Goal: Task Accomplishment & Management: Manage account settings

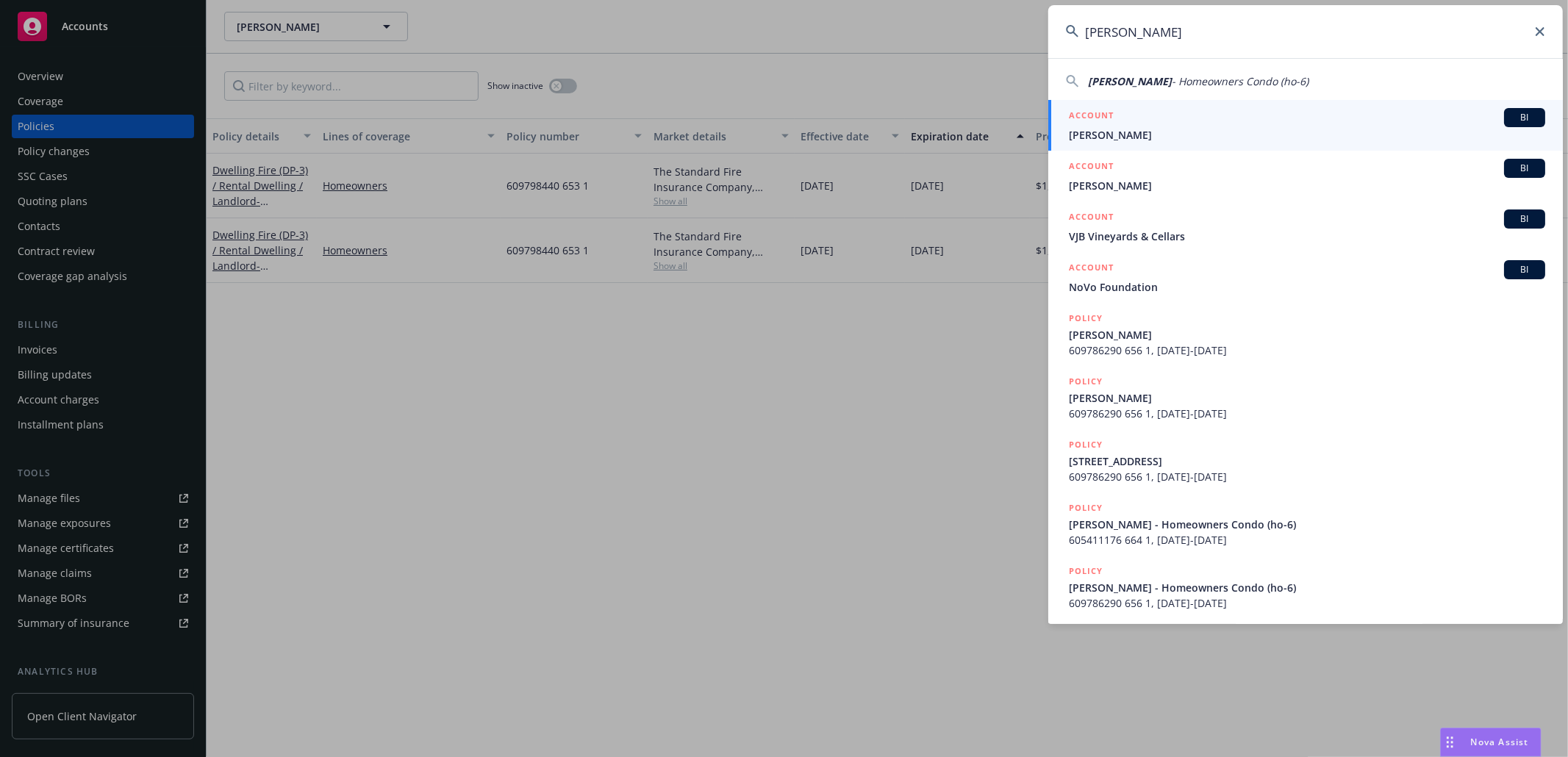
type input "Henry Liu"
click at [1113, 139] on span "Henry Liu" at bounding box center [1307, 135] width 476 height 15
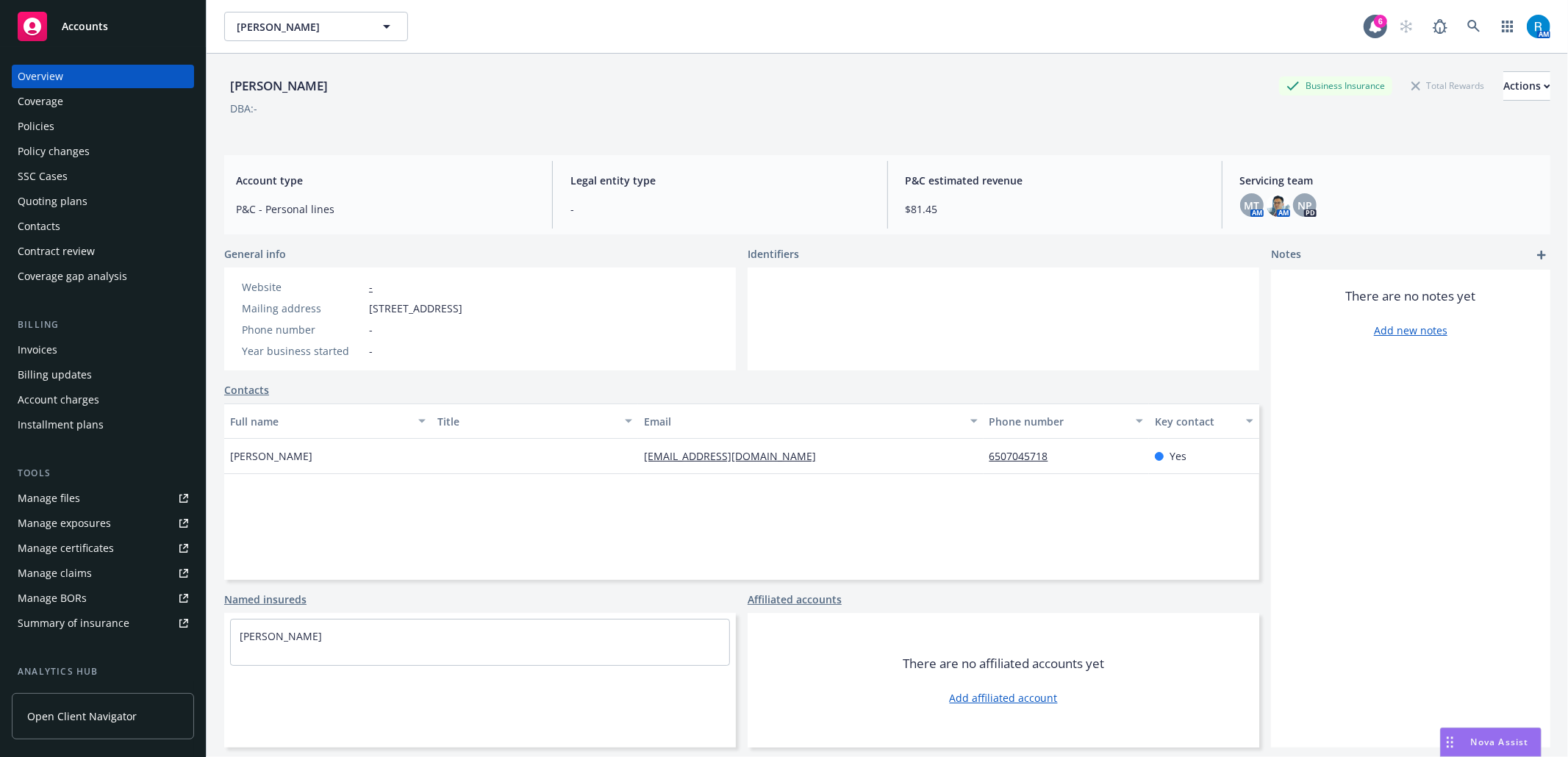
click at [74, 185] on div "SSC Cases" at bounding box center [102, 176] width 171 height 24
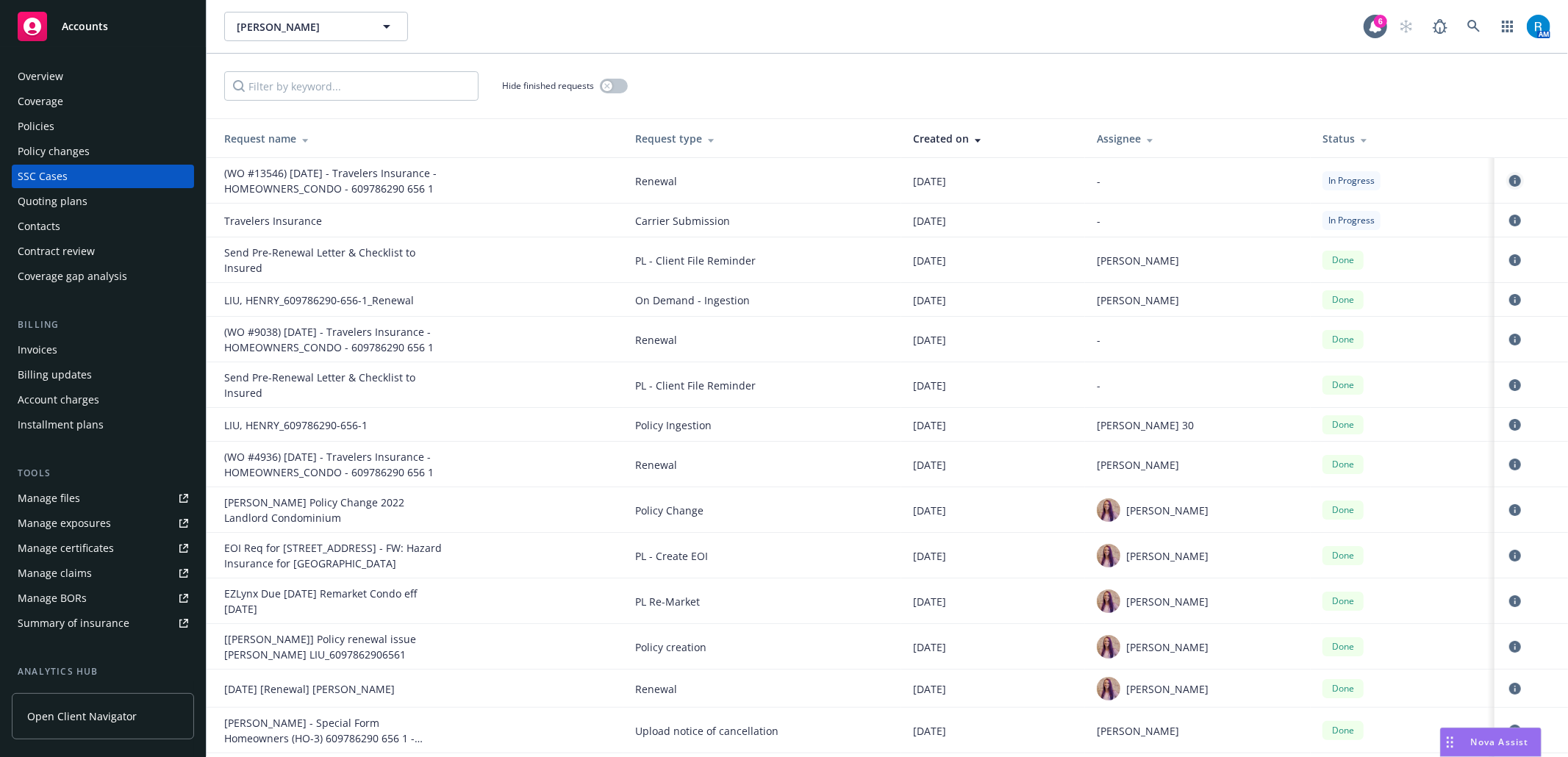
click at [1506, 177] on link "circleInformation" at bounding box center [1514, 181] width 17 height 17
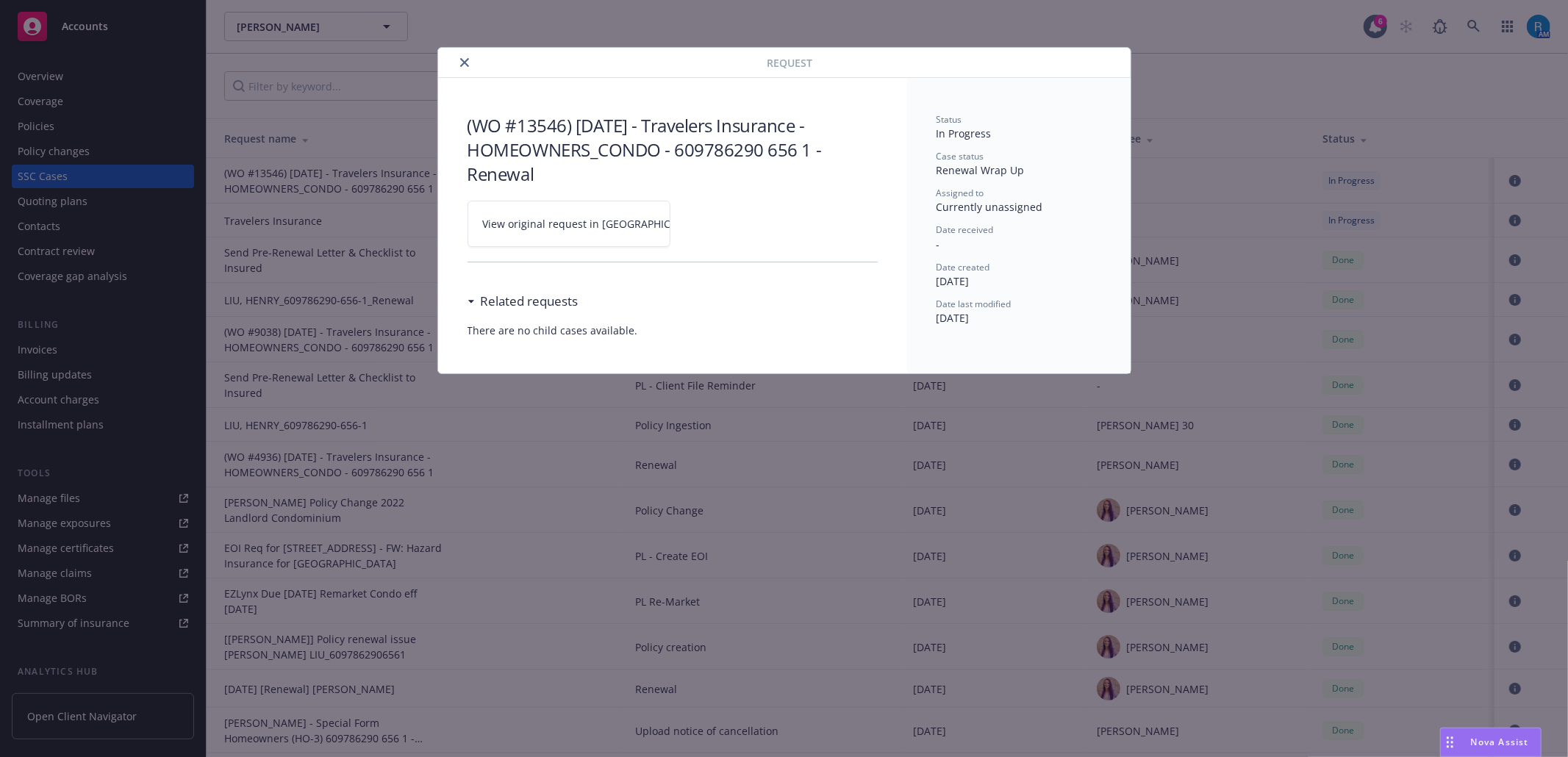
click at [659, 222] on link "View original request in [GEOGRAPHIC_DATA]" at bounding box center [568, 224] width 203 height 46
click at [467, 60] on icon "close" at bounding box center [465, 63] width 9 height 9
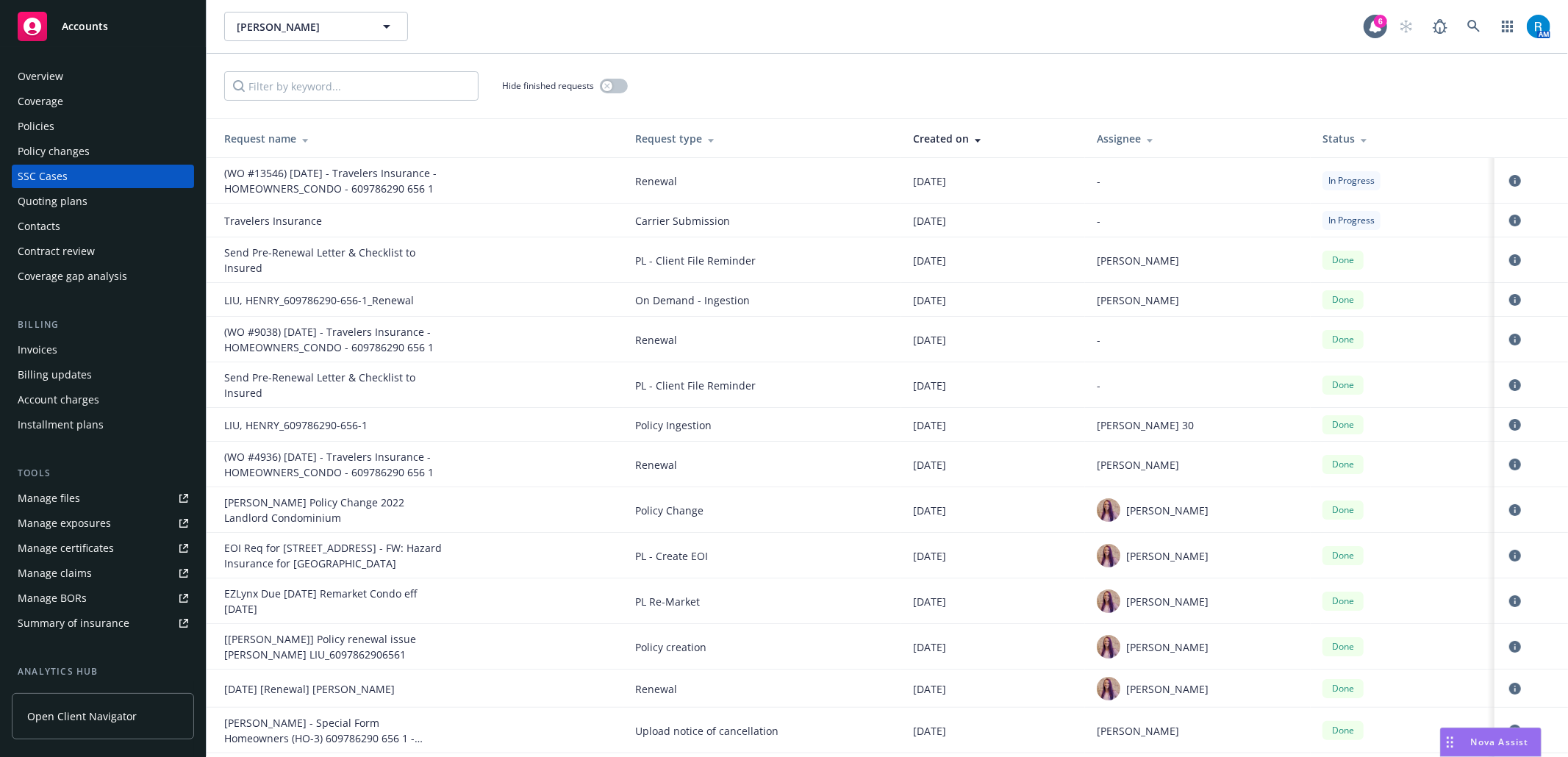
click at [75, 75] on div "Overview" at bounding box center [102, 76] width 171 height 24
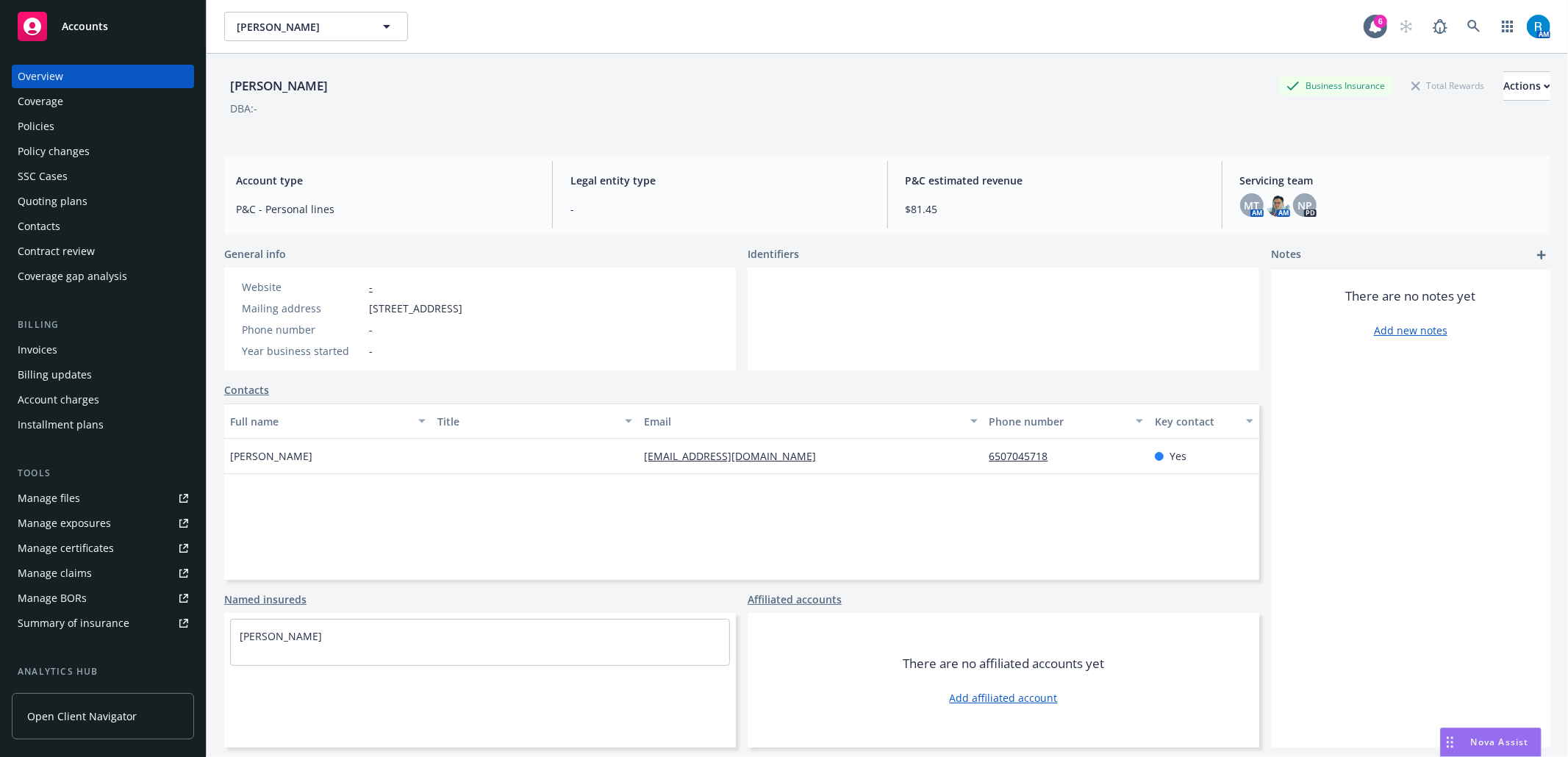
click at [96, 121] on div "Policies" at bounding box center [102, 126] width 171 height 24
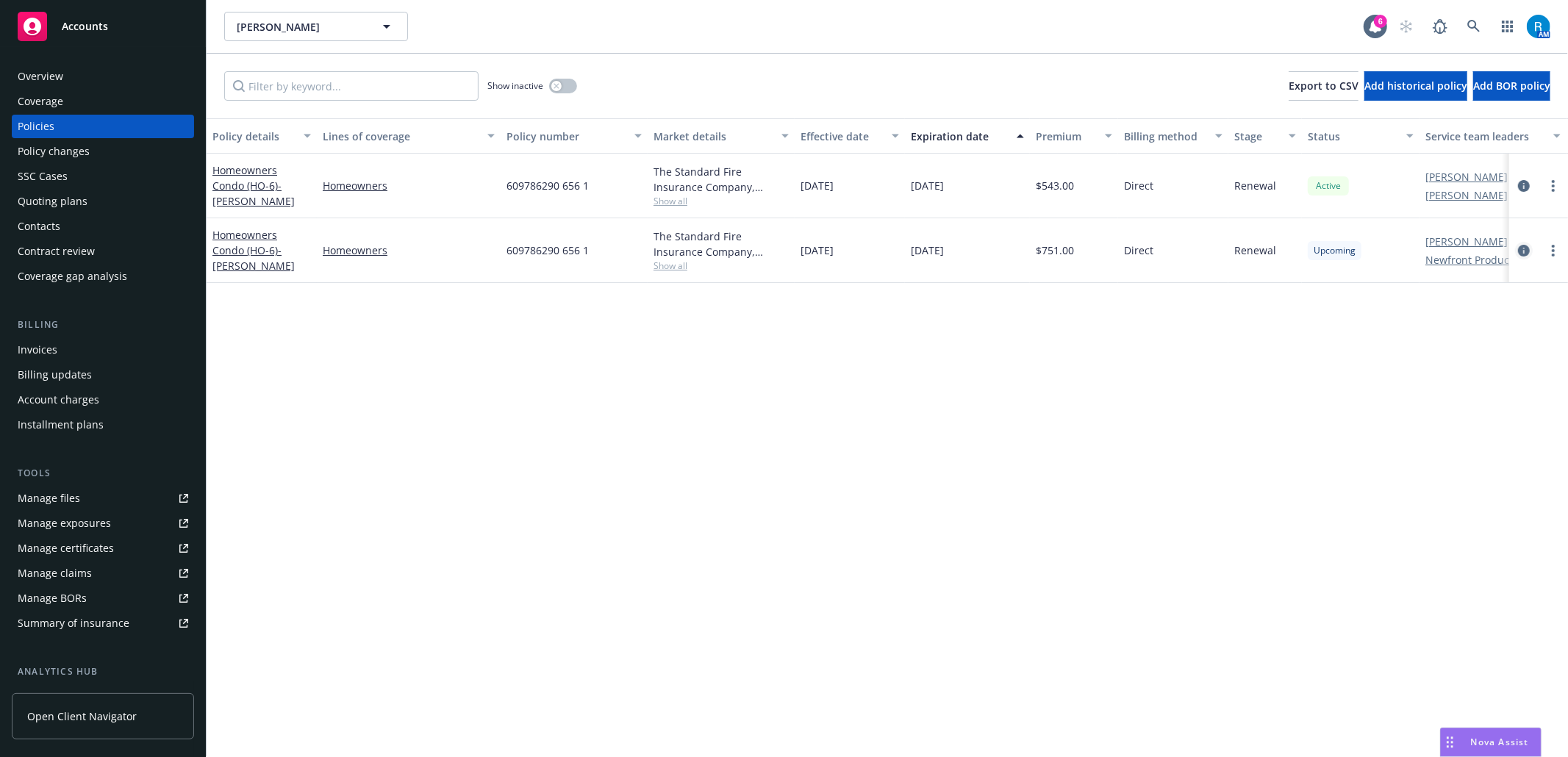
click at [1523, 250] on icon "circleInformation" at bounding box center [1524, 251] width 12 height 12
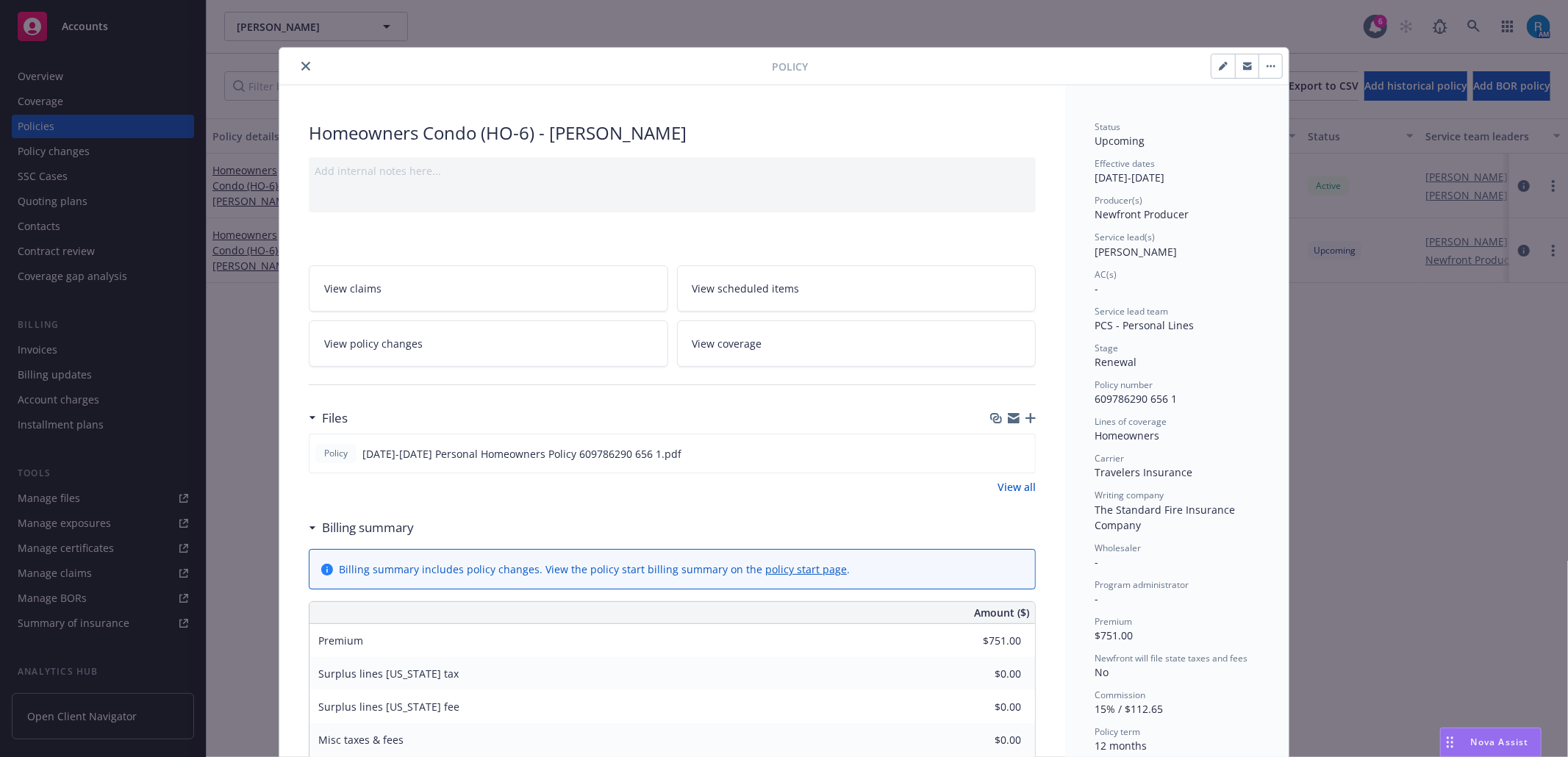
click at [771, 340] on link "View coverage" at bounding box center [856, 343] width 360 height 46
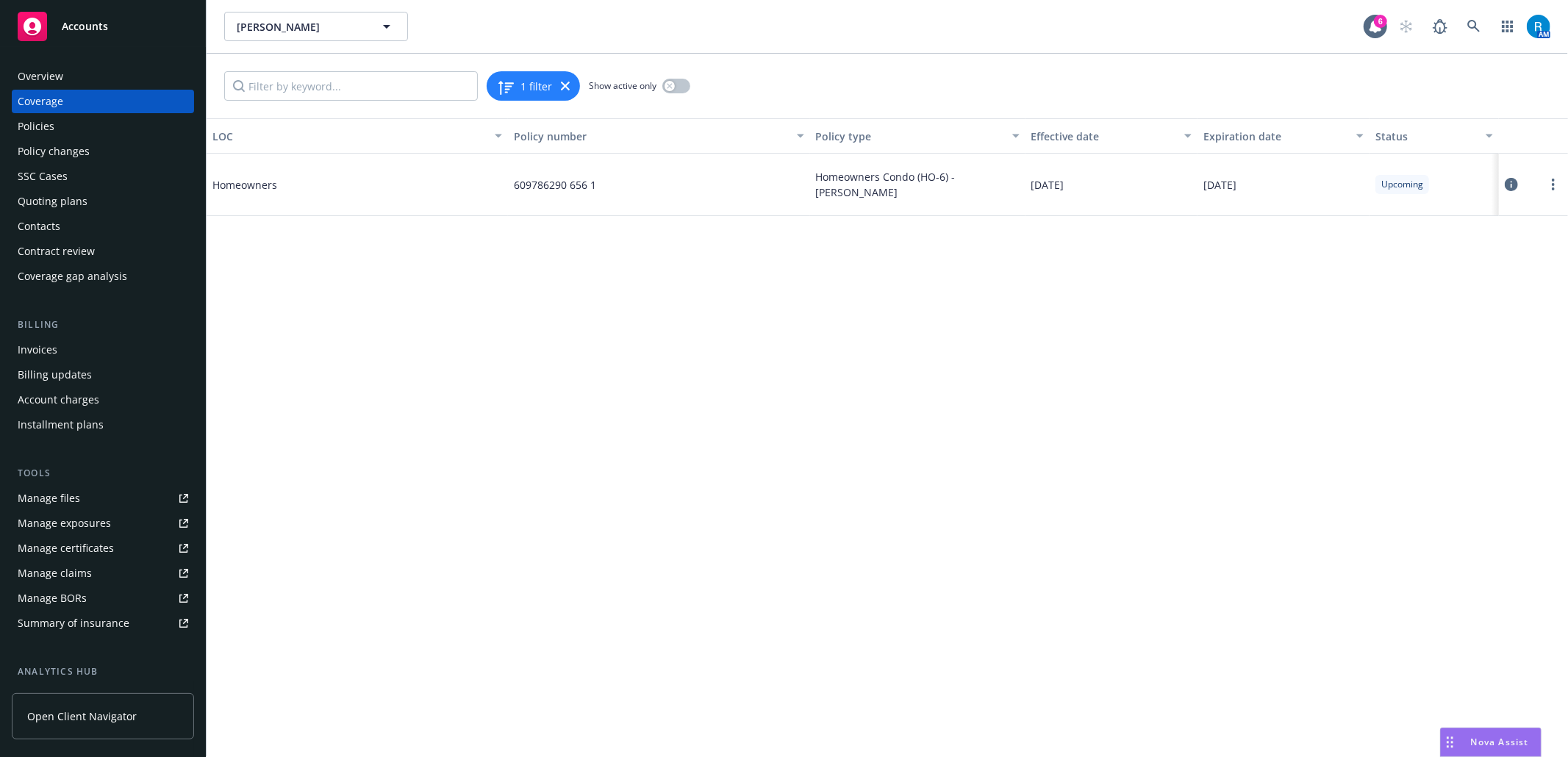
click at [1514, 185] on icon at bounding box center [1510, 184] width 13 height 13
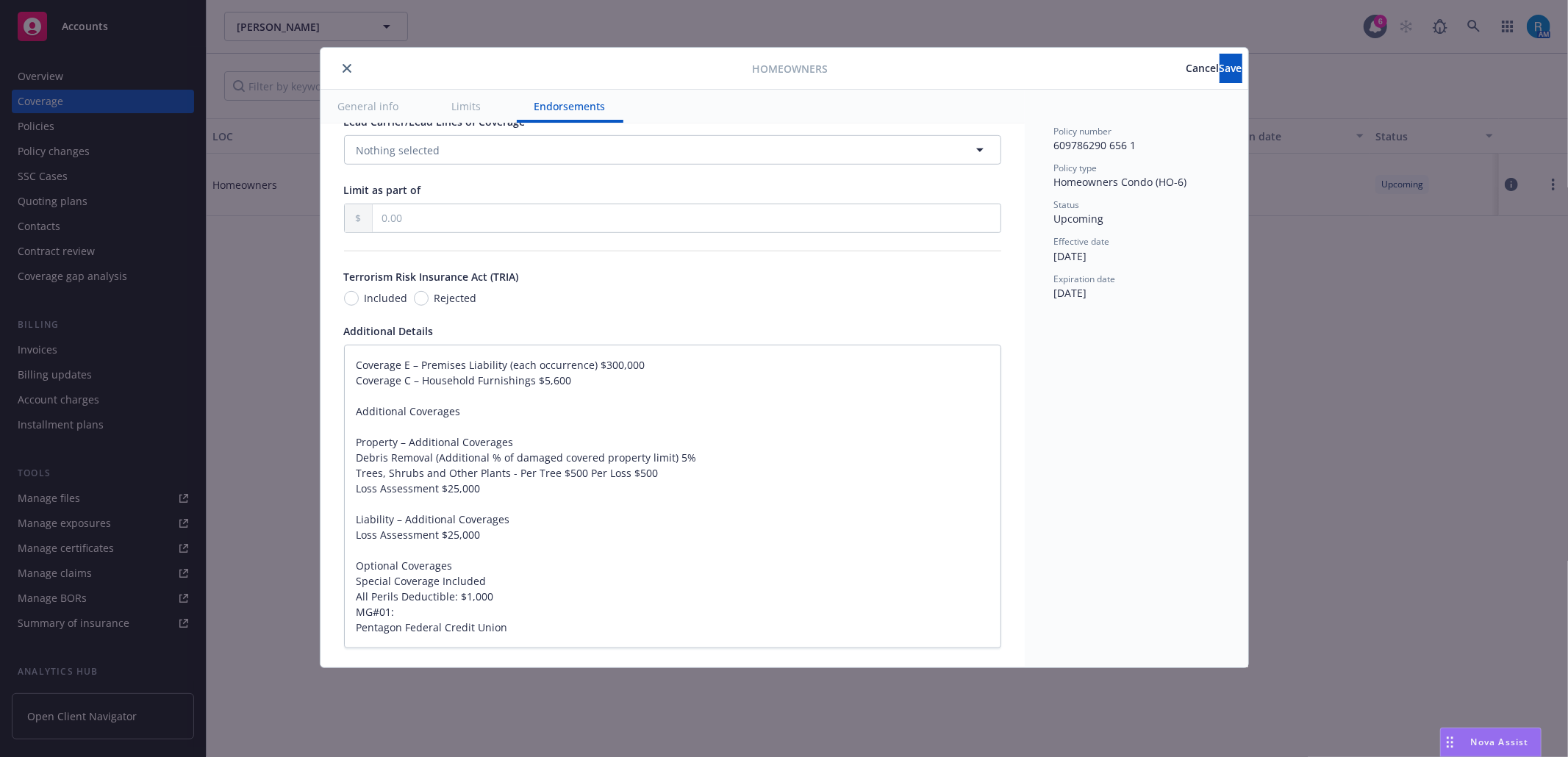
scroll to position [980, 0]
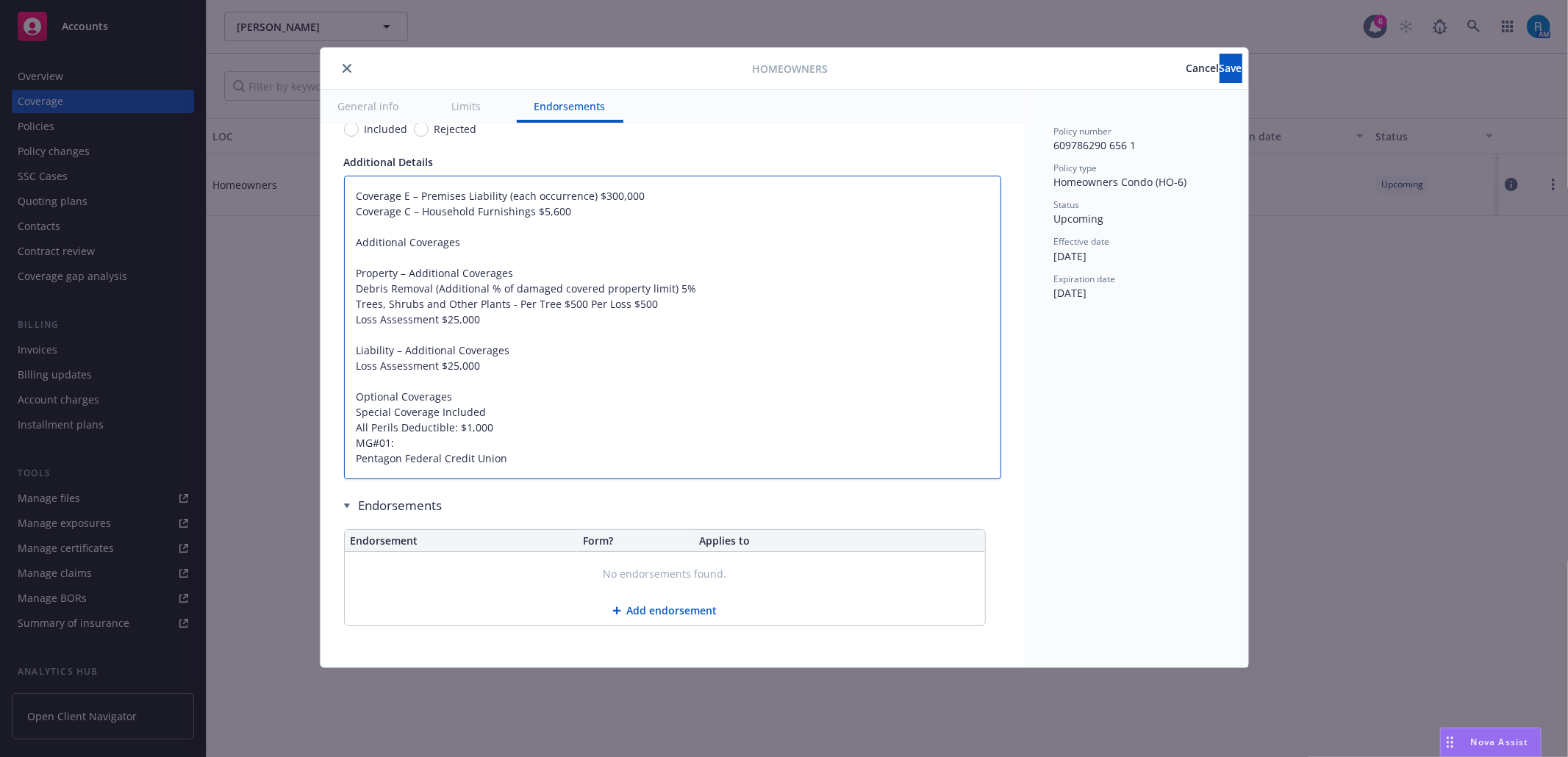
click at [353, 201] on textarea "Coverage E – Premises Liability (each occurrence) $300,000 Coverage C – Househo…" at bounding box center [672, 328] width 657 height 303
type textarea "x"
type textarea "Coverage E – Premises Liability (each occurrence) $300,000 Coverage C – Househo…"
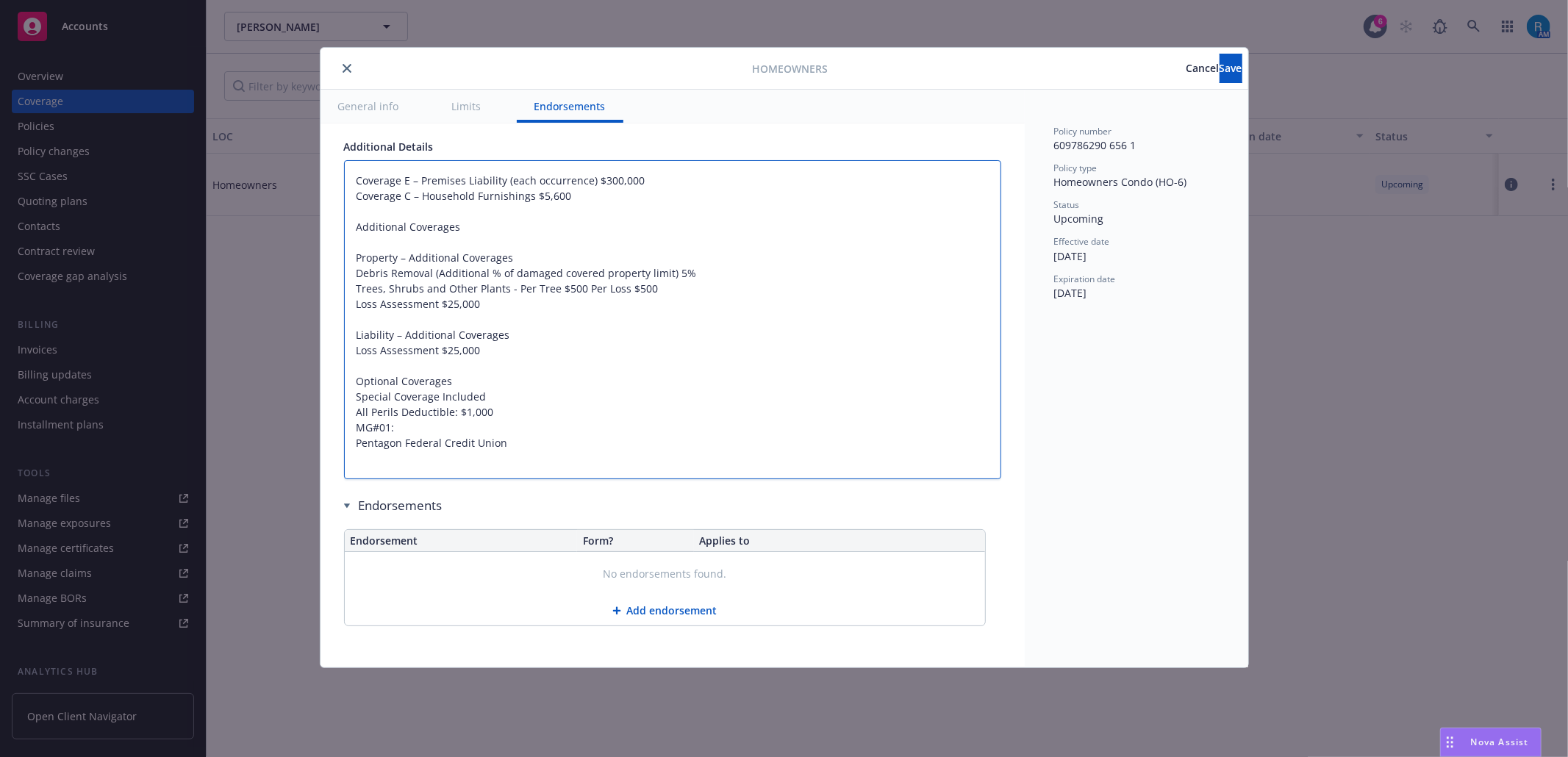
paste textarea "Dwelling Limit $69,300"
type textarea "x"
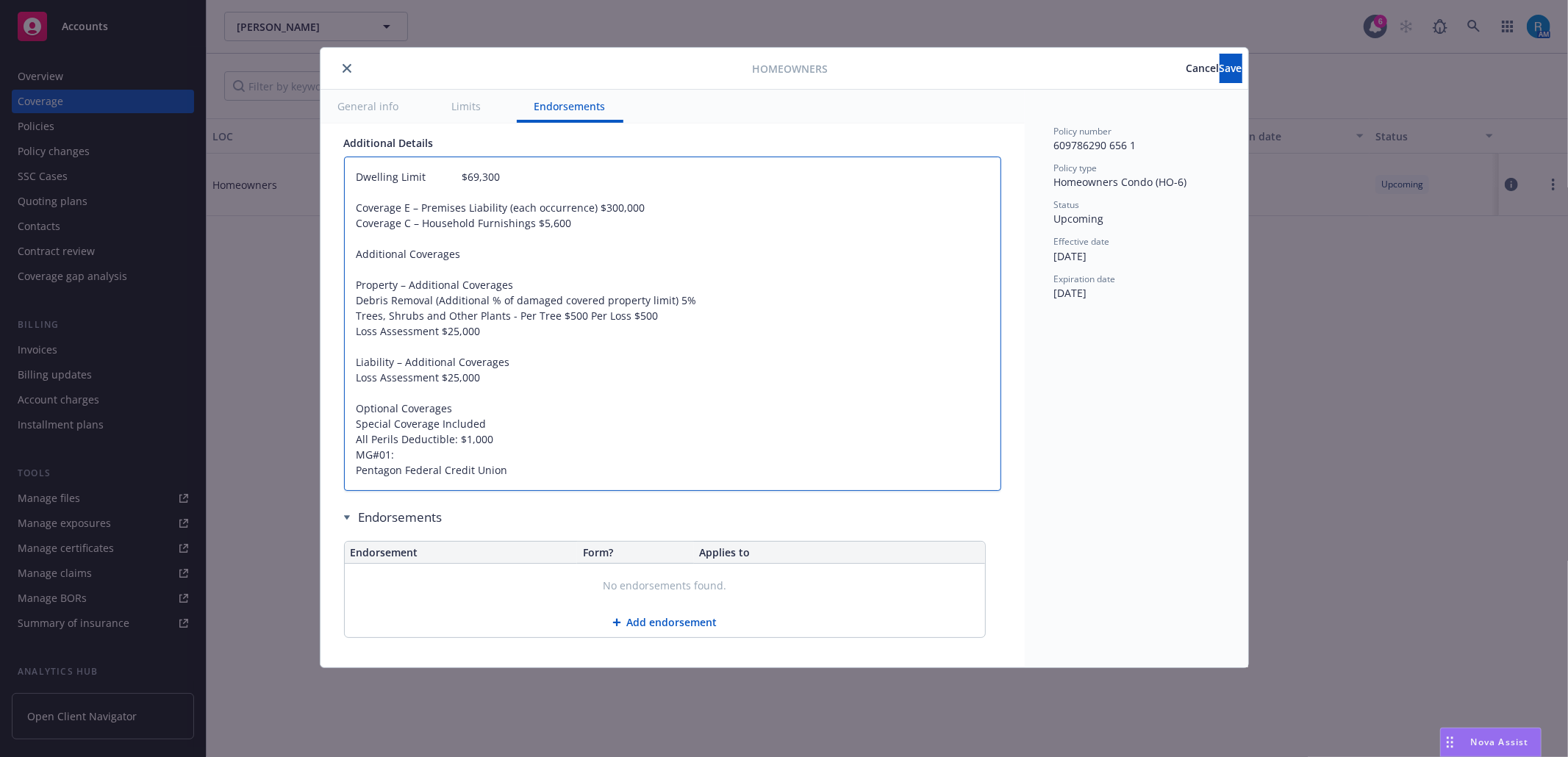
type textarea "Dwelling Limit $69,300 Coverage E – Premises Liability (each occurrence) $300,0…"
click at [385, 207] on textarea "Dwelling Limit $69,300 Coverage E – Premises Liability (each occurrence) $300,0…" at bounding box center [672, 323] width 657 height 335
paste textarea "Personal Property Limit $6,300 Loss of Use $1,260"
type textarea "x"
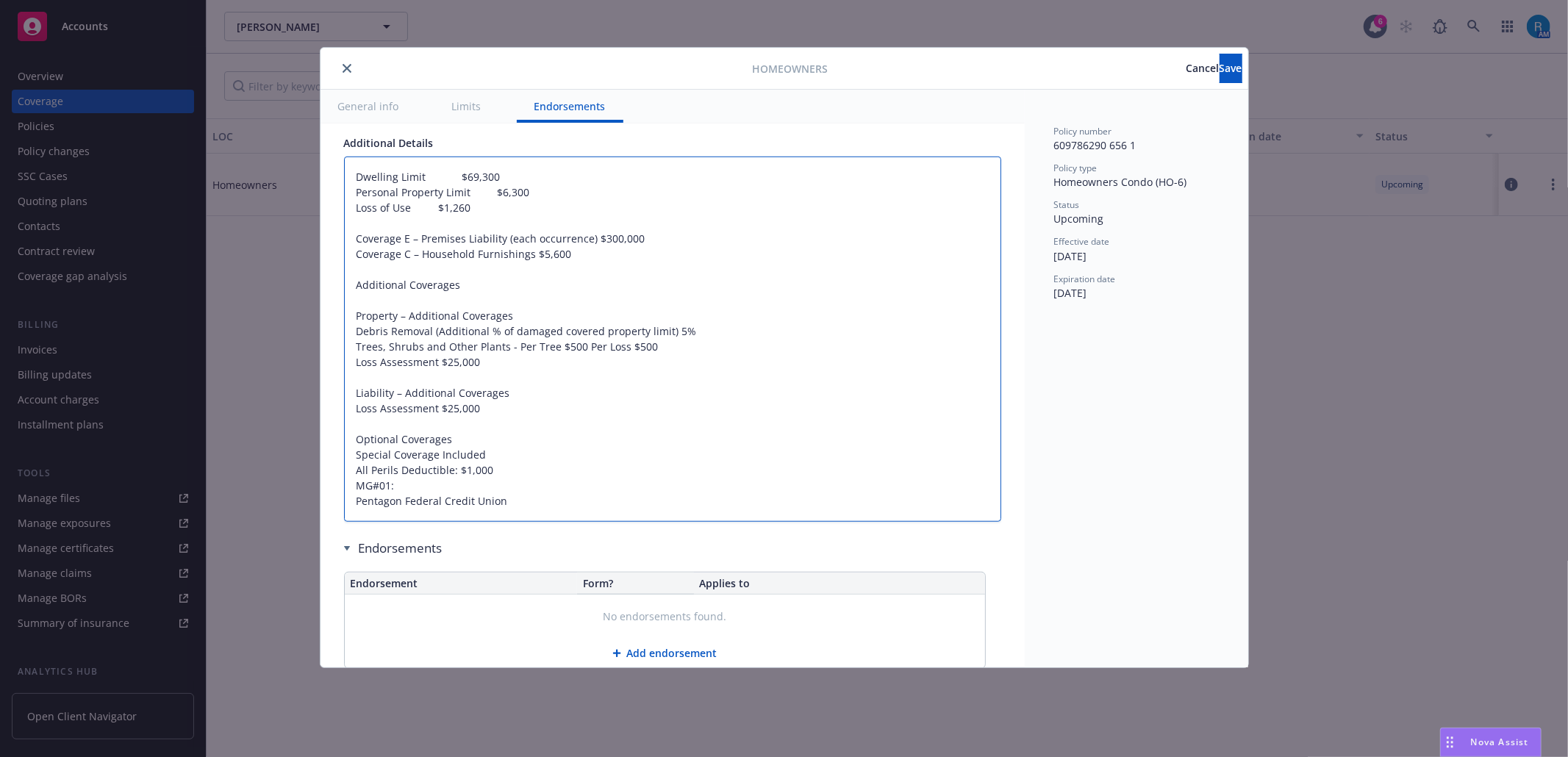
type textarea "Dwelling Limit $69,300 Personal Property Limit $6,300 Loss of Use $1,260 Covera…"
click at [357, 244] on textarea "Dwelling Limit $69,300 Personal Property Limit $6,300 Loss of Use $1,260 Covera…" at bounding box center [672, 339] width 657 height 366
paste textarea "Personal Liability Each Occurrence $300,000 Medical Payments each person $5,000"
type textarea "x"
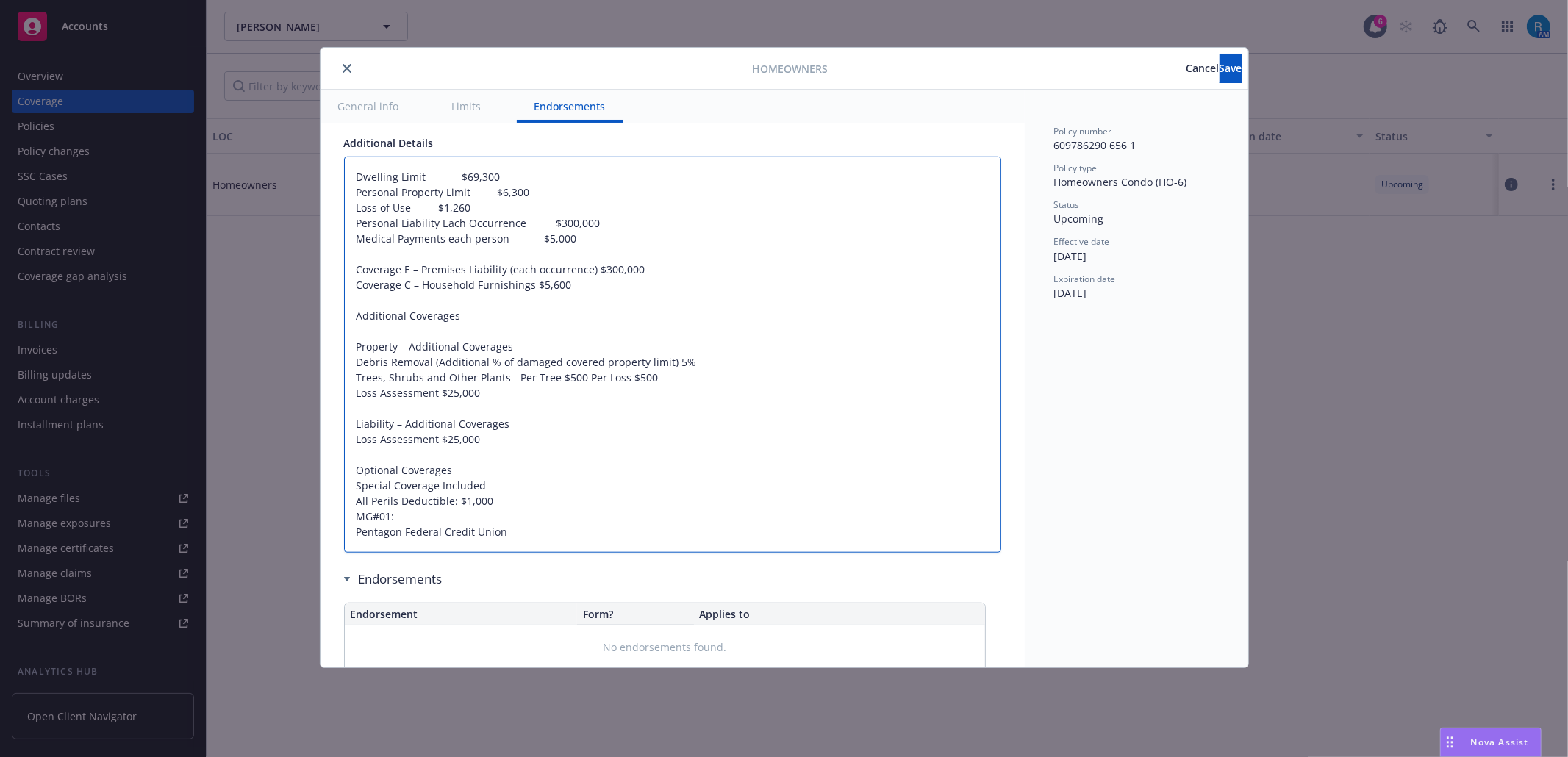
type textarea "Dwelling Limit $69,300 Personal Property Limit $6,300 Loss of Use $1,260 Person…"
click at [372, 271] on textarea "Dwelling Limit $69,300 Personal Property Limit $6,300 Loss of Use $1,260 Person…" at bounding box center [672, 354] width 657 height 396
paste textarea "All Perils Deductible $1,000"
type textarea "x"
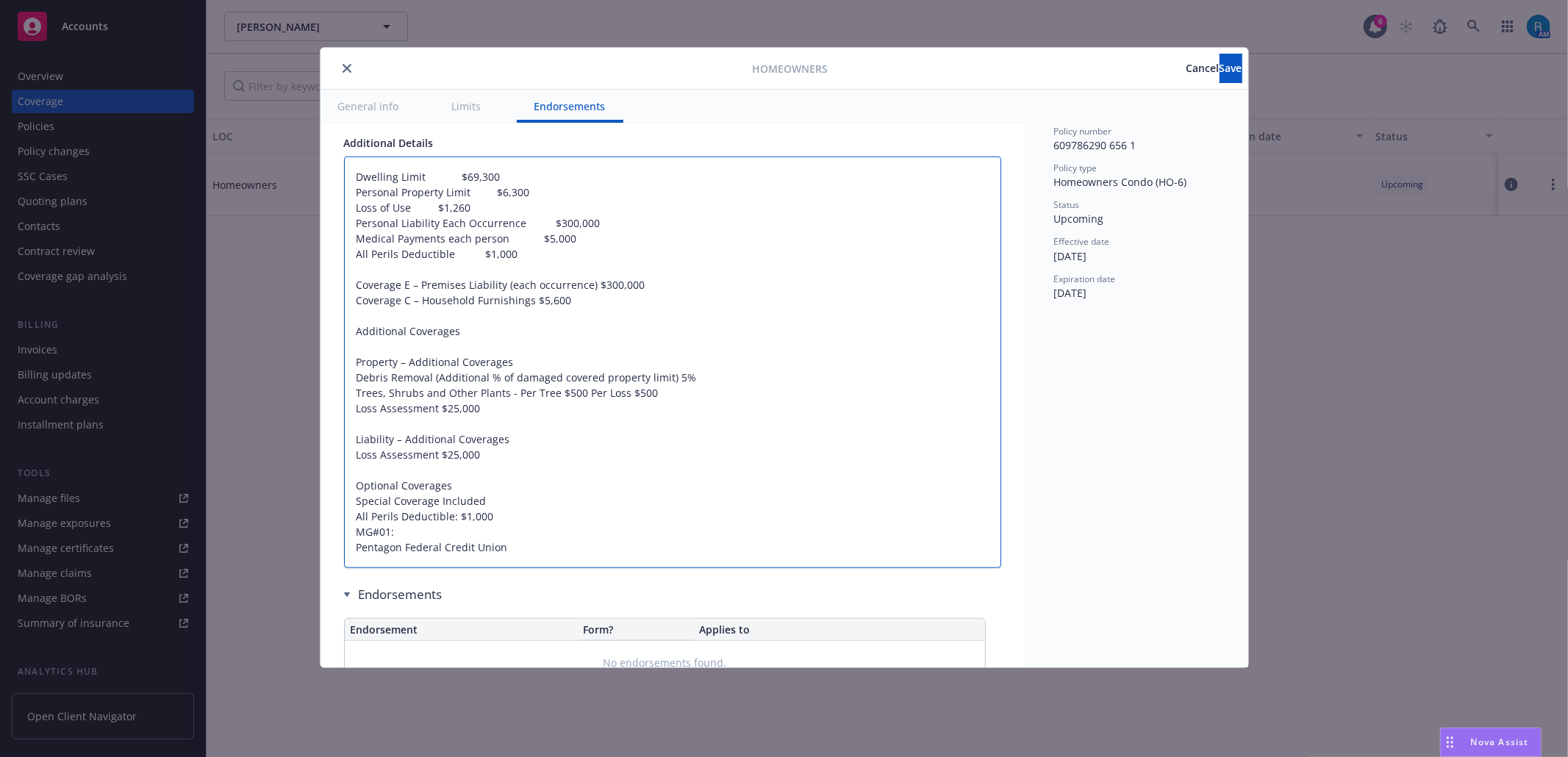
type textarea "Dwelling Limit $69,300 Personal Property Limit $6,300 Loss of Use $1,260 Person…"
drag, startPoint x: 491, startPoint y: 431, endPoint x: 347, endPoint y: 388, distance: 150.3
click at [347, 388] on textarea "Dwelling Limit $69,300 Personal Property Limit $6,300 Loss of Use $1,260 Person…" at bounding box center [672, 362] width 657 height 412
type textarea "x"
type textarea "Dwelling Limit $69,300 Personal Property Limit $6,300 Loss of Use $1,260 Person…"
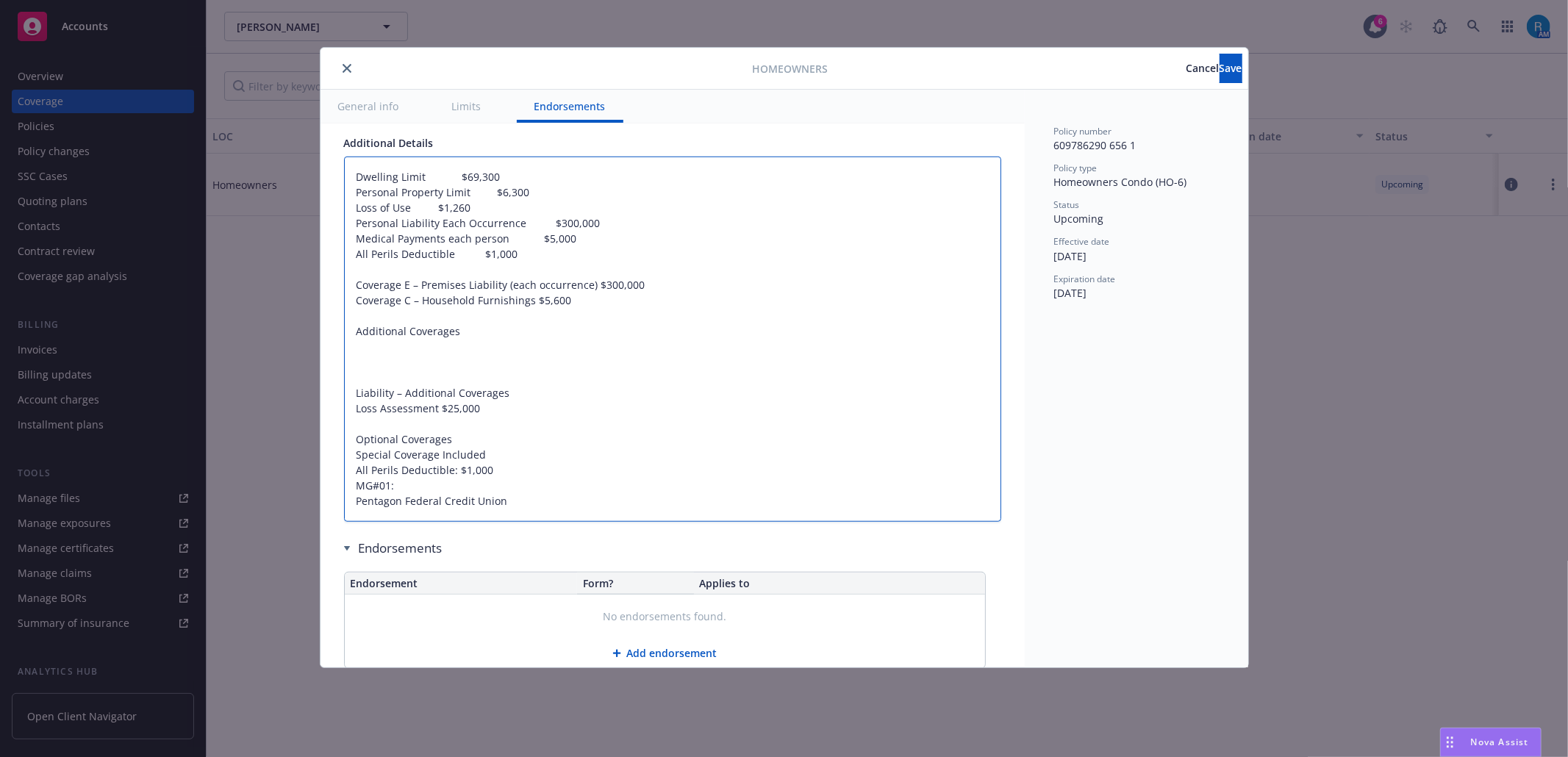
paste textarea "Debris Removal (Additional % of damaged covered property limit) 5% Trees, Shrub…"
type textarea "x"
type textarea "Dwelling Limit $69,300 Personal Property Limit $6,300 Loss of Use $1,260 Person…"
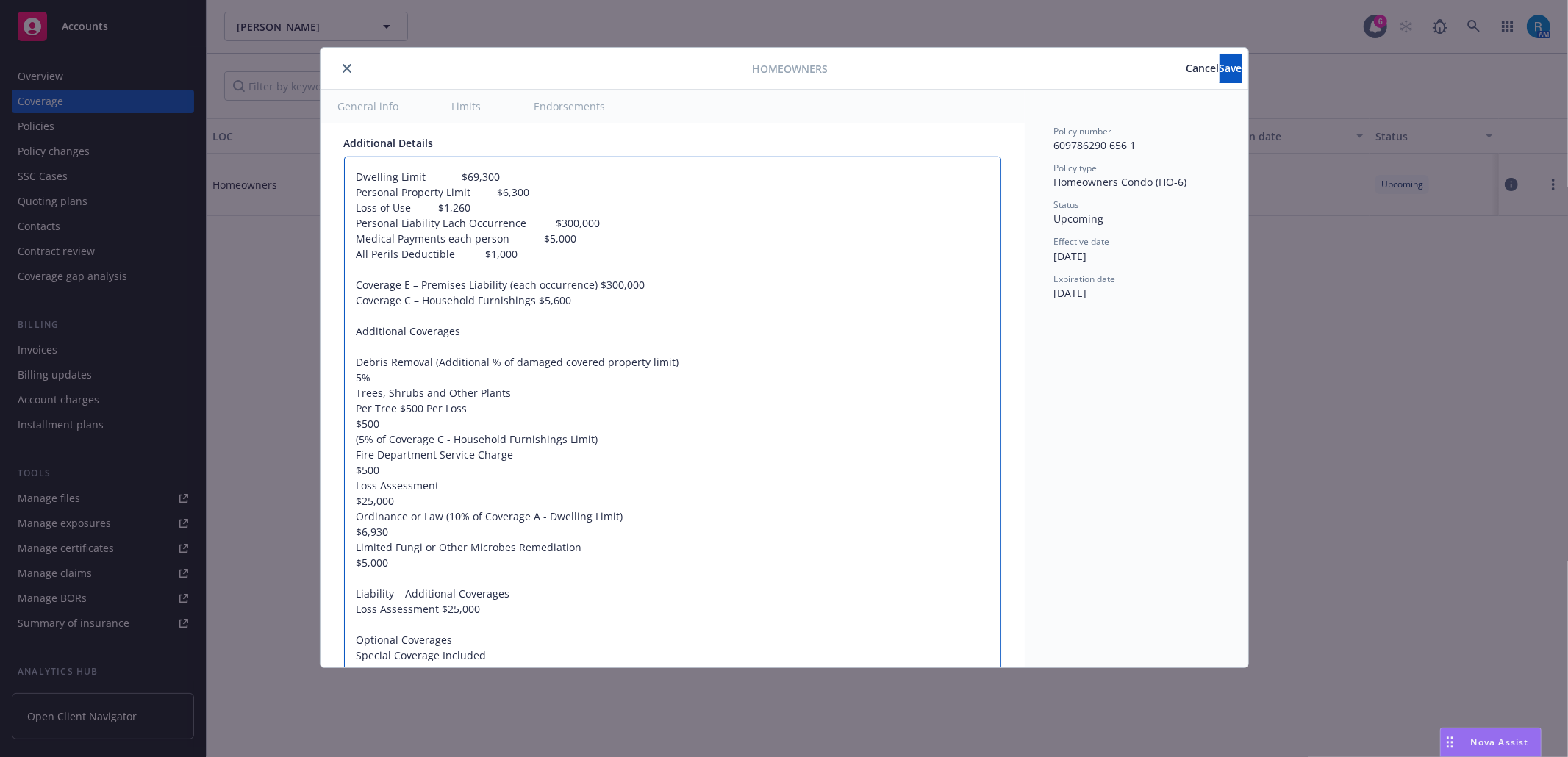
click at [350, 397] on textarea "Dwelling Limit $69,300 Personal Property Limit $6,300 Loss of Use $1,260 Person…" at bounding box center [672, 439] width 657 height 566
type textarea "x"
type textarea "Dwelling Limit $69,300 Personal Property Limit $6,300 Loss of Use $1,260 Person…"
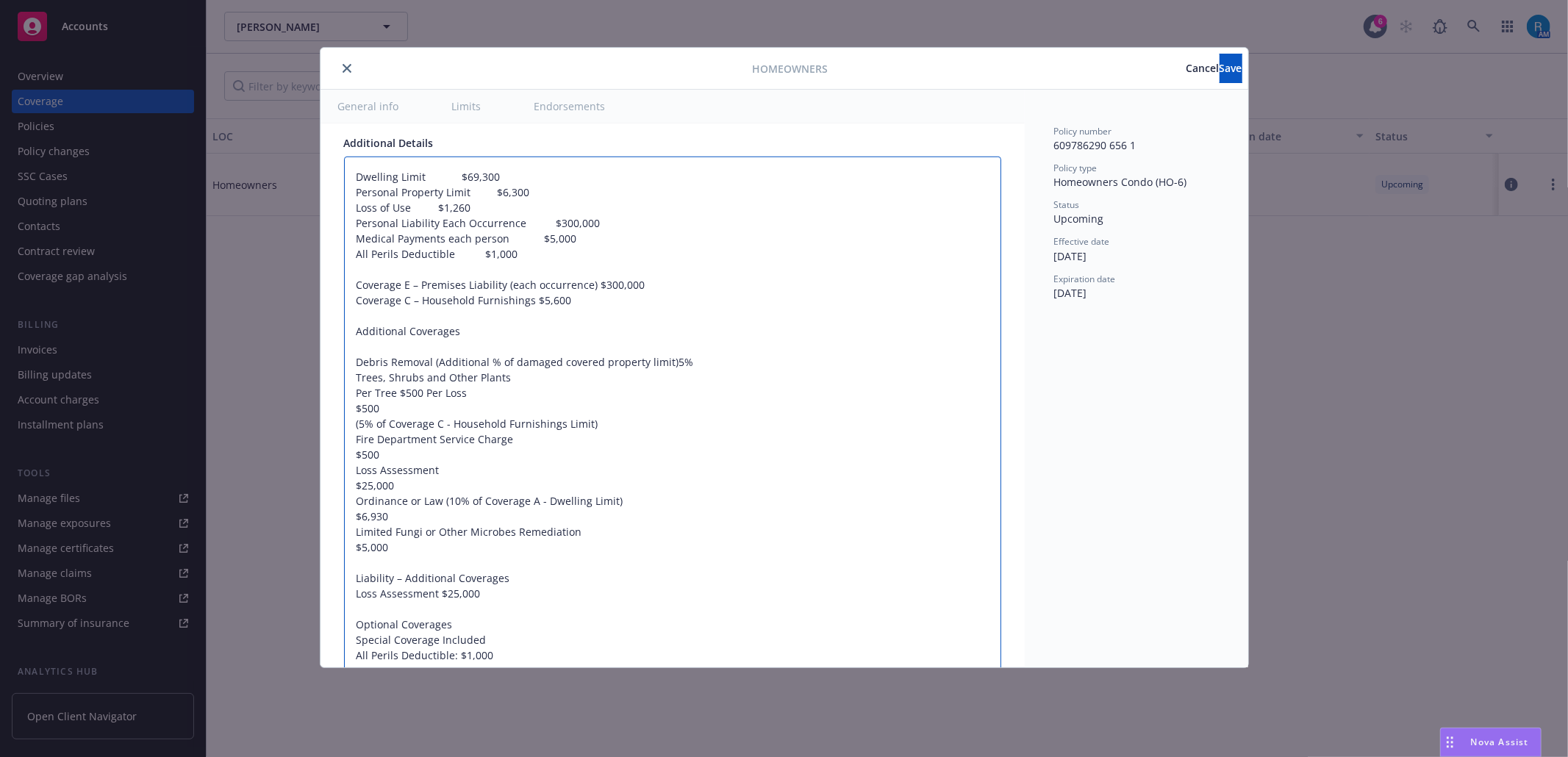
type textarea "x"
type textarea "Dwelling Limit $69,300 Personal Property Limit $6,300 Loss of Use $1,260 Person…"
click at [350, 416] on textarea "Dwelling Limit $69,300 Personal Property Limit $6,300 Loss of Use $1,260 Person…" at bounding box center [672, 432] width 657 height 551
type textarea "x"
type textarea "Dwelling Limit $69,300 Personal Property Limit $6,300 Loss of Use $1,260 Person…"
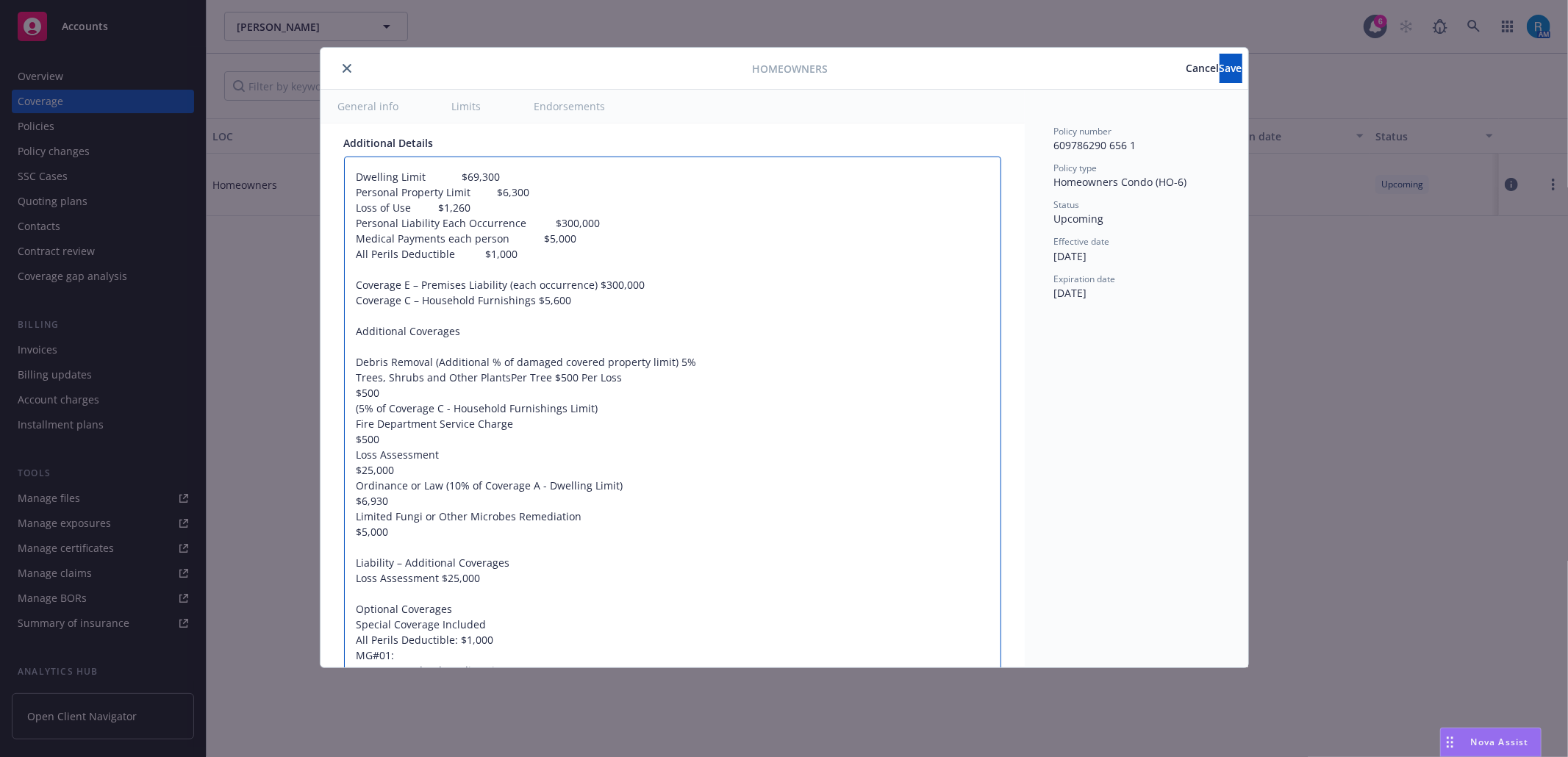
type textarea "x"
type textarea "Dwelling Limit $69,300 Personal Property Limit $6,300 Loss of Use $1,260 Person…"
click at [354, 415] on textarea "Dwelling Limit $69,300 Personal Property Limit $6,300 Loss of Use $1,260 Person…" at bounding box center [672, 423] width 657 height 535
type textarea "x"
type textarea "Dwelling Limit $69,300 Personal Property Limit $6,300 Loss of Use $1,260 Person…"
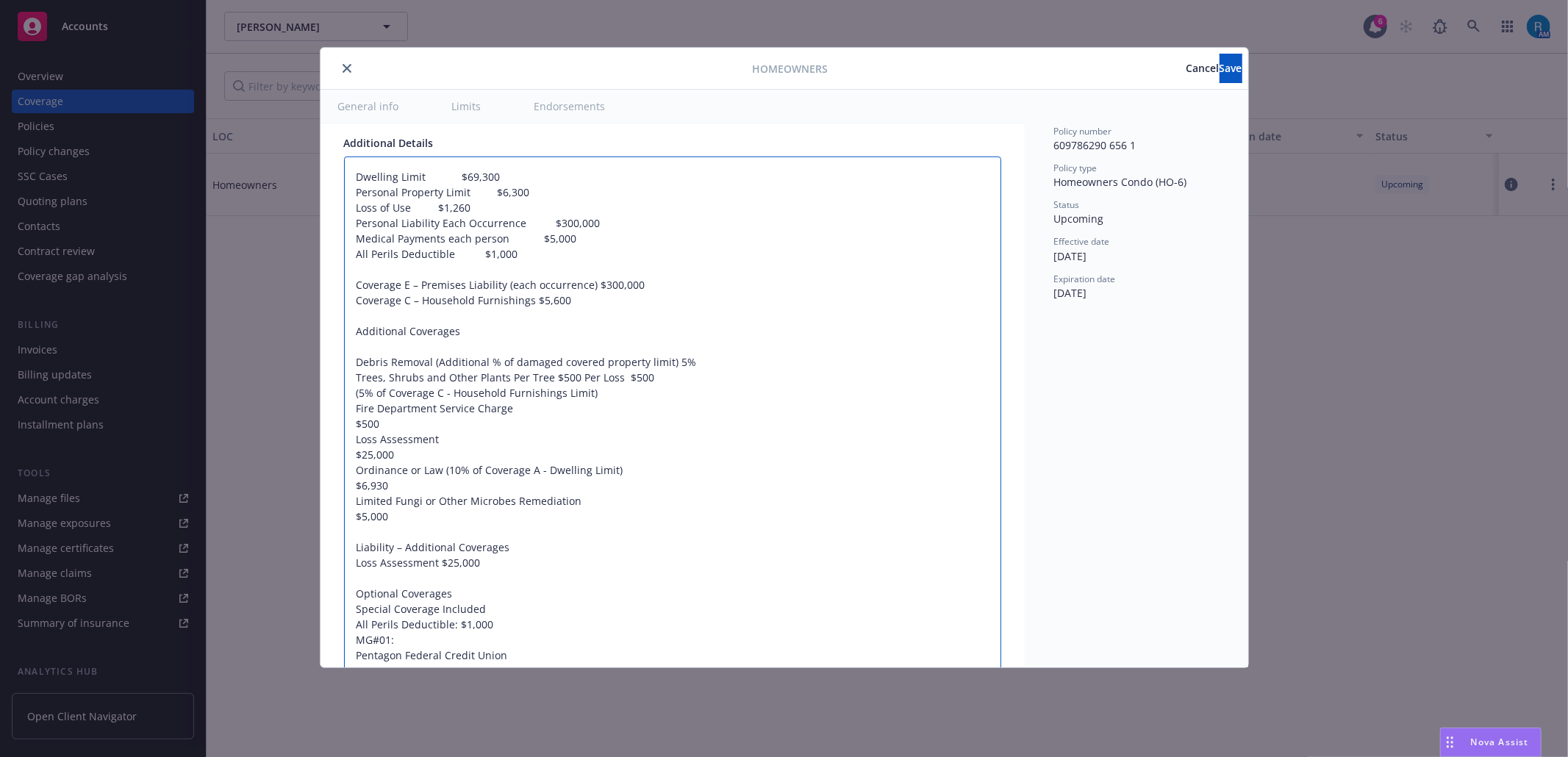
type textarea "x"
type textarea "Dwelling Limit $69,300 Personal Property Limit $6,300 Loss of Use $1,260 Person…"
click at [348, 441] on textarea "Dwelling Limit $69,300 Personal Property Limit $6,300 Loss of Use $1,260 Person…" at bounding box center [672, 416] width 657 height 520
type textarea "x"
type textarea "Dwelling Limit $69,300 Personal Property Limit $6,300 Loss of Use $1,260 Person…"
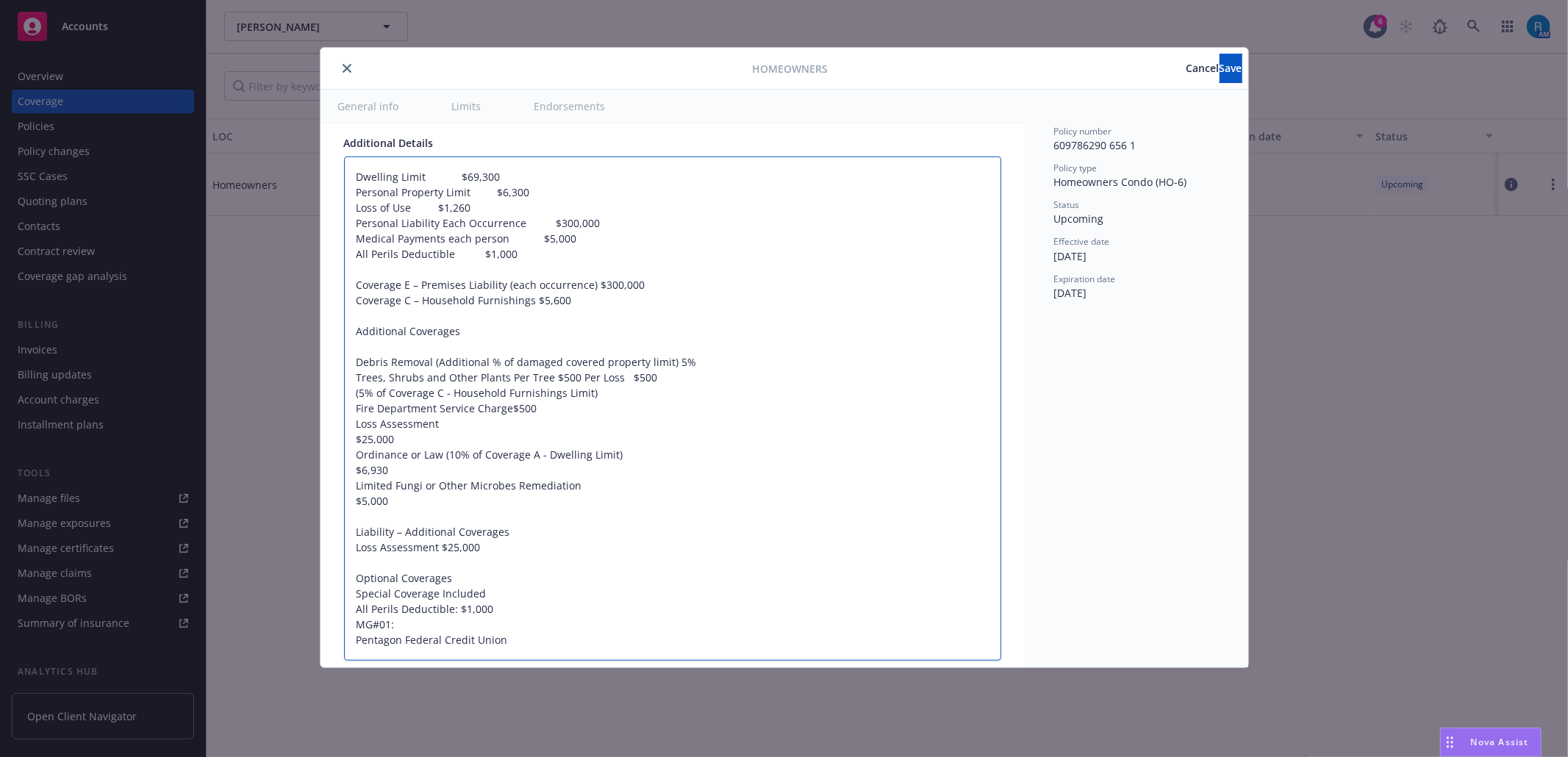
type textarea "x"
type textarea "Dwelling Limit $69,300 Personal Property Limit $6,300 Loss of Use $1,260 Person…"
type textarea "x"
type textarea "Dwelling Limit $69,300 Personal Property Limit $6,300 Loss of Use $1,260 Person…"
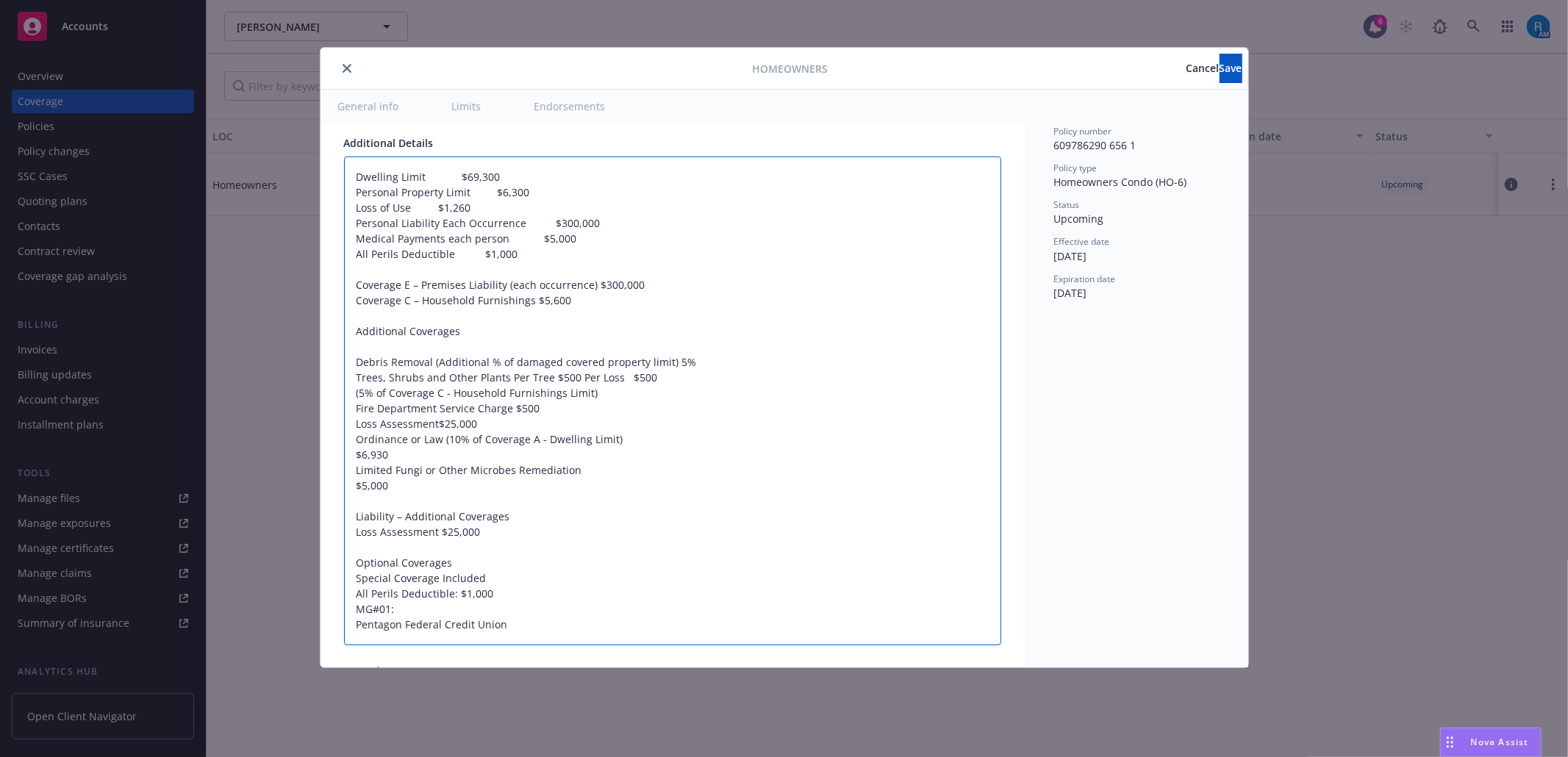
type textarea "x"
type textarea "Dwelling Limit $69,300 Personal Property Limit $6,300 Loss of Use $1,260 Person…"
click at [350, 476] on textarea "Dwelling Limit $69,300 Personal Property Limit $6,300 Loss of Use $1,260 Person…" at bounding box center [672, 400] width 657 height 488
type textarea "x"
type textarea "Dwelling Limit $69,300 Personal Property Limit $6,300 Loss of Use $1,260 Person…"
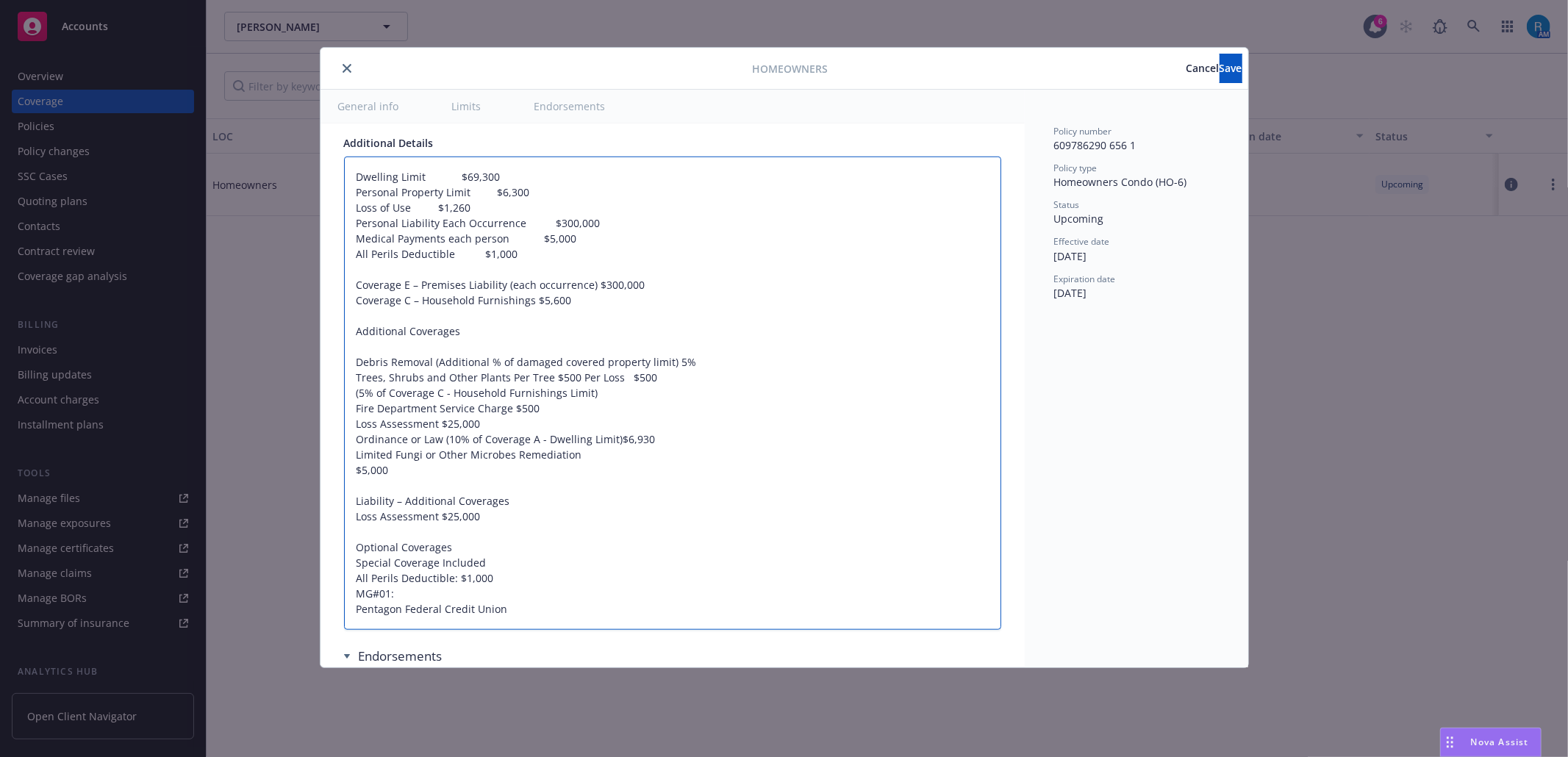
type textarea "x"
type textarea "Dwelling Limit $69,300 Personal Property Limit $6,300 Loss of Use $1,260 Person…"
click at [350, 488] on textarea "Dwelling Limit $69,300 Personal Property Limit $6,300 Loss of Use $1,260 Person…" at bounding box center [672, 393] width 657 height 473
type textarea "x"
type textarea "Dwelling Limit $69,300 Personal Property Limit $6,300 Loss of Use $1,260 Person…"
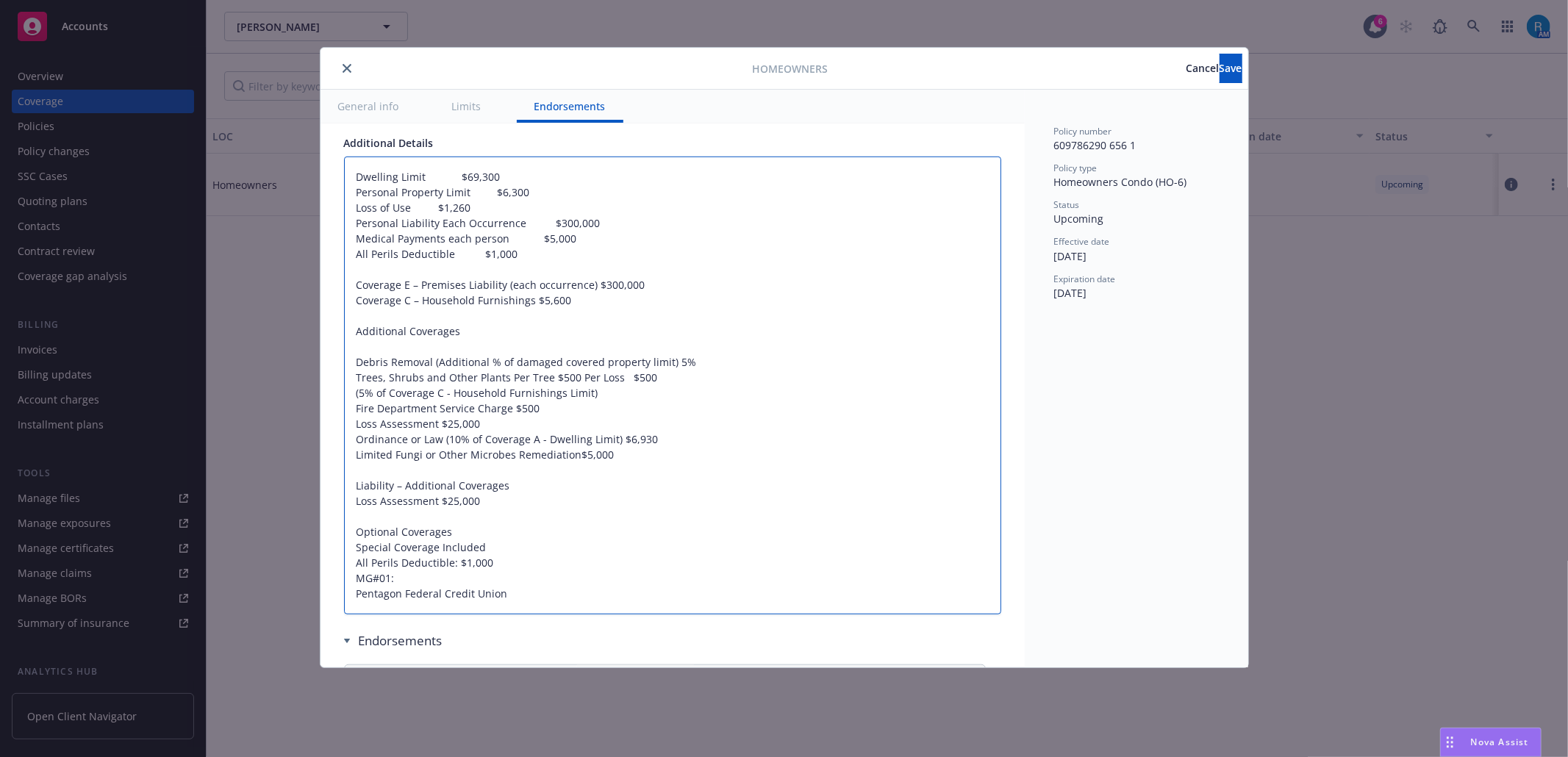
type textarea "x"
type textarea "Dwelling Limit $69,300 Personal Property Limit $6,300 Loss of Use $1,260 Person…"
click at [391, 488] on textarea "Dwelling Limit $69,300 Personal Property Limit $6,300 Loss of Use $1,260 Person…" at bounding box center [672, 385] width 657 height 458
paste textarea "Water Back Up and Sump Discharge or Overflow Coverage HQ-208 CW (08-20) $5,000"
type textarea "x"
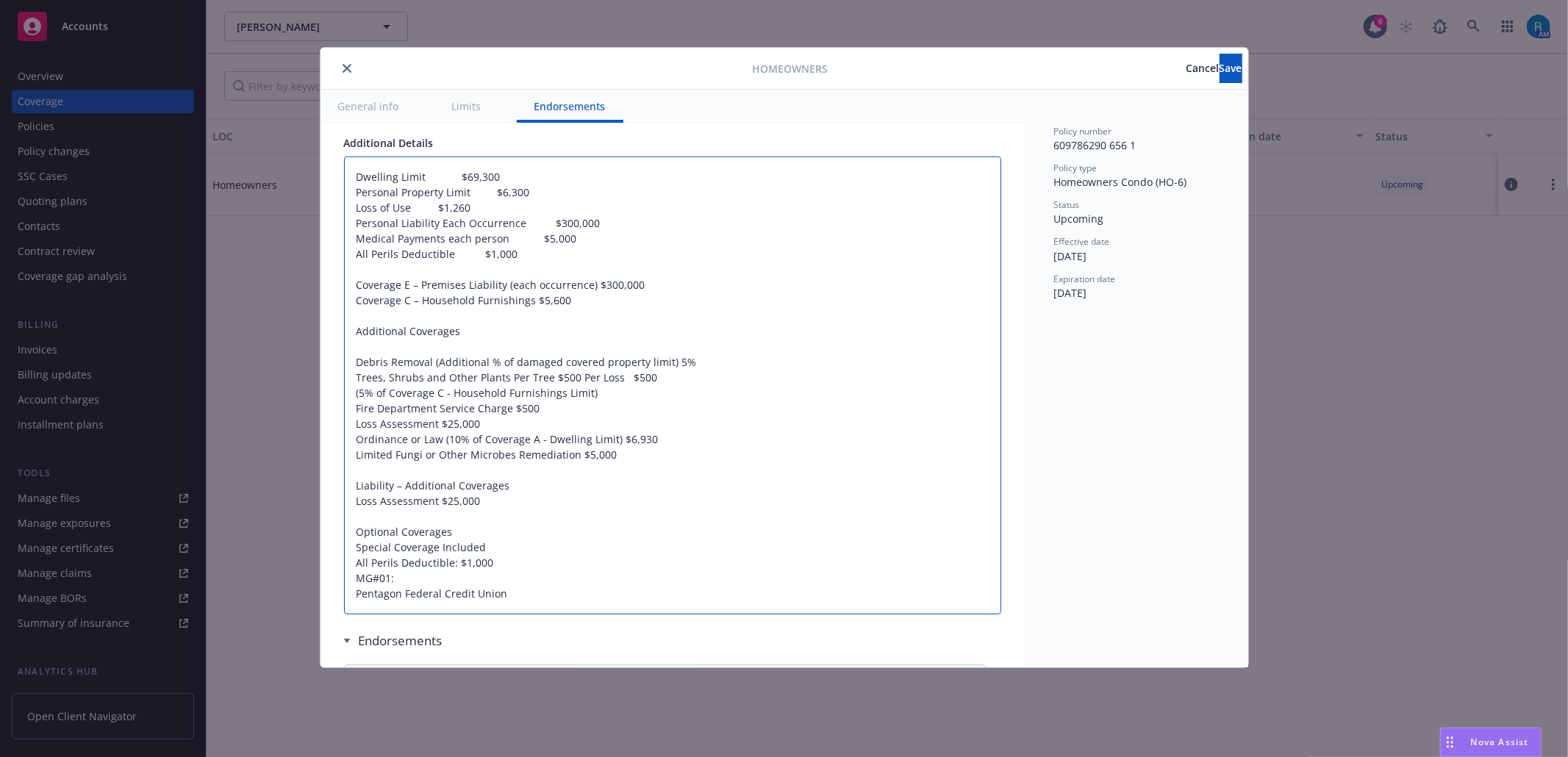
type textarea "Dwelling Limit $69,300 Personal Property Limit $6,300 Loss of Use $1,260 Person…"
drag, startPoint x: 731, startPoint y: 486, endPoint x: 639, endPoint y: 498, distance: 92.8
click at [639, 498] on textarea "Dwelling Limit $69,300 Personal Property Limit $6,300 Loss of Use $1,260 Person…" at bounding box center [672, 385] width 657 height 458
type textarea "x"
type textarea "Dwelling Limit $69,300 Personal Property Limit $6,300 Loss of Use $1,260 Person…"
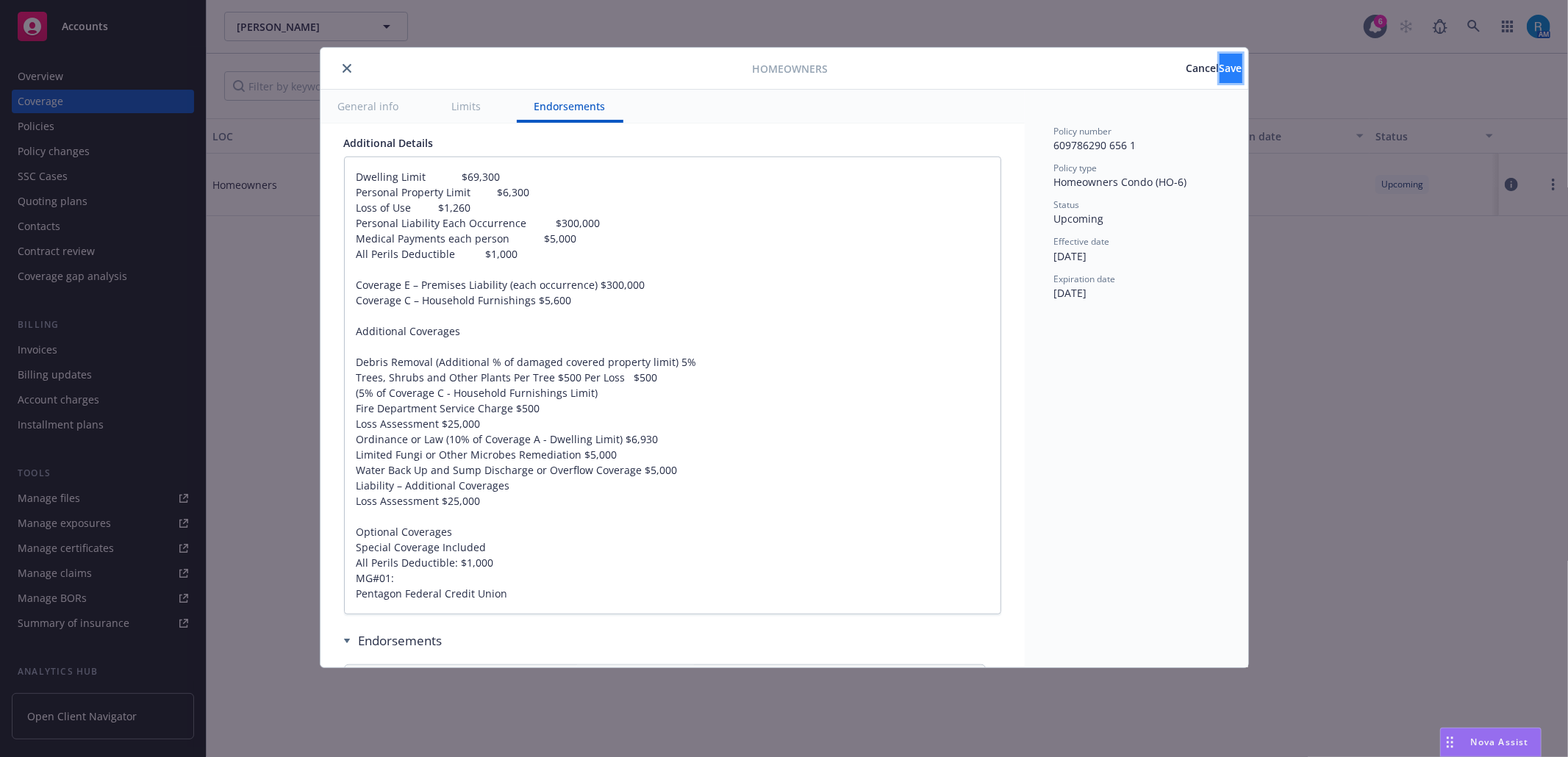
drag, startPoint x: 1209, startPoint y: 60, endPoint x: 1202, endPoint y: 74, distance: 15.7
click at [1219, 74] on button "Save" at bounding box center [1230, 68] width 23 height 30
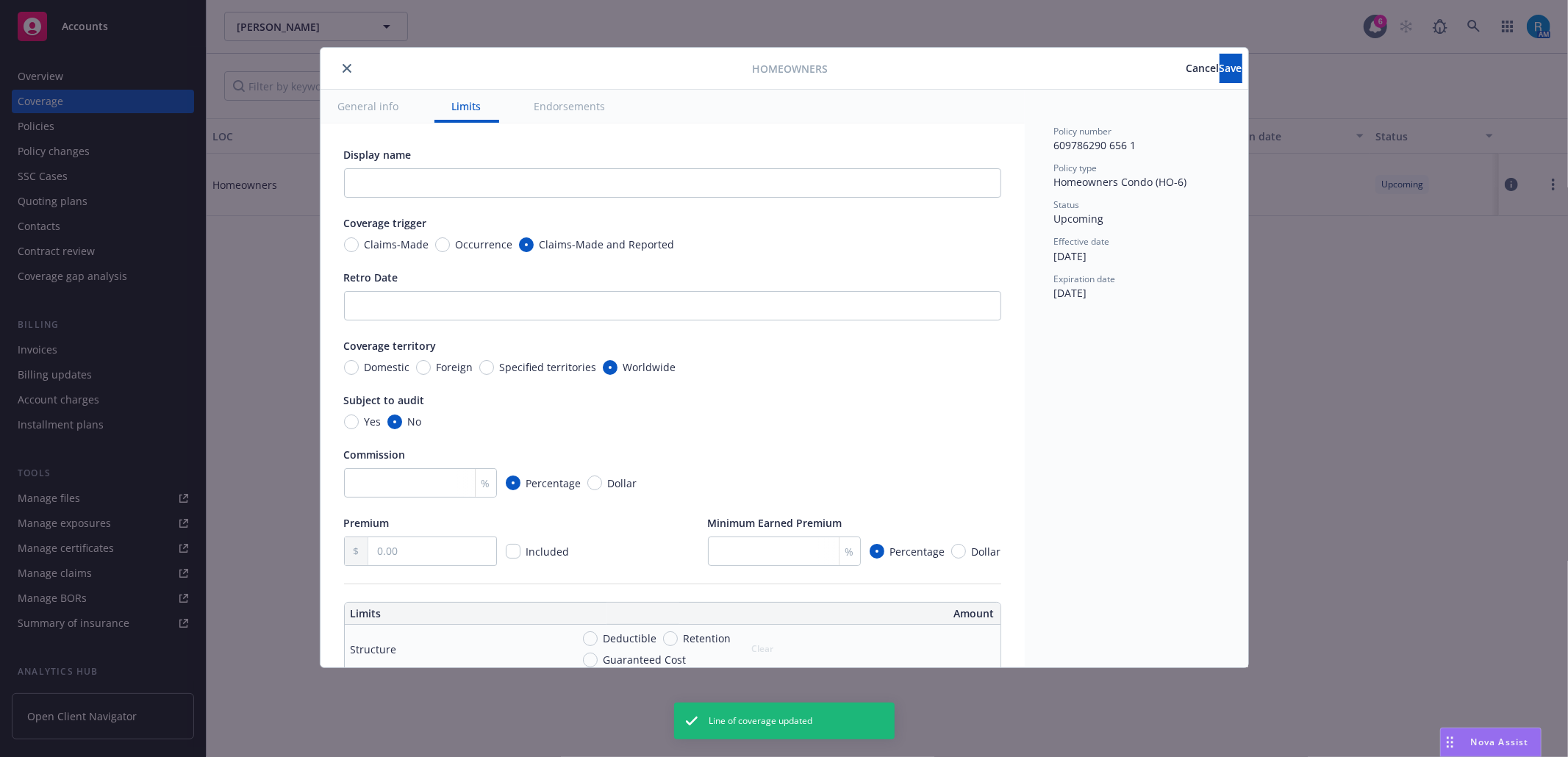
type textarea "x"
type textarea "Dwelling Limit $69,300 Personal Property Limit $6,300 Loss of Use $1,260 Person…"
click at [347, 64] on icon "close" at bounding box center [347, 68] width 9 height 9
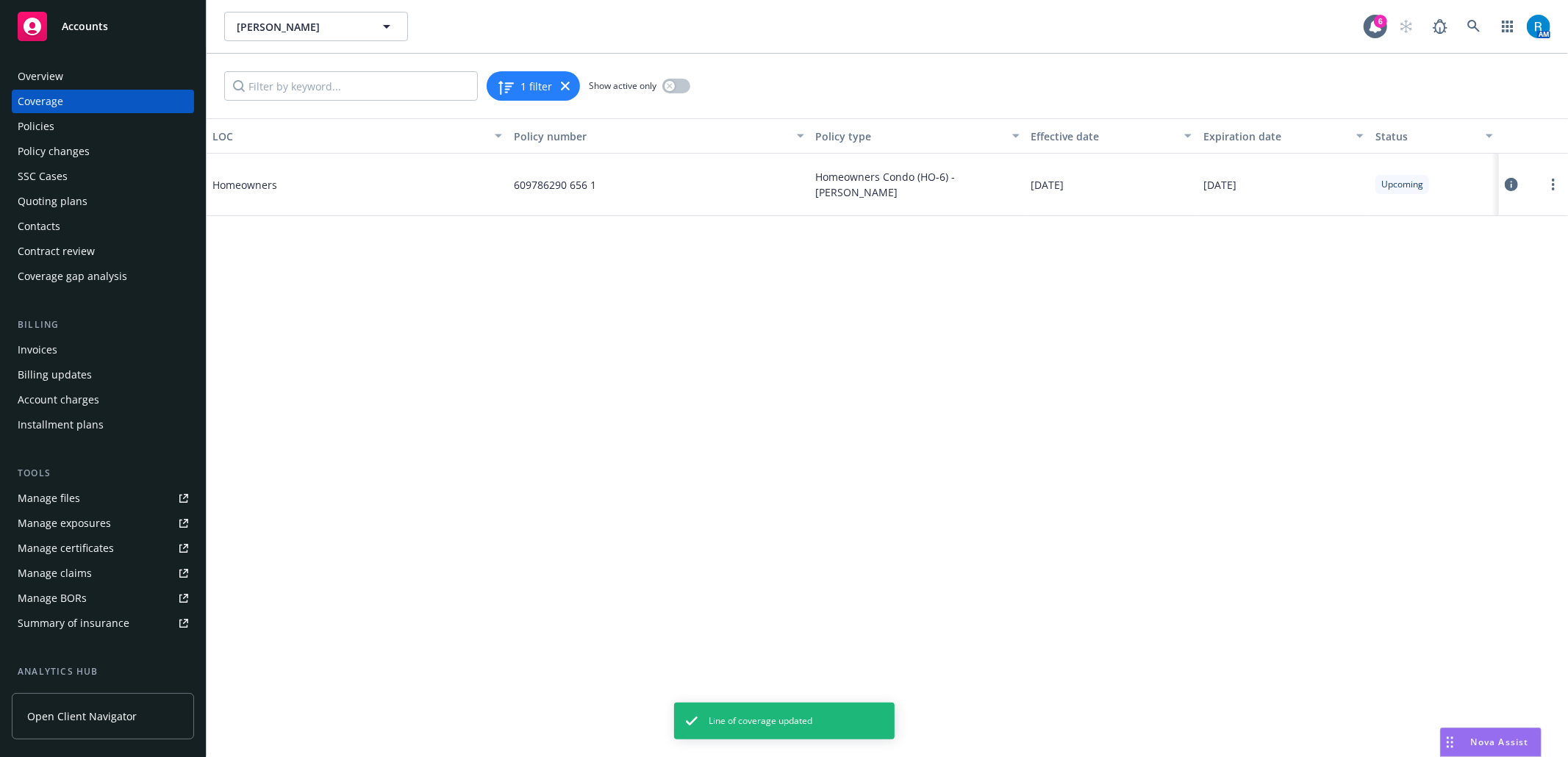
click at [94, 81] on div "Overview" at bounding box center [102, 76] width 171 height 24
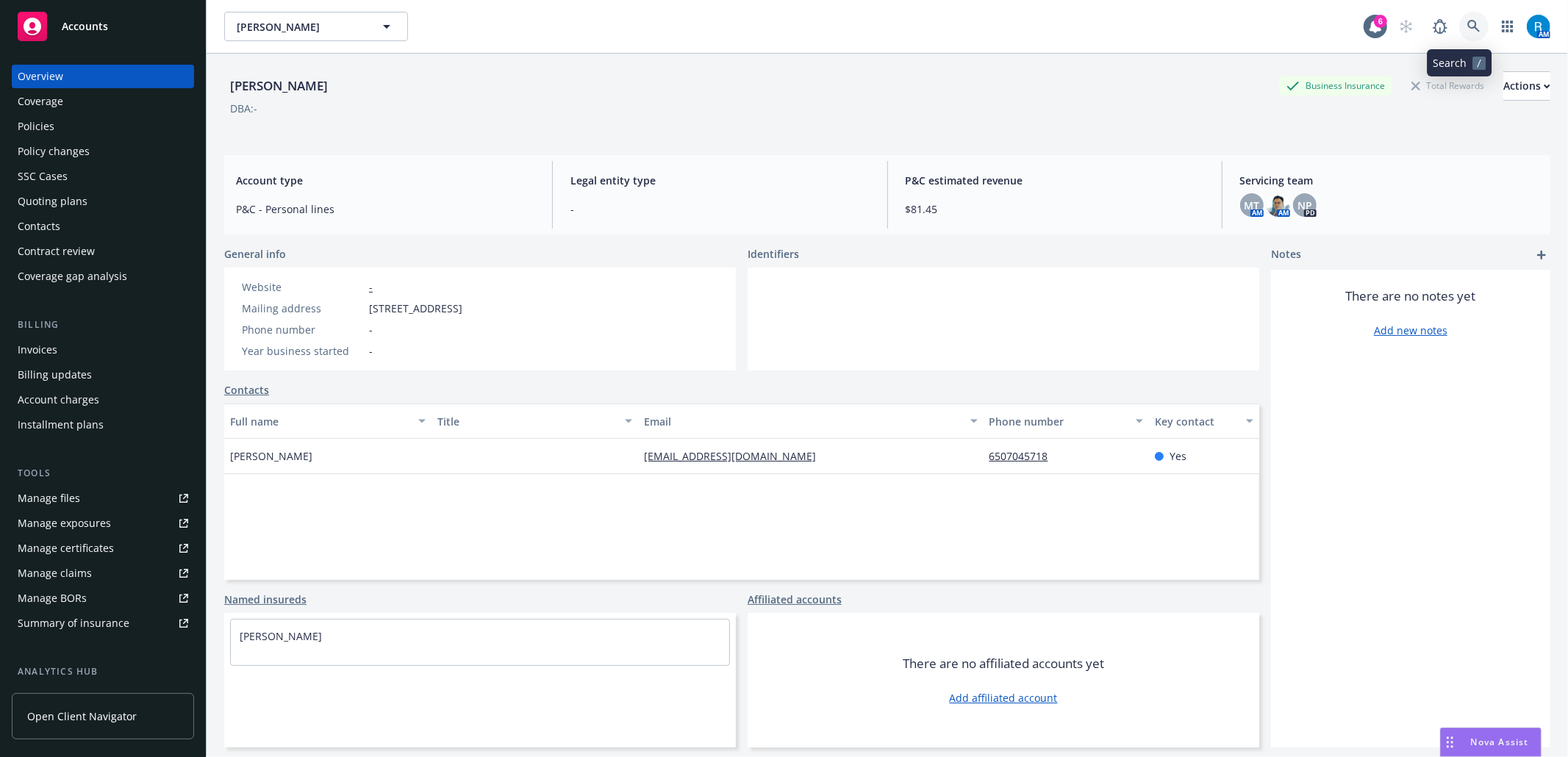
click at [1467, 30] on icon at bounding box center [1473, 26] width 13 height 13
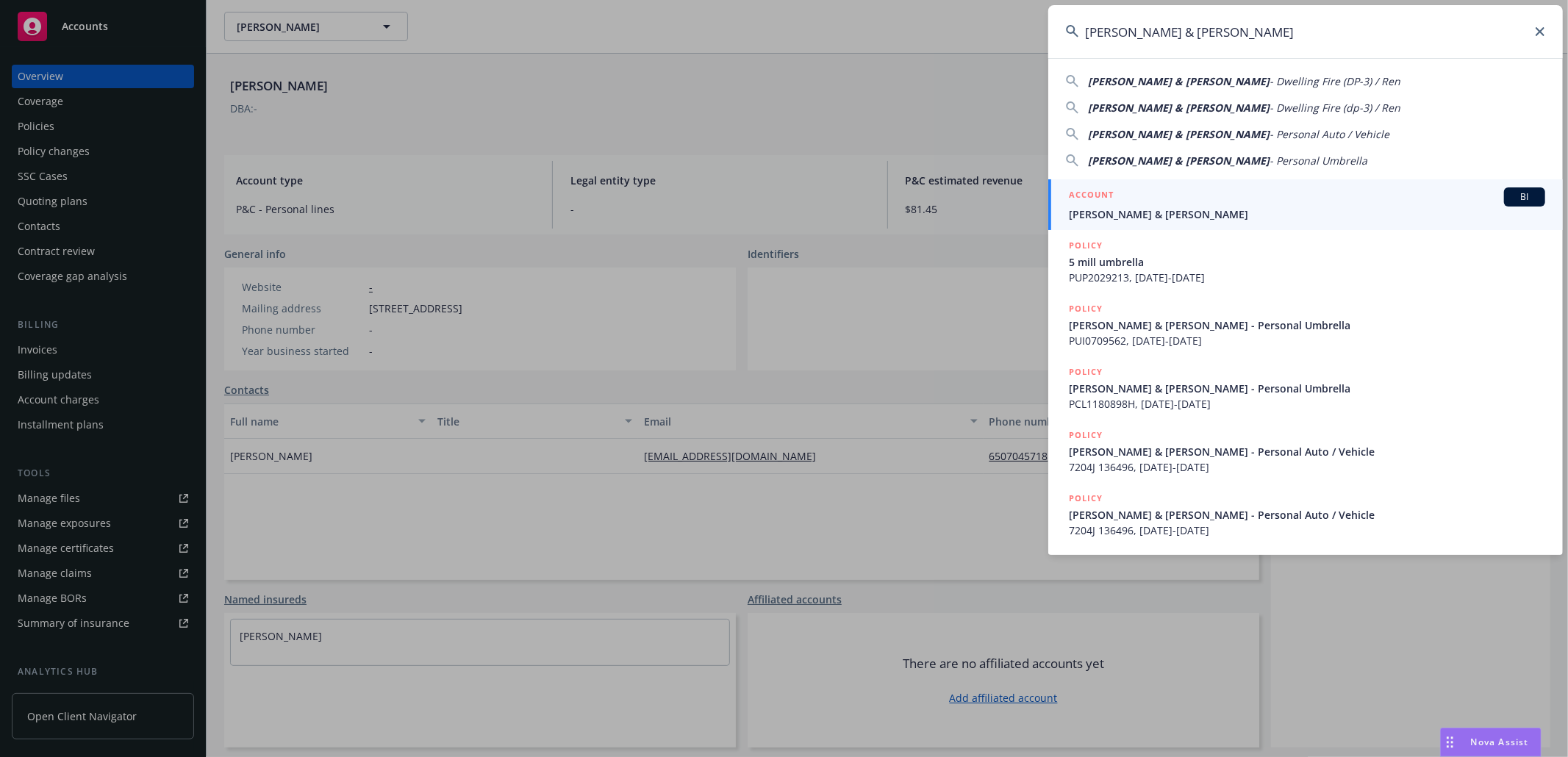
type input "Mark & Frances Meyers"
click at [1156, 212] on span "Mark & Frances Meyers" at bounding box center [1307, 214] width 476 height 15
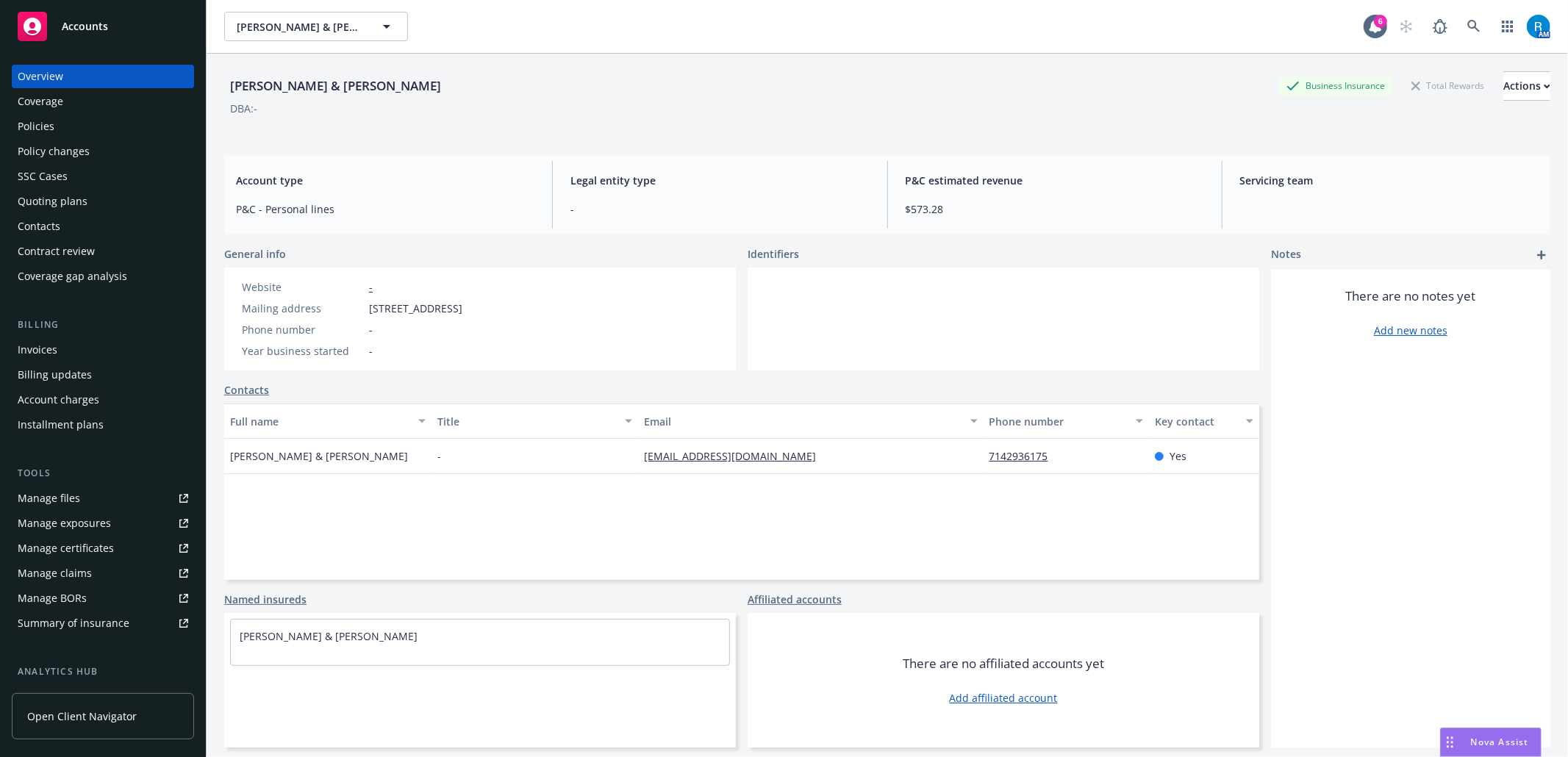
click at [108, 127] on div "Policies" at bounding box center [102, 126] width 171 height 24
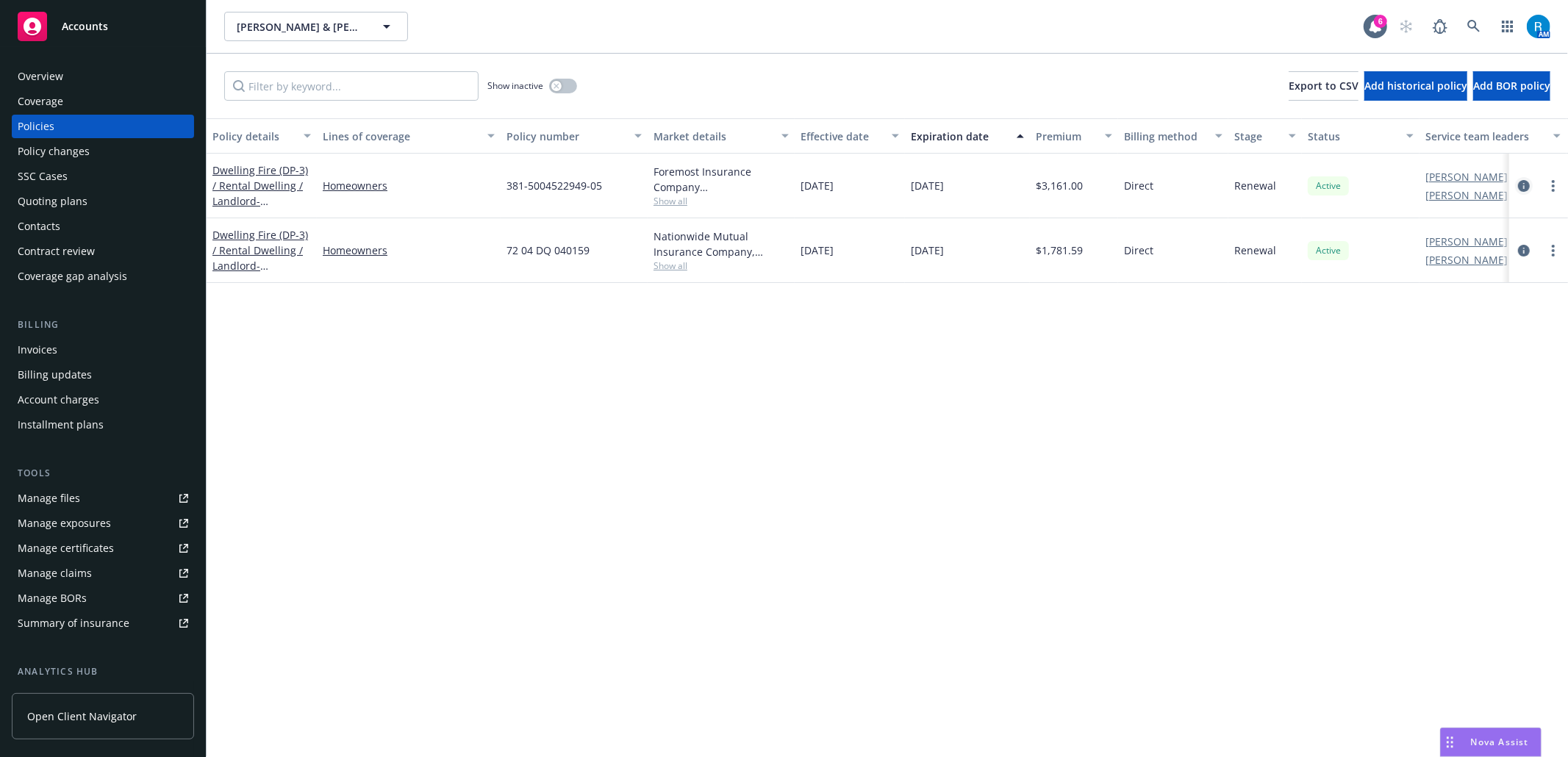
click at [1525, 182] on icon "circleInformation" at bounding box center [1524, 186] width 12 height 12
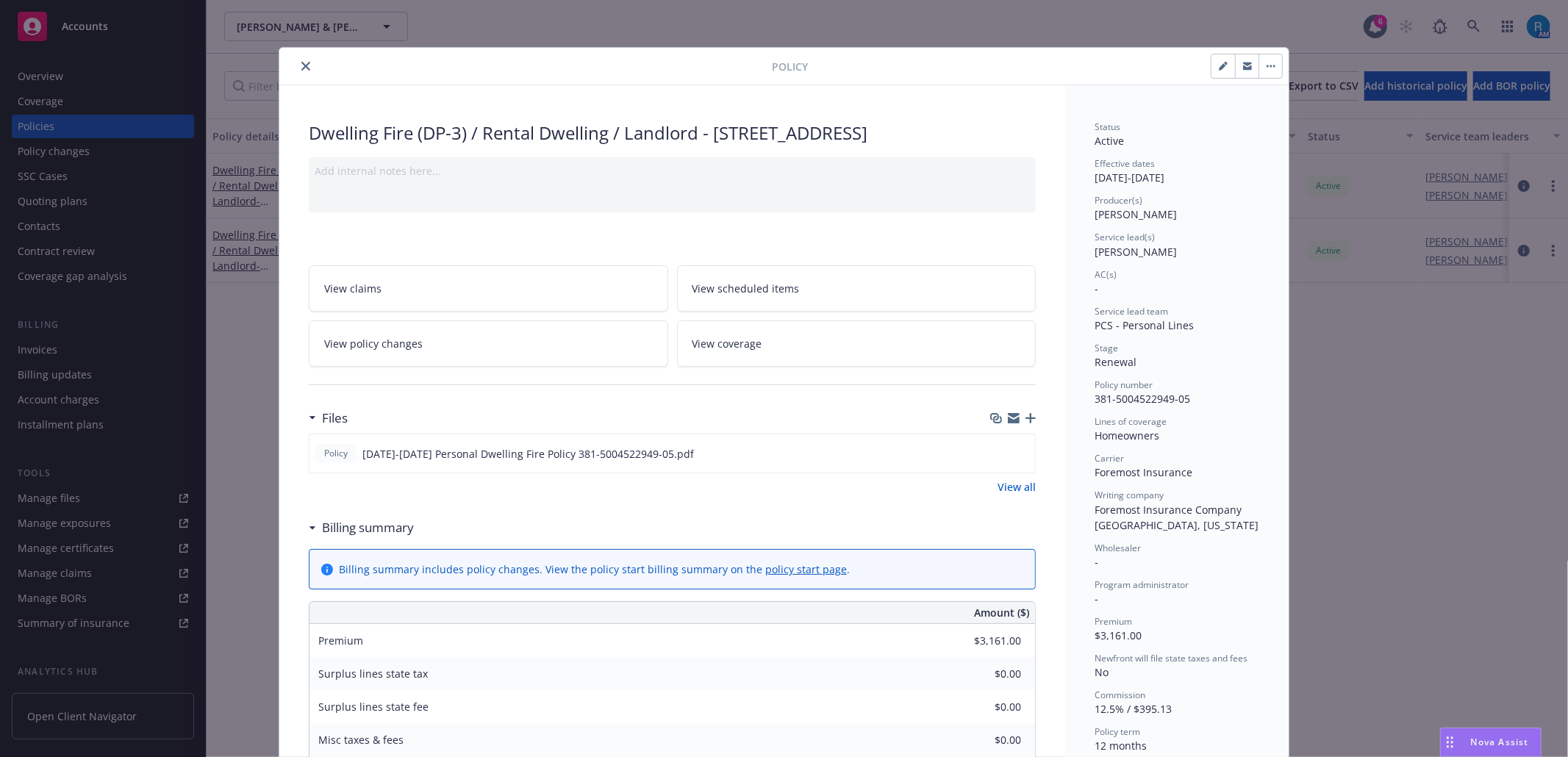
click at [771, 344] on link "View coverage" at bounding box center [856, 343] width 360 height 46
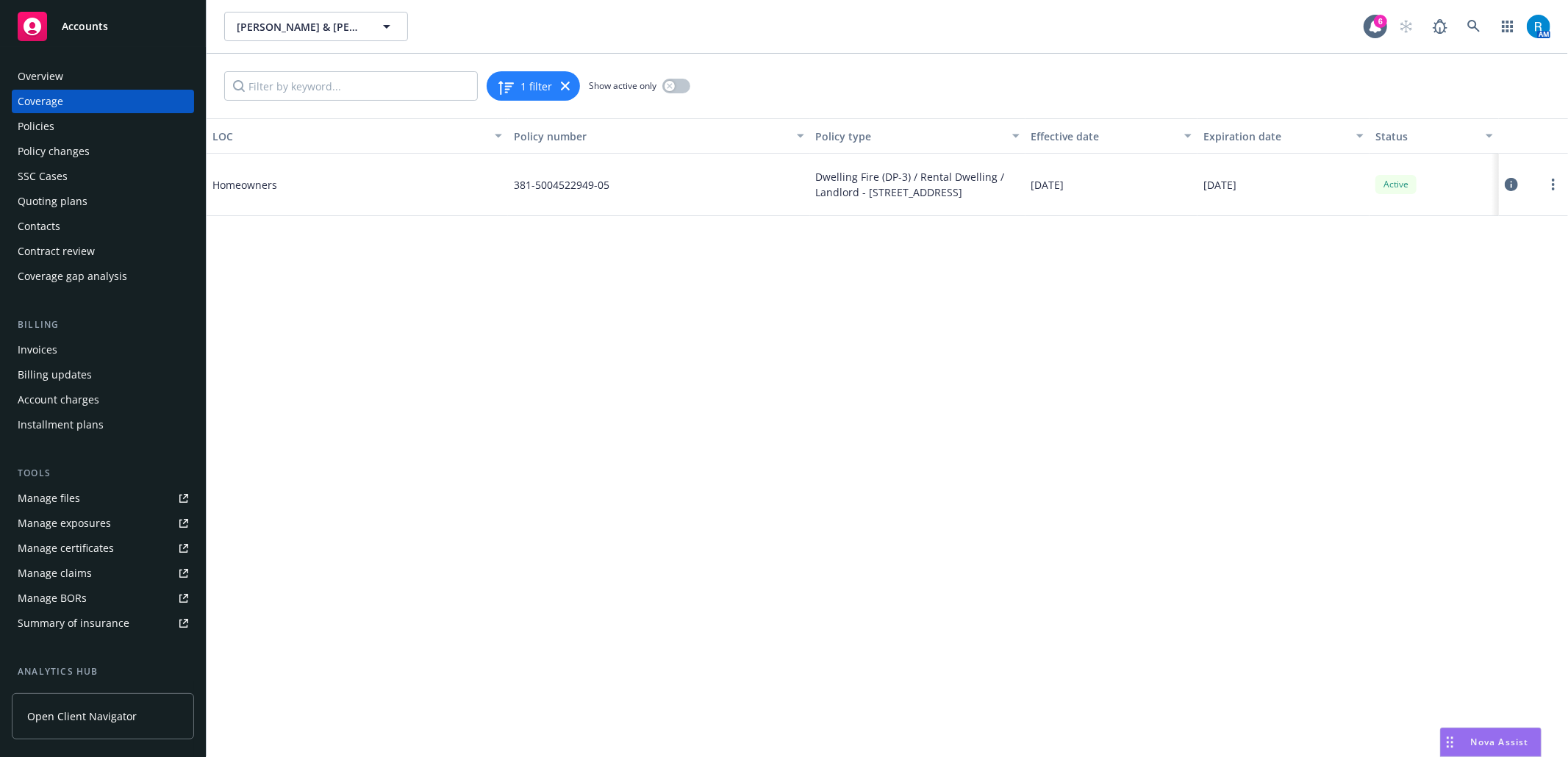
click at [1509, 184] on icon at bounding box center [1510, 184] width 13 height 13
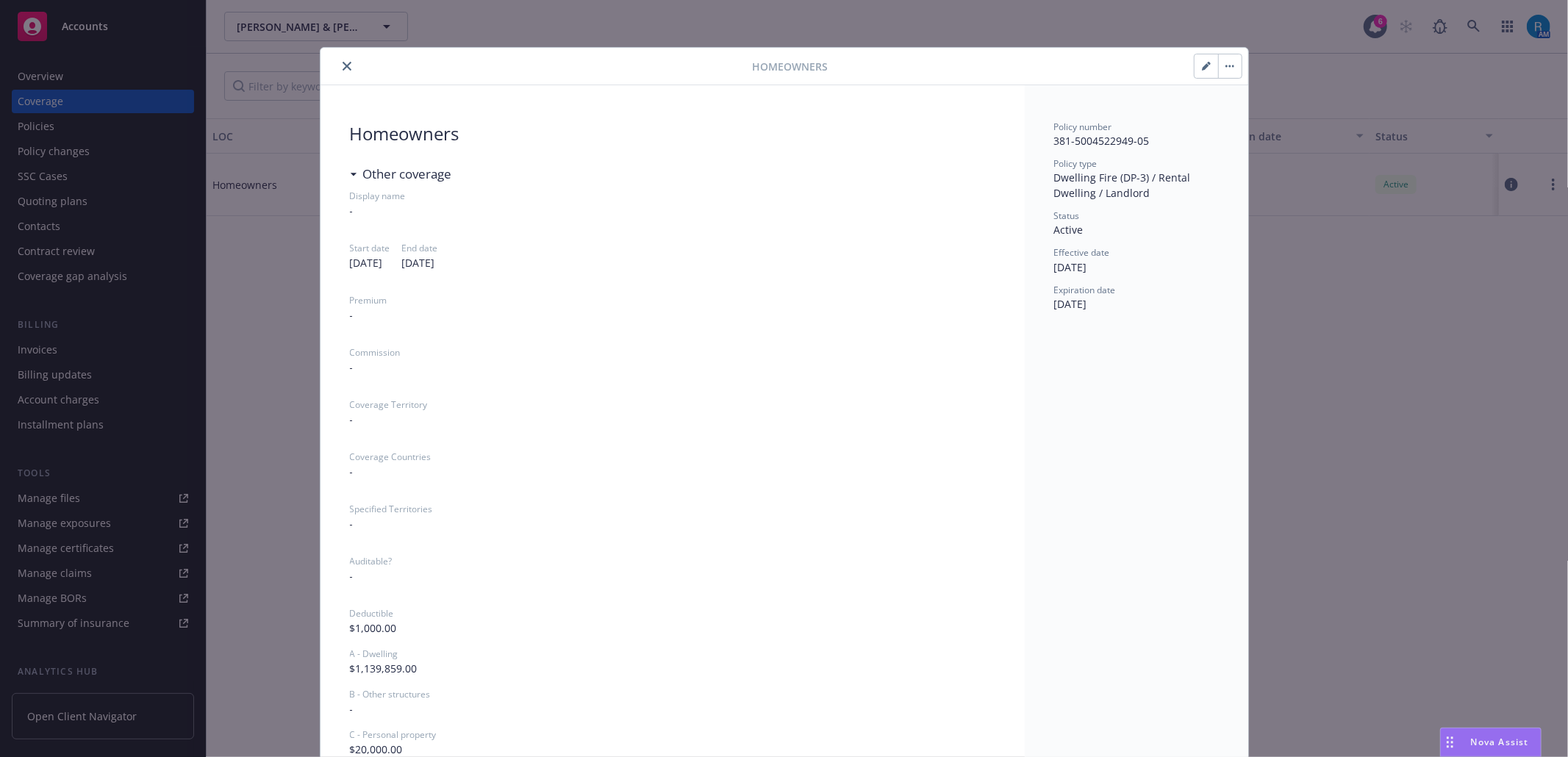
click at [338, 72] on button "close" at bounding box center [347, 66] width 17 height 17
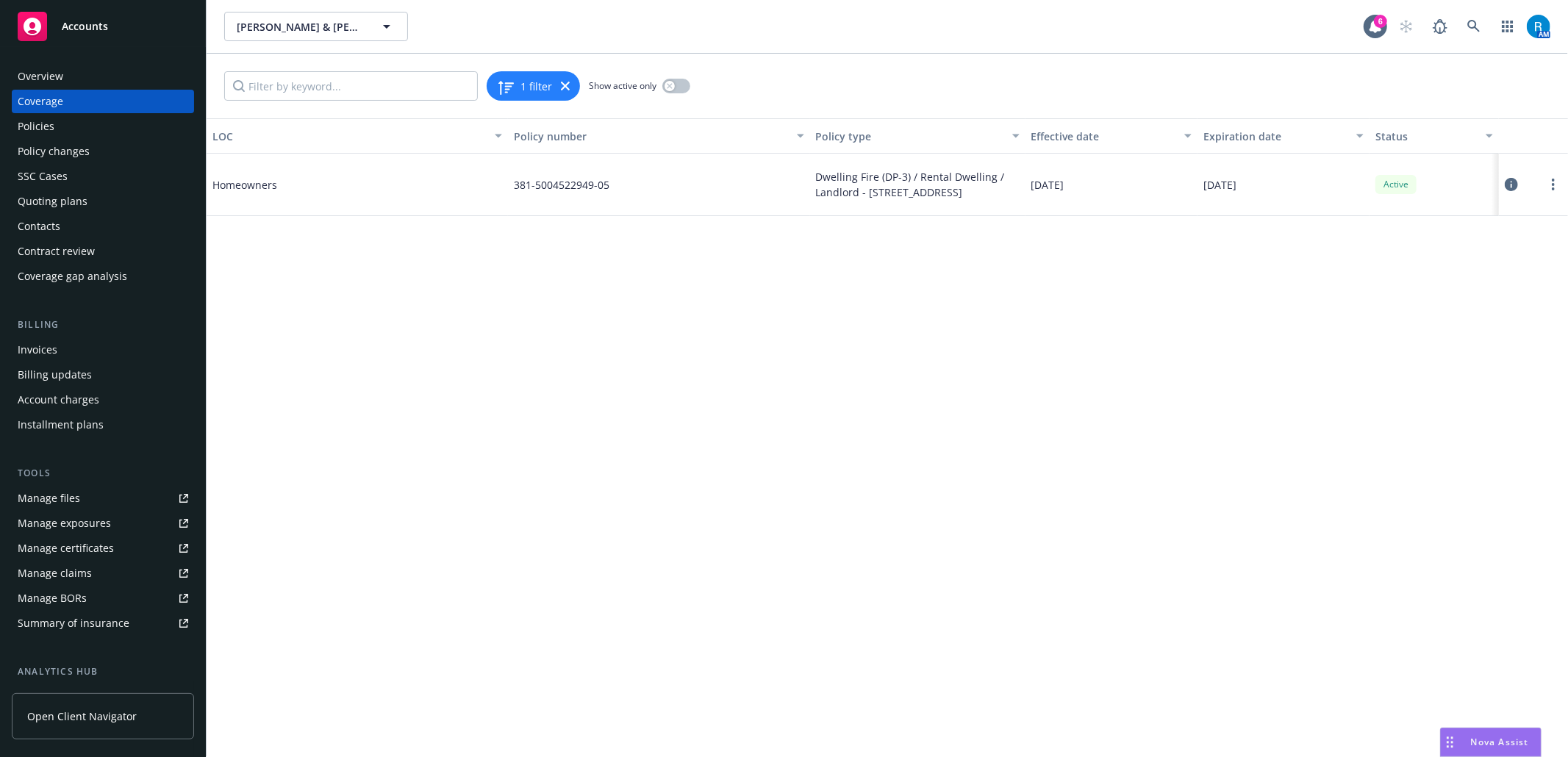
click at [69, 130] on div "Policies" at bounding box center [102, 126] width 171 height 24
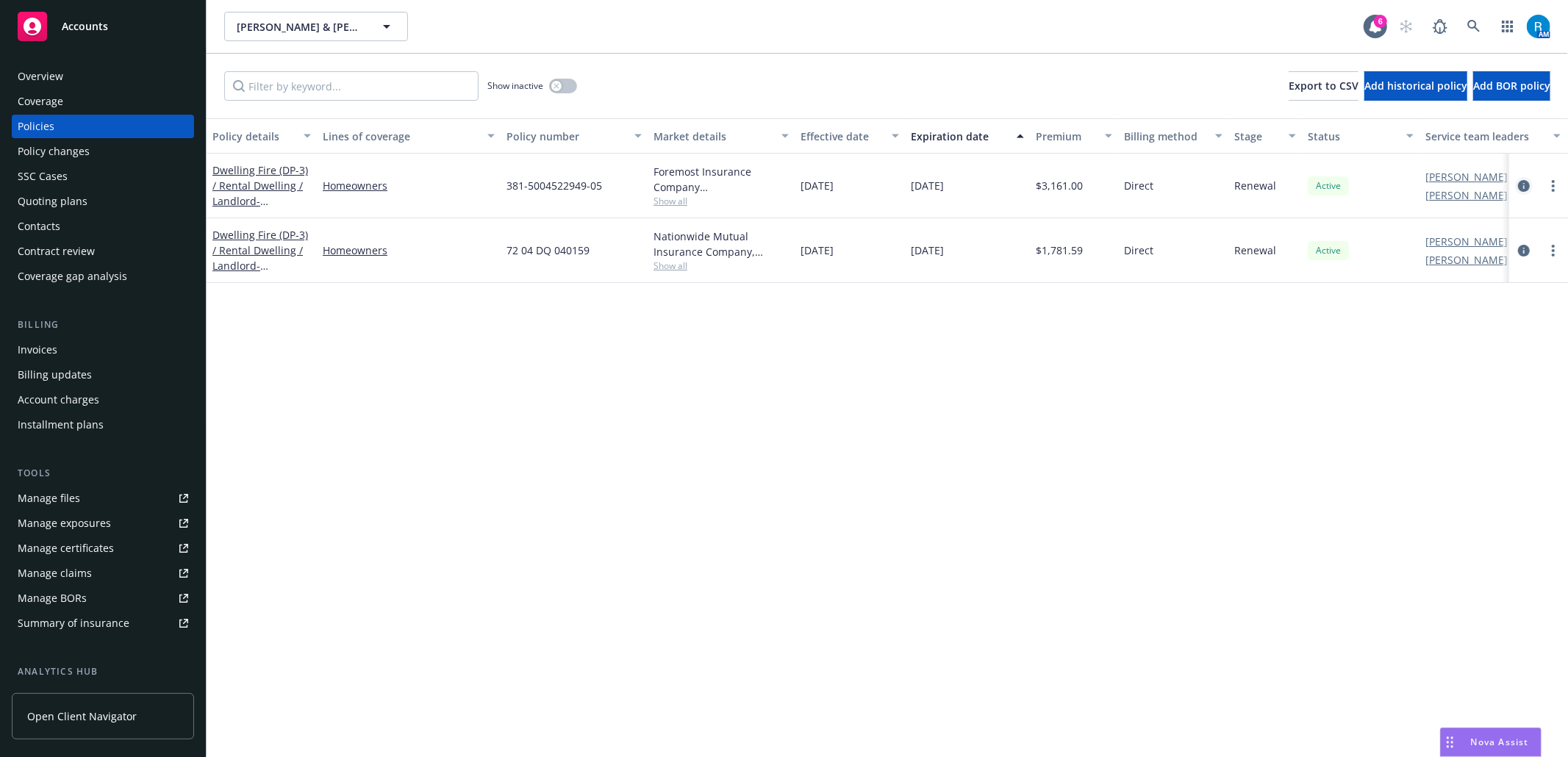
click at [1521, 182] on icon "circleInformation" at bounding box center [1524, 186] width 12 height 12
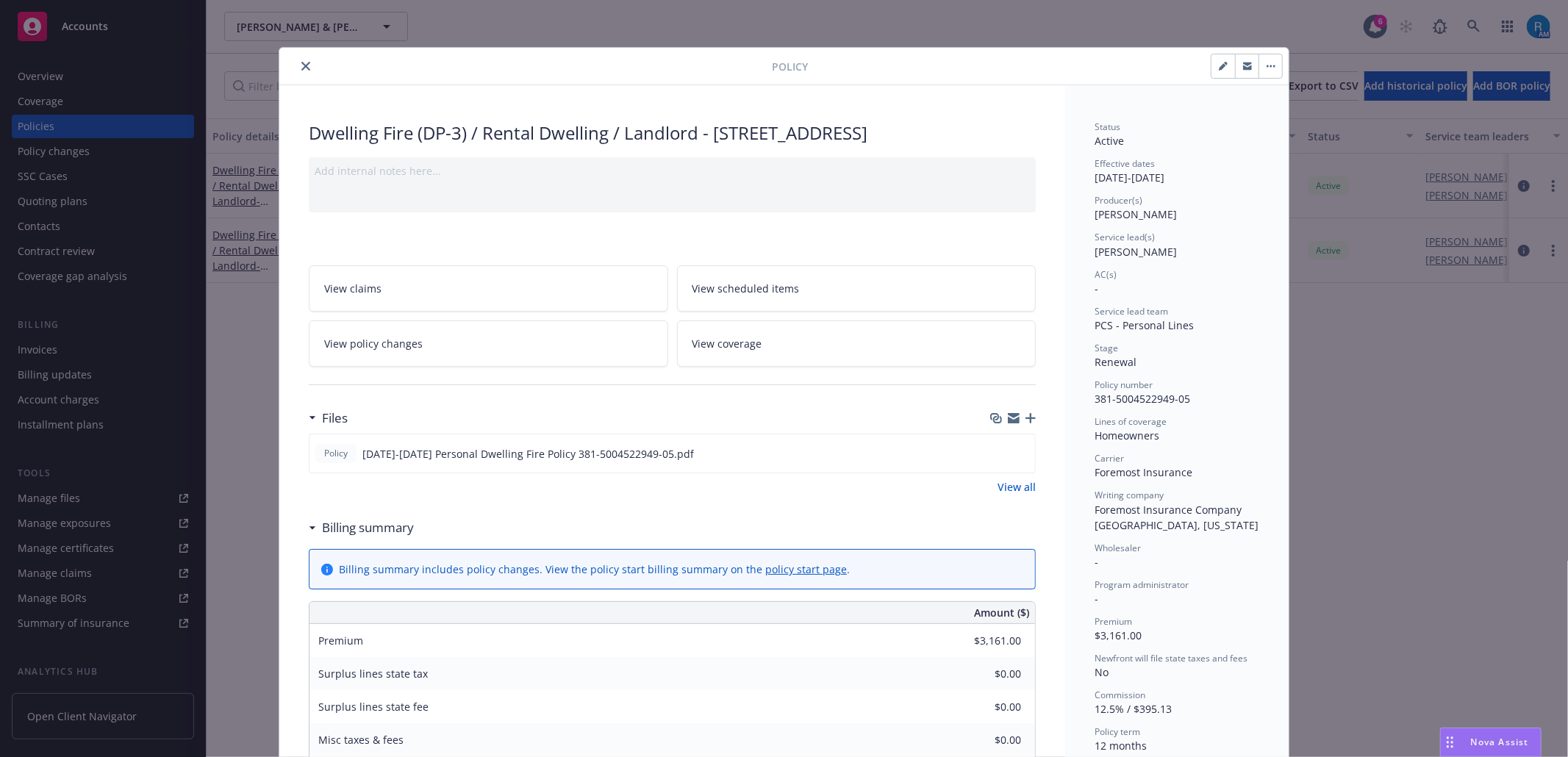
scroll to position [44, 0]
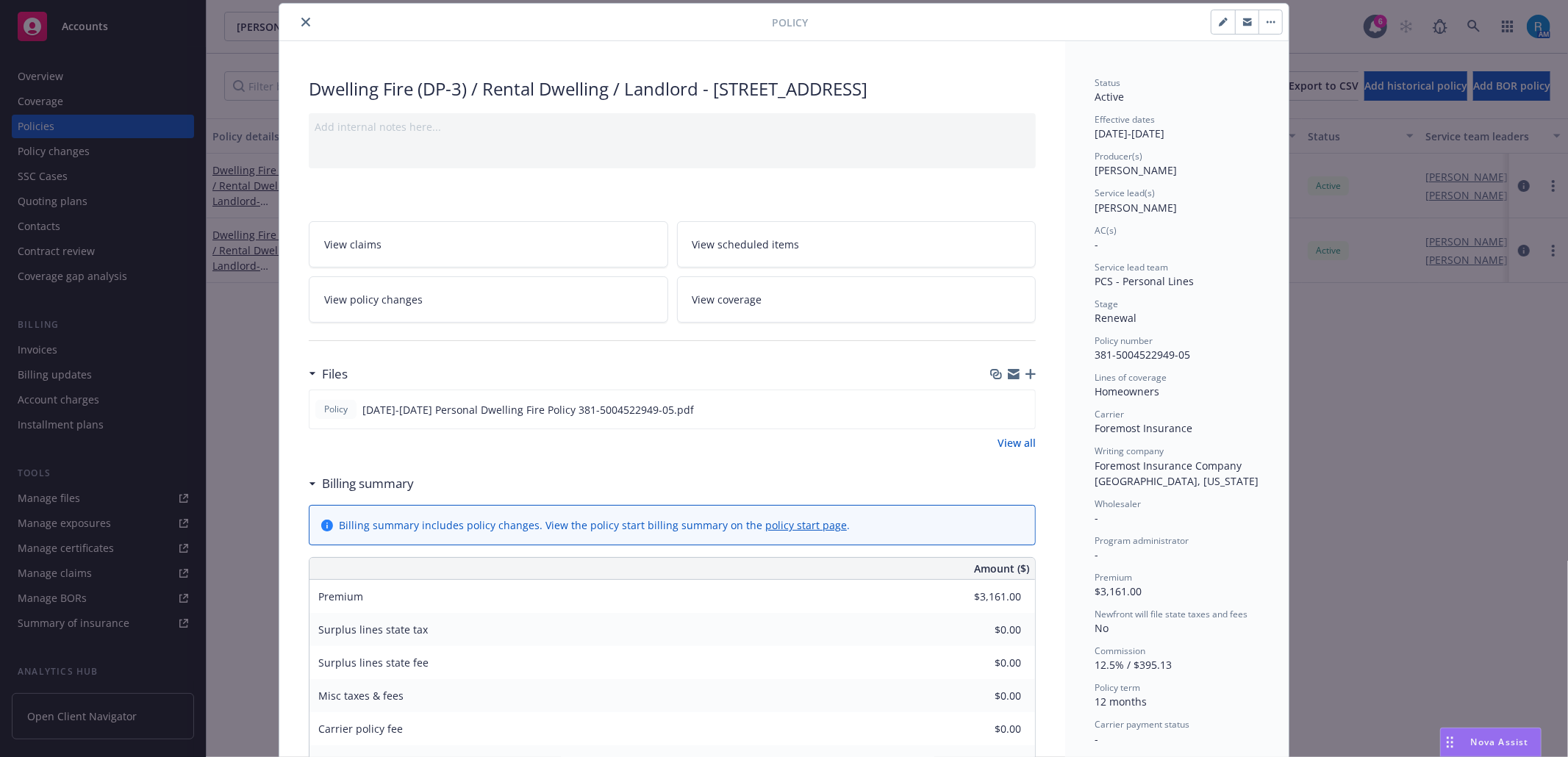
click at [1362, 444] on div "Policy Dwelling Fire (DP-3) / Rental Dwelling / Landlord - 404 Loma Ter, Laguna…" at bounding box center [784, 378] width 1568 height 757
click at [297, 30] on button "close" at bounding box center [305, 21] width 17 height 17
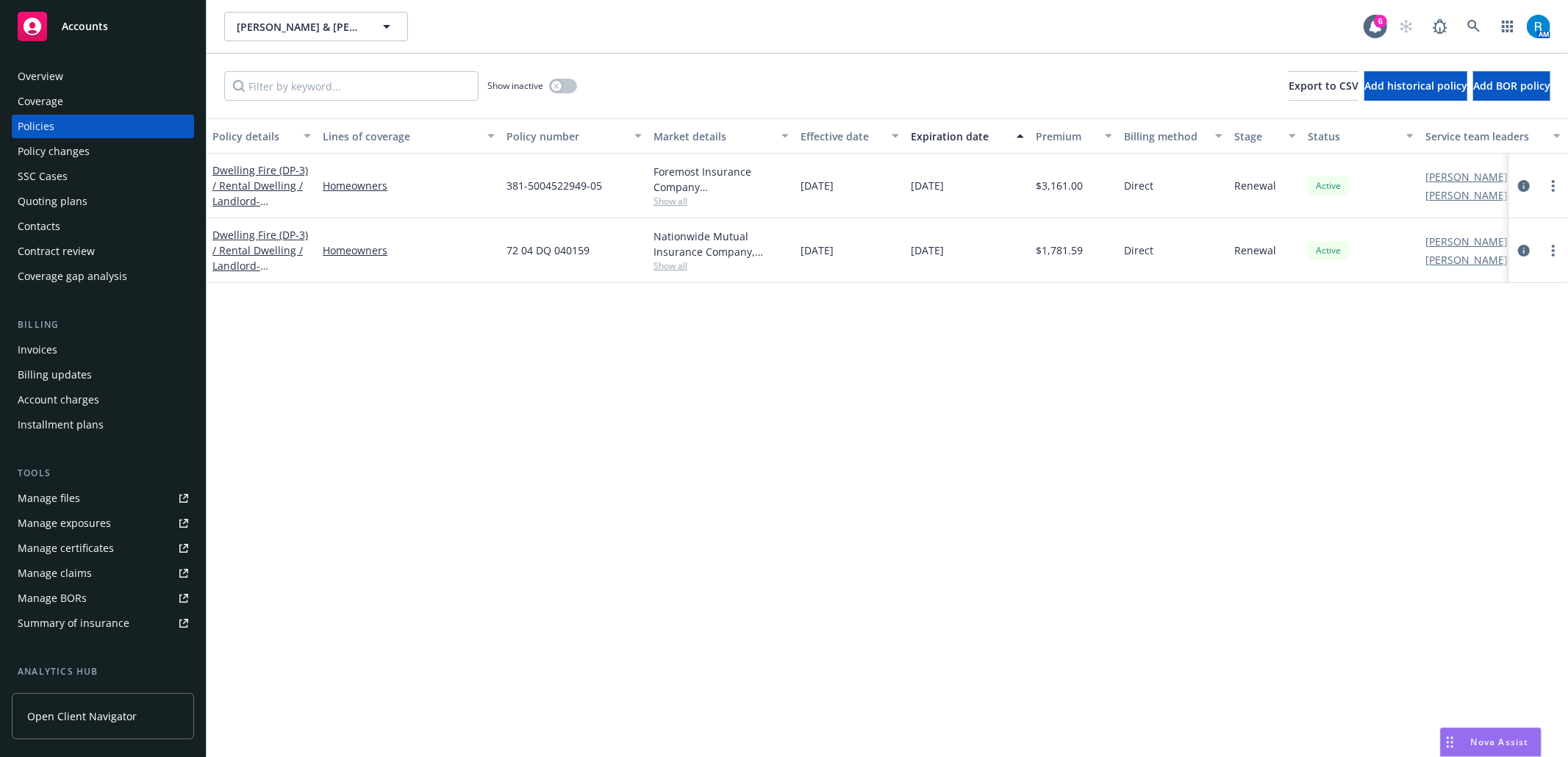
click at [47, 71] on div "Overview" at bounding box center [40, 76] width 46 height 24
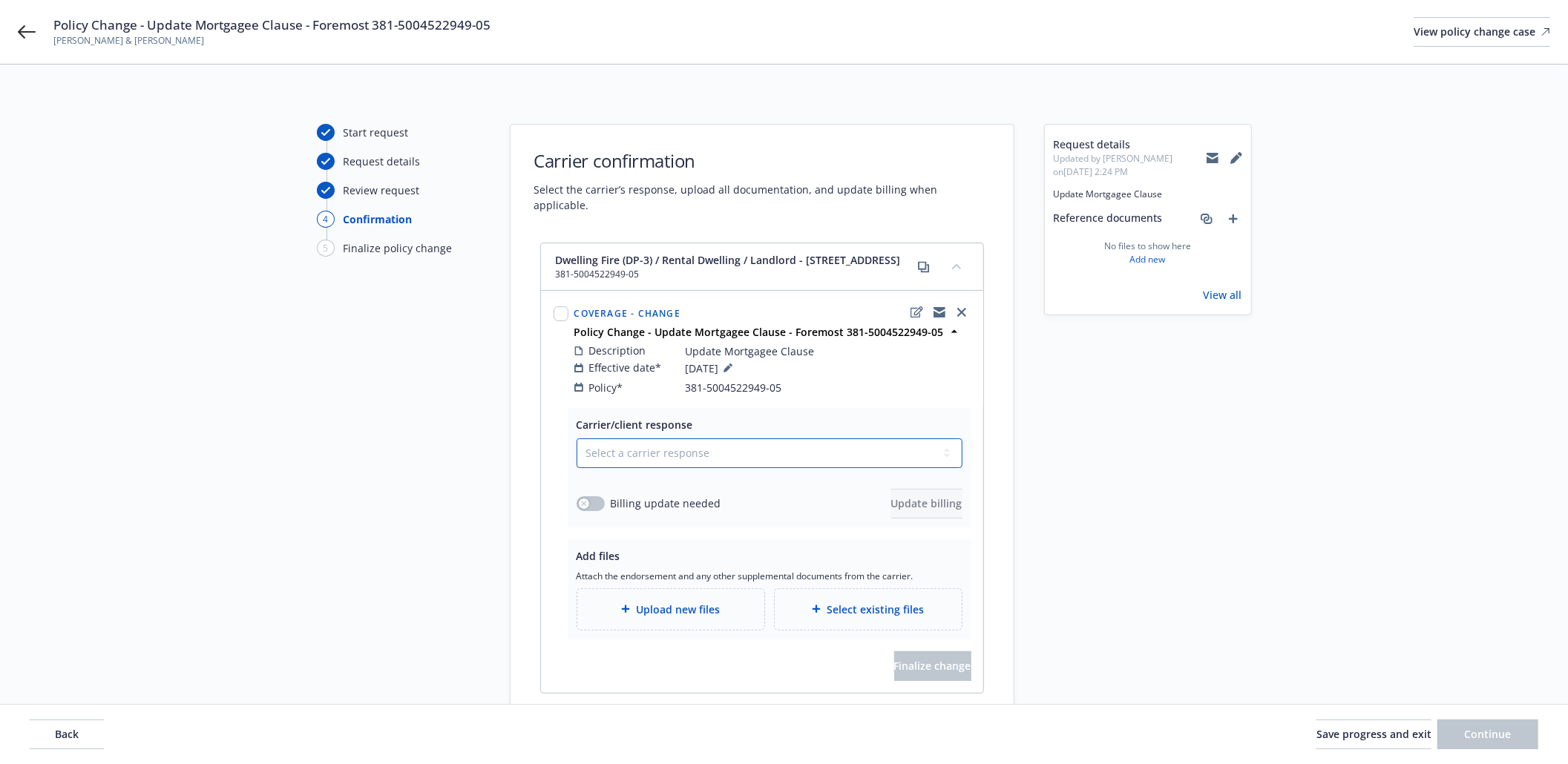
drag, startPoint x: 711, startPoint y: 449, endPoint x: 699, endPoint y: 454, distance: 13.0
click at [711, 449] on select "Select a carrier response Accepted Accepted with revision No endorsement needed…" at bounding box center [770, 453] width 386 height 30
select select "ACCEPTED"
click at [577, 441] on select "Select a carrier response Accepted Accepted with revision No endorsement needed…" at bounding box center [770, 453] width 386 height 30
click at [594, 502] on button "button" at bounding box center [591, 503] width 28 height 15
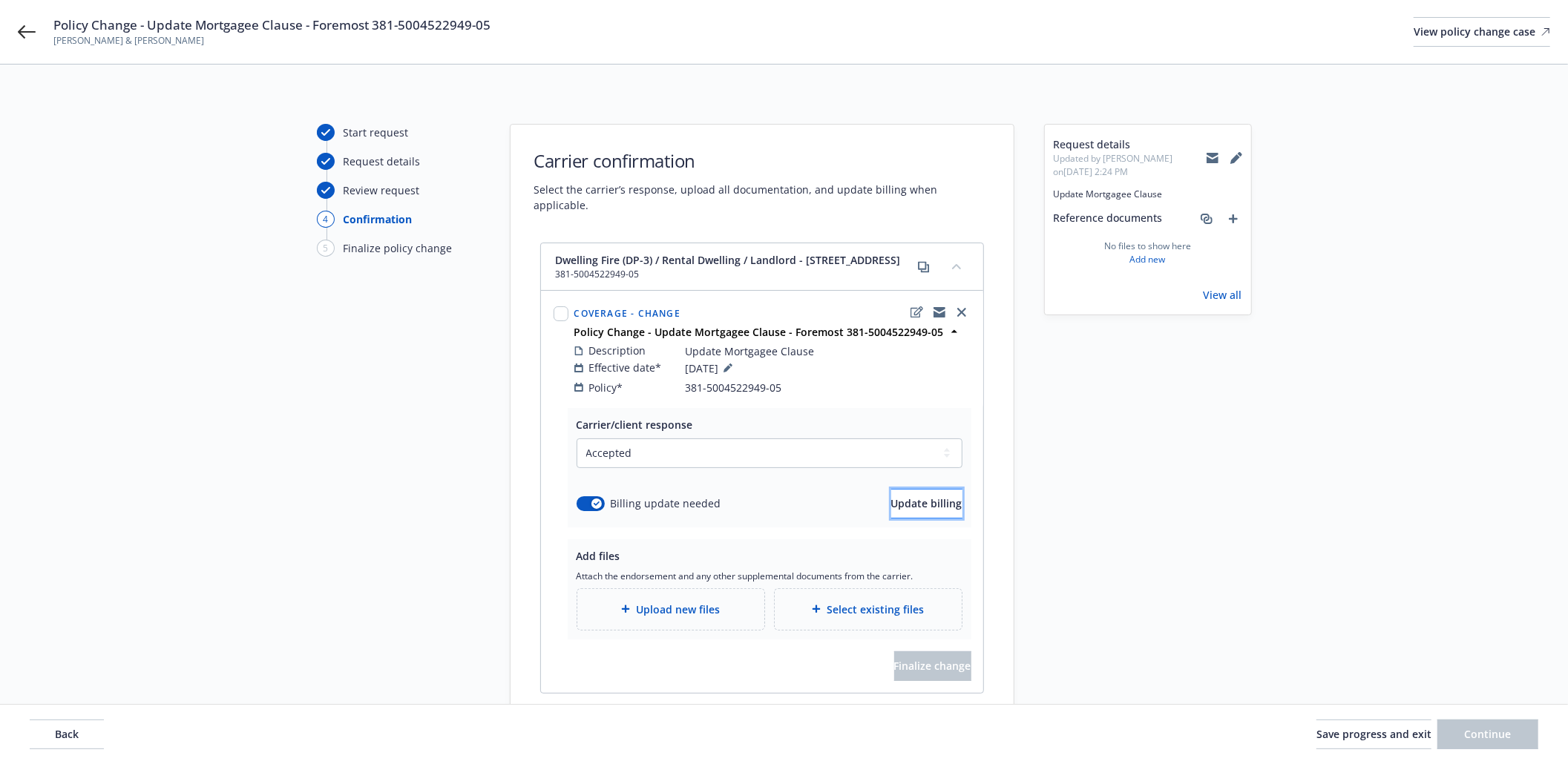
click at [941, 514] on button "Update billing" at bounding box center [927, 504] width 71 height 30
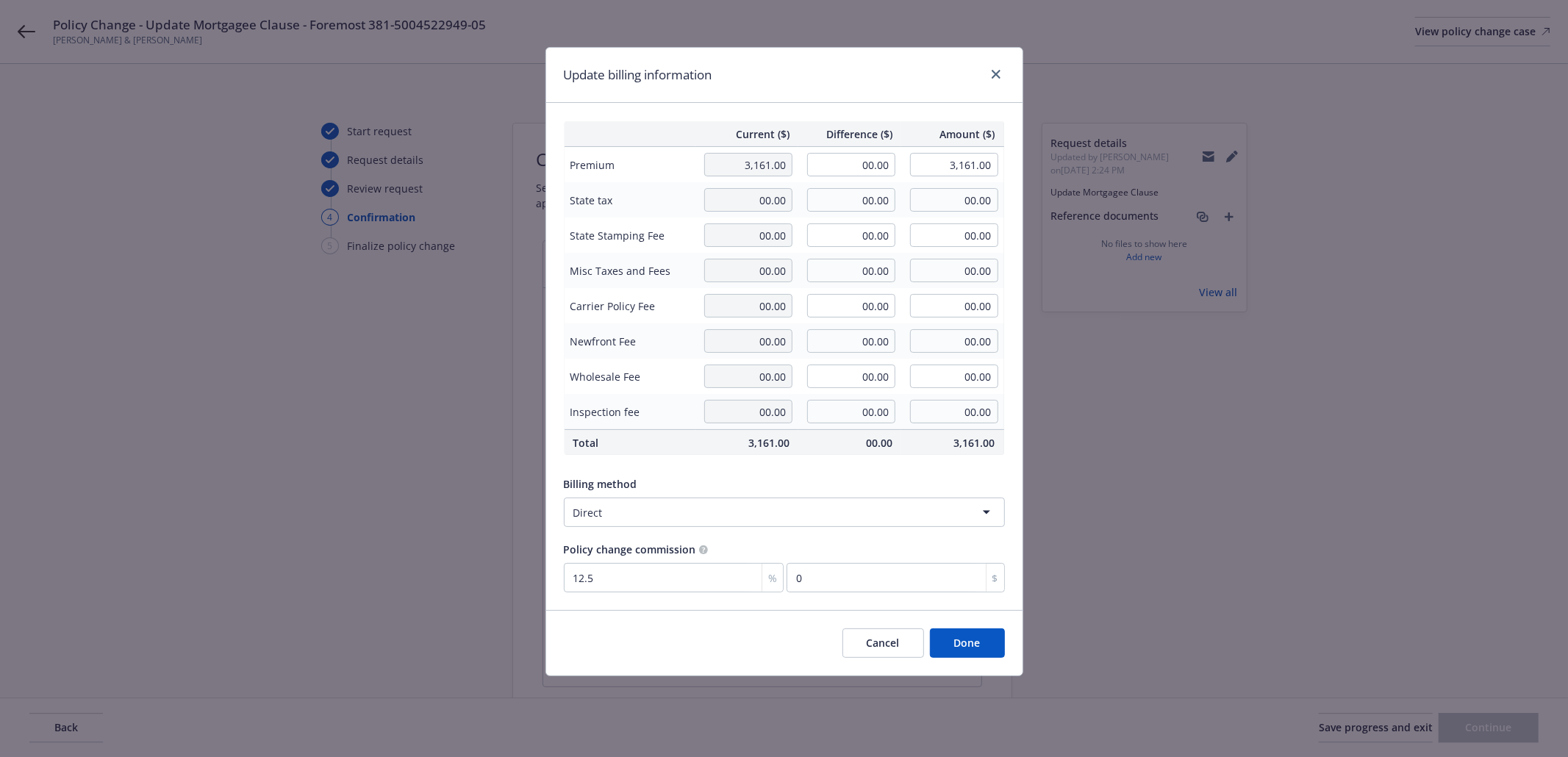
click at [965, 641] on button "Done" at bounding box center [967, 642] width 75 height 30
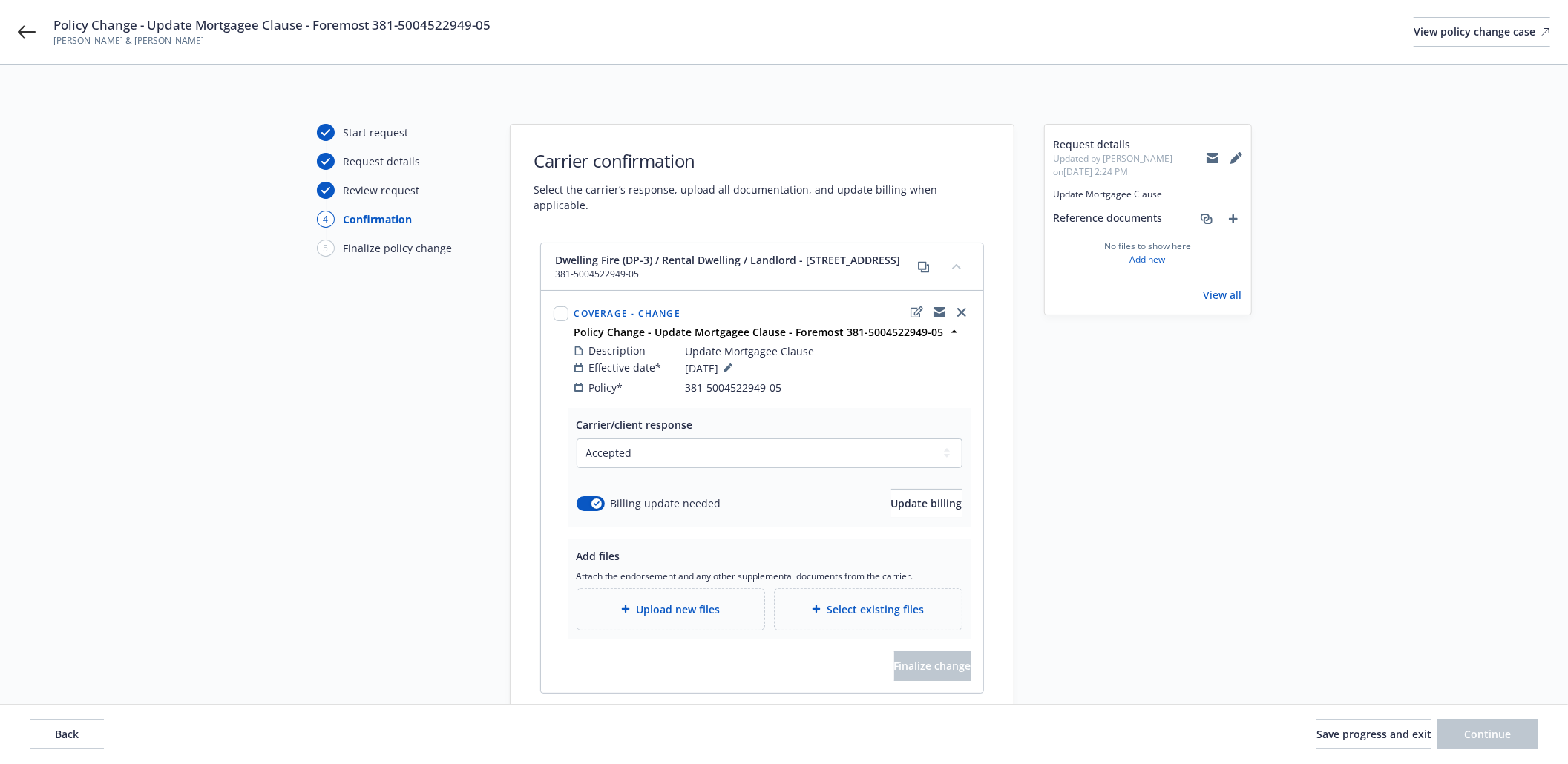
click at [715, 611] on span "Upload new files" at bounding box center [677, 609] width 83 height 15
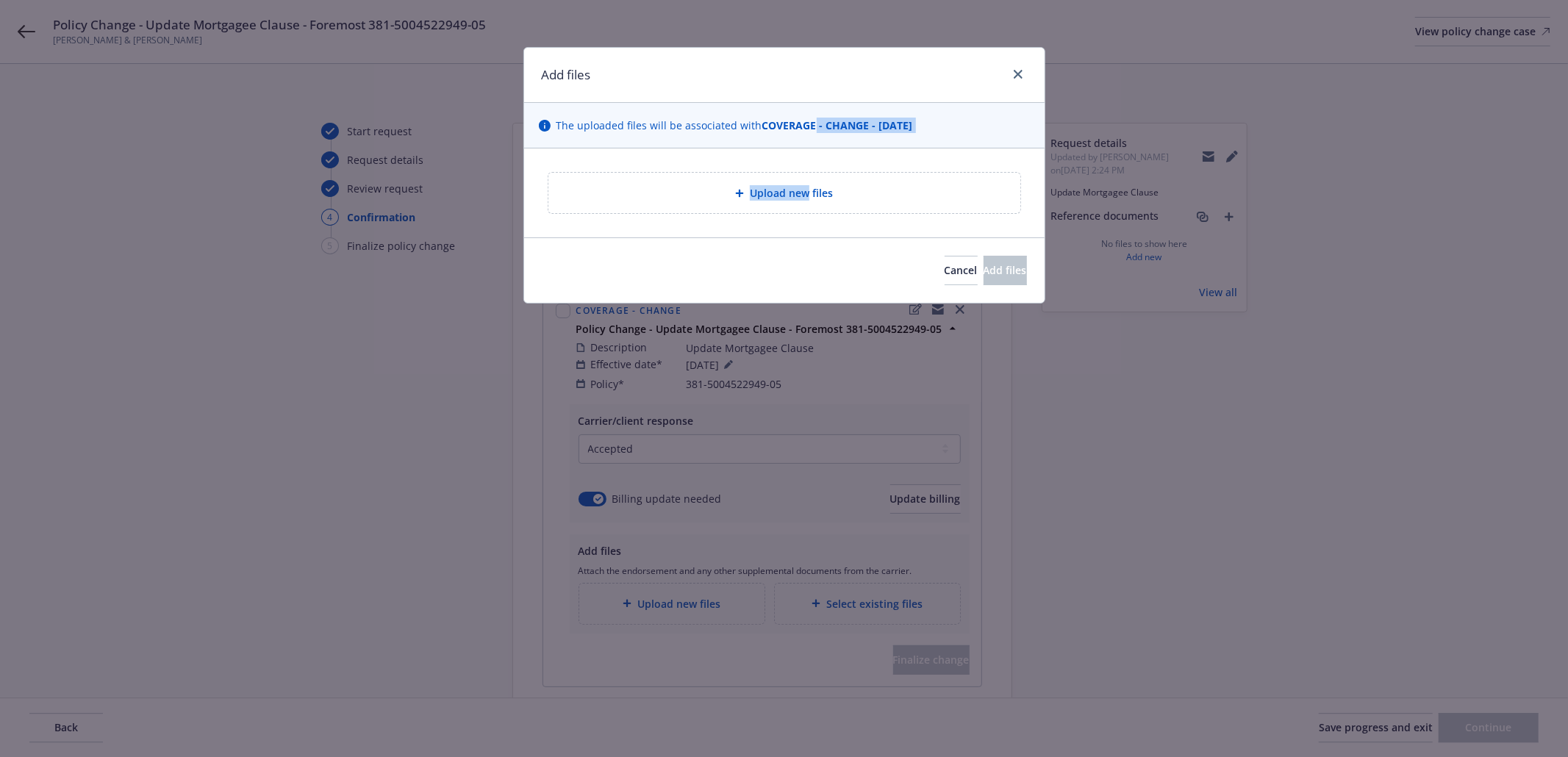
click at [809, 156] on div "Add files The uploaded files will be associated with COVERAGE - CHANGE - 08/09/…" at bounding box center [784, 175] width 522 height 256
click at [785, 196] on span "Upload new files" at bounding box center [790, 193] width 83 height 15
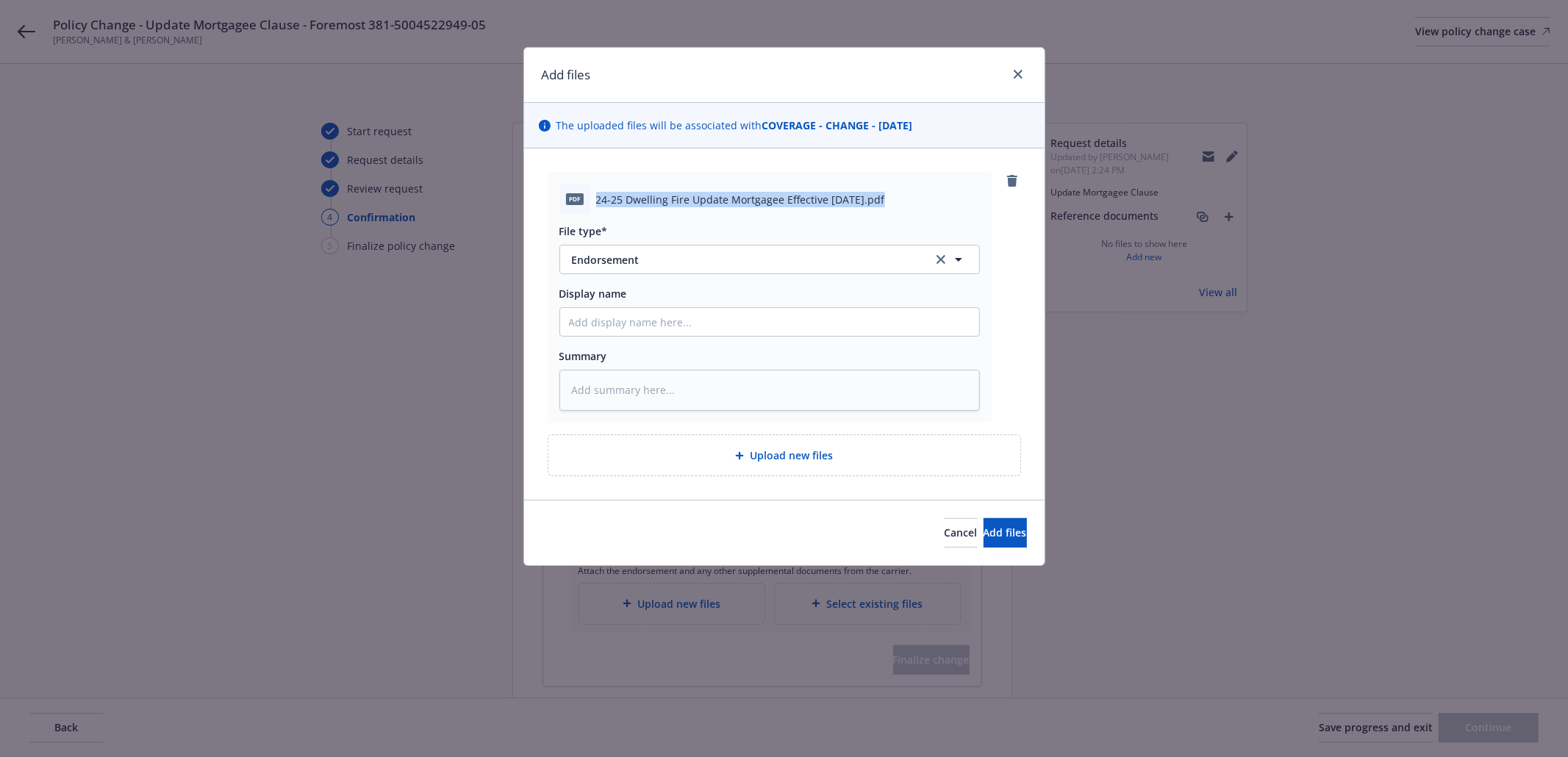
drag, startPoint x: 879, startPoint y: 192, endPoint x: 603, endPoint y: 286, distance: 291.6
click at [595, 206] on div "pdf 24-25 Dwelling Fire Update Mortgagee Effective 08-09-2025.pdf" at bounding box center [769, 199] width 420 height 31
copy span "24-25 Dwelling Fire Update Mortgagee Effective 08-09-2025"
click at [589, 316] on input "Display name" at bounding box center [769, 322] width 419 height 28
paste input "24-25 Dwelling Fire Update Mortgagee Effective 08-09-2025"
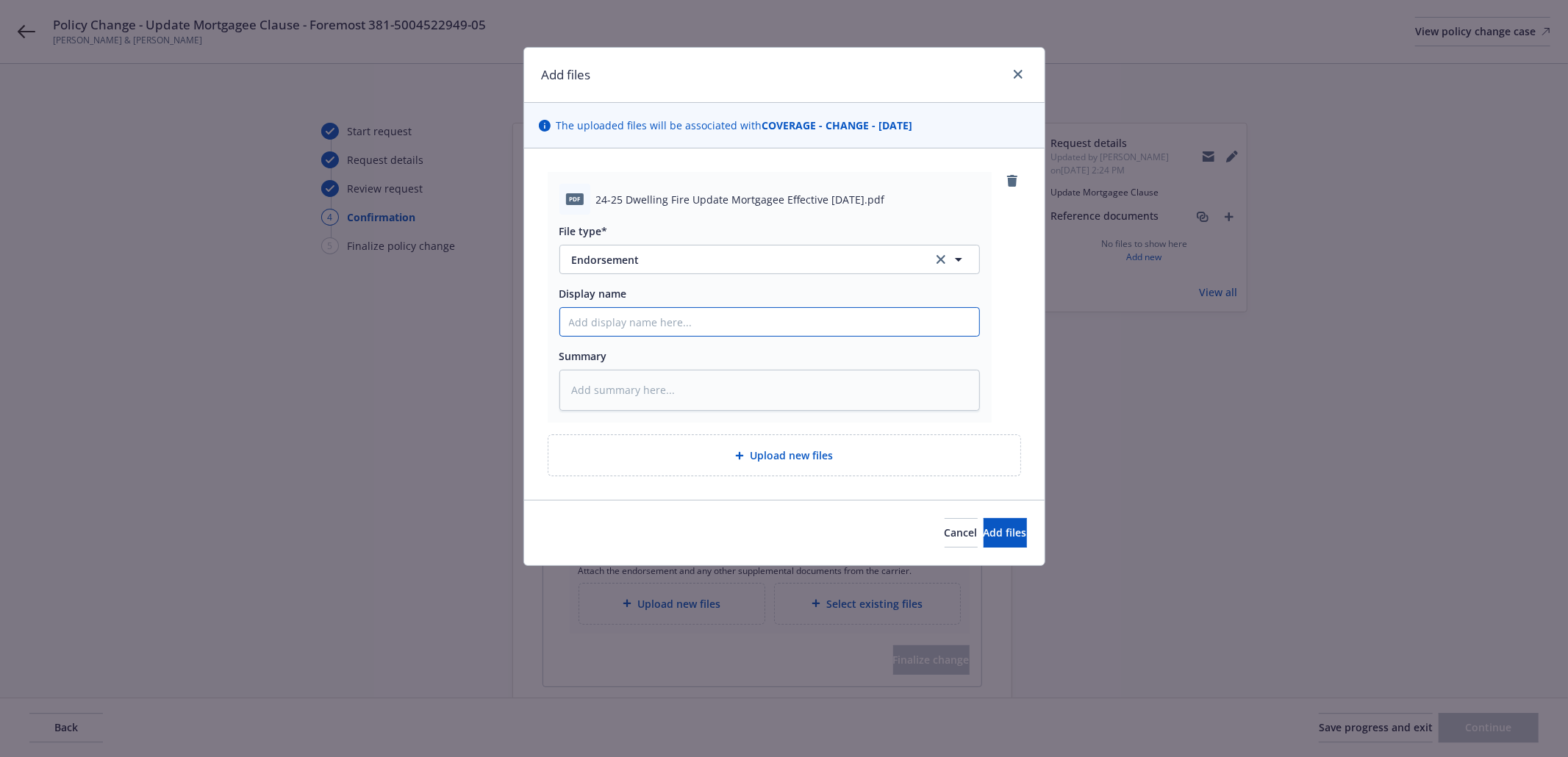
type textarea "x"
type input "24-25 Dwelling Fire Update Mortgagee Effective 08-09-2025"
click at [983, 542] on button "Add files" at bounding box center [1004, 532] width 43 height 30
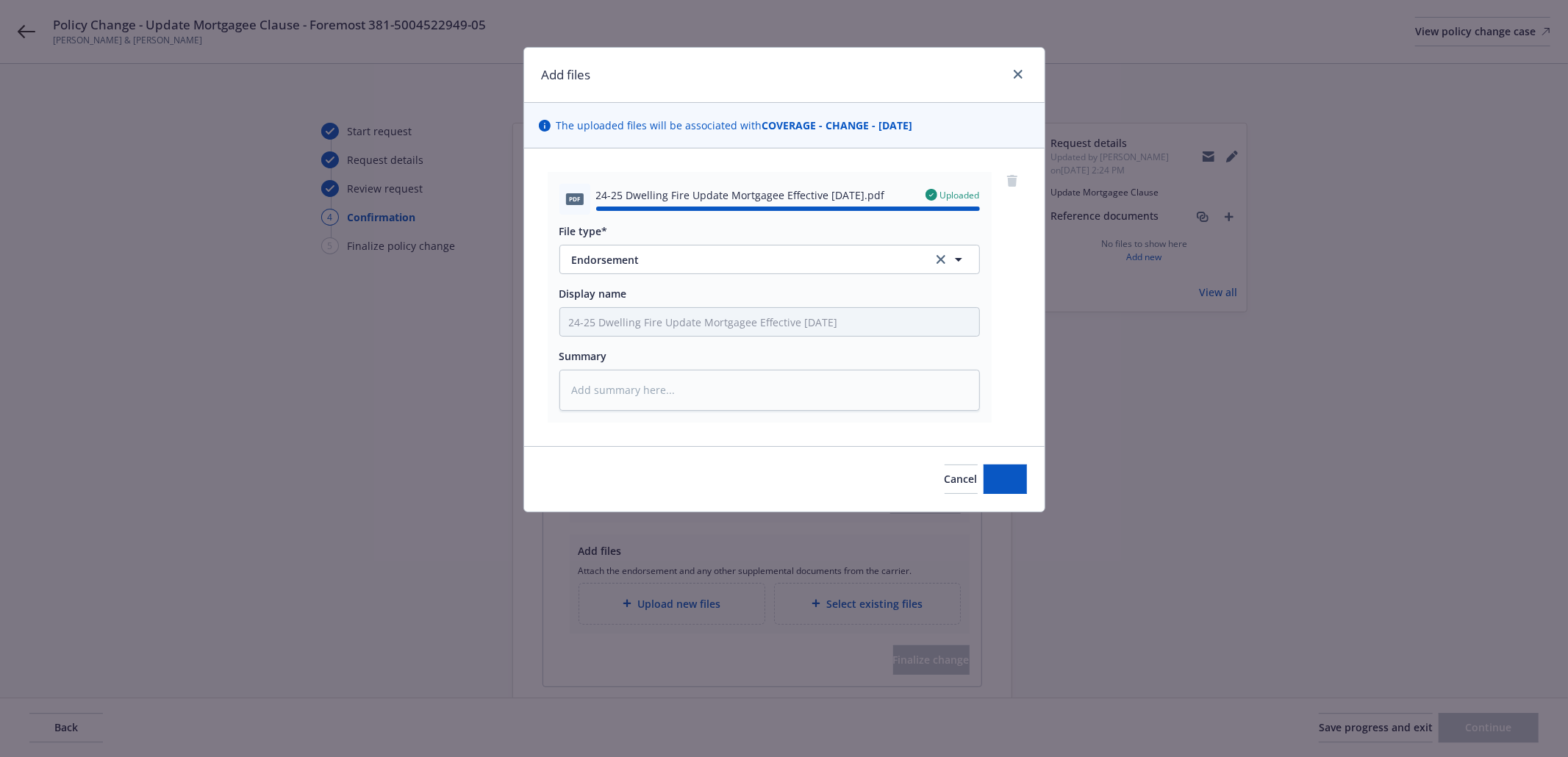
type textarea "x"
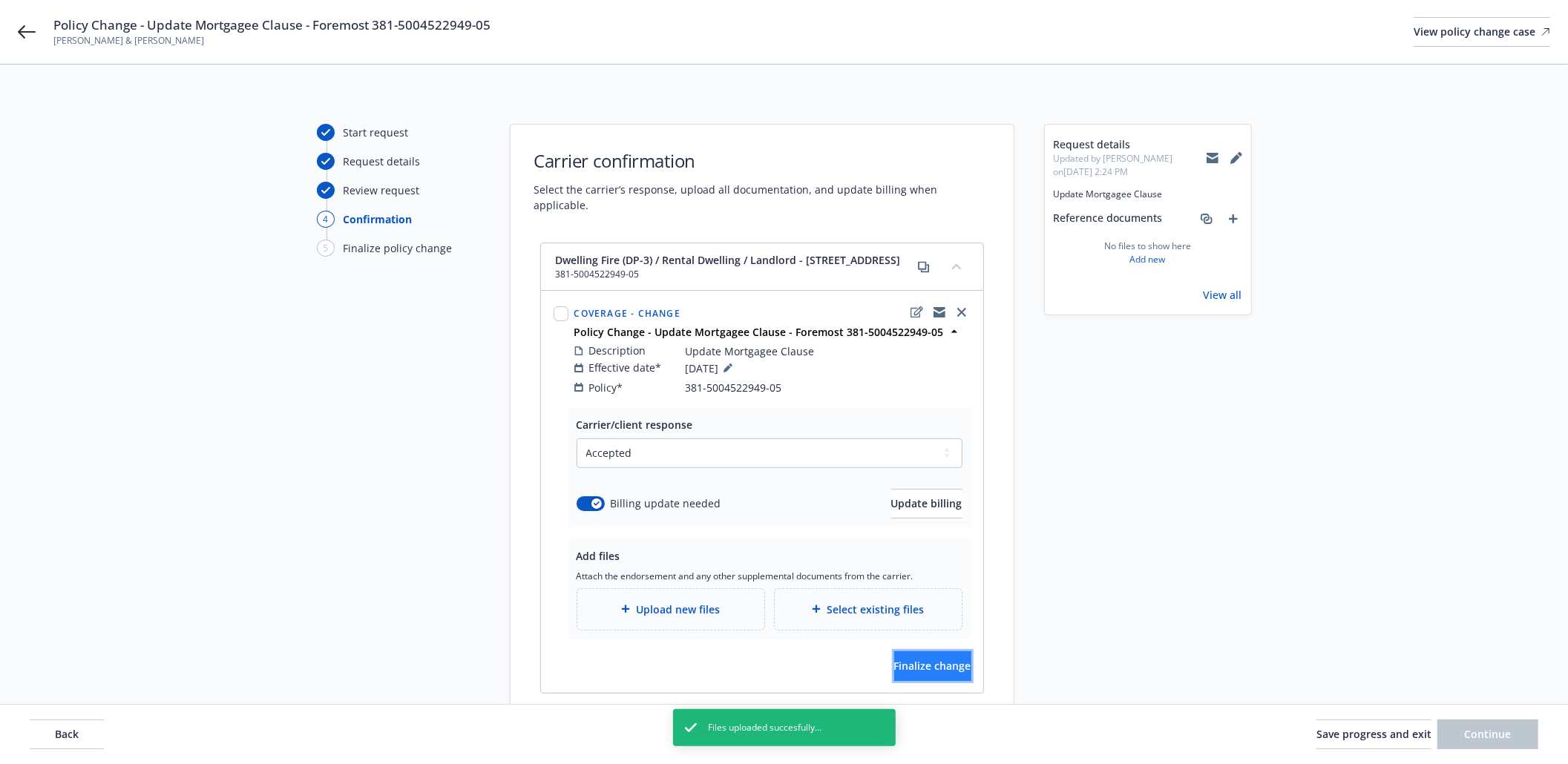
click at [919, 674] on div "Carrier/client response Select a carrier response Accepted Accepted with revisi…" at bounding box center [761, 550] width 442 height 285
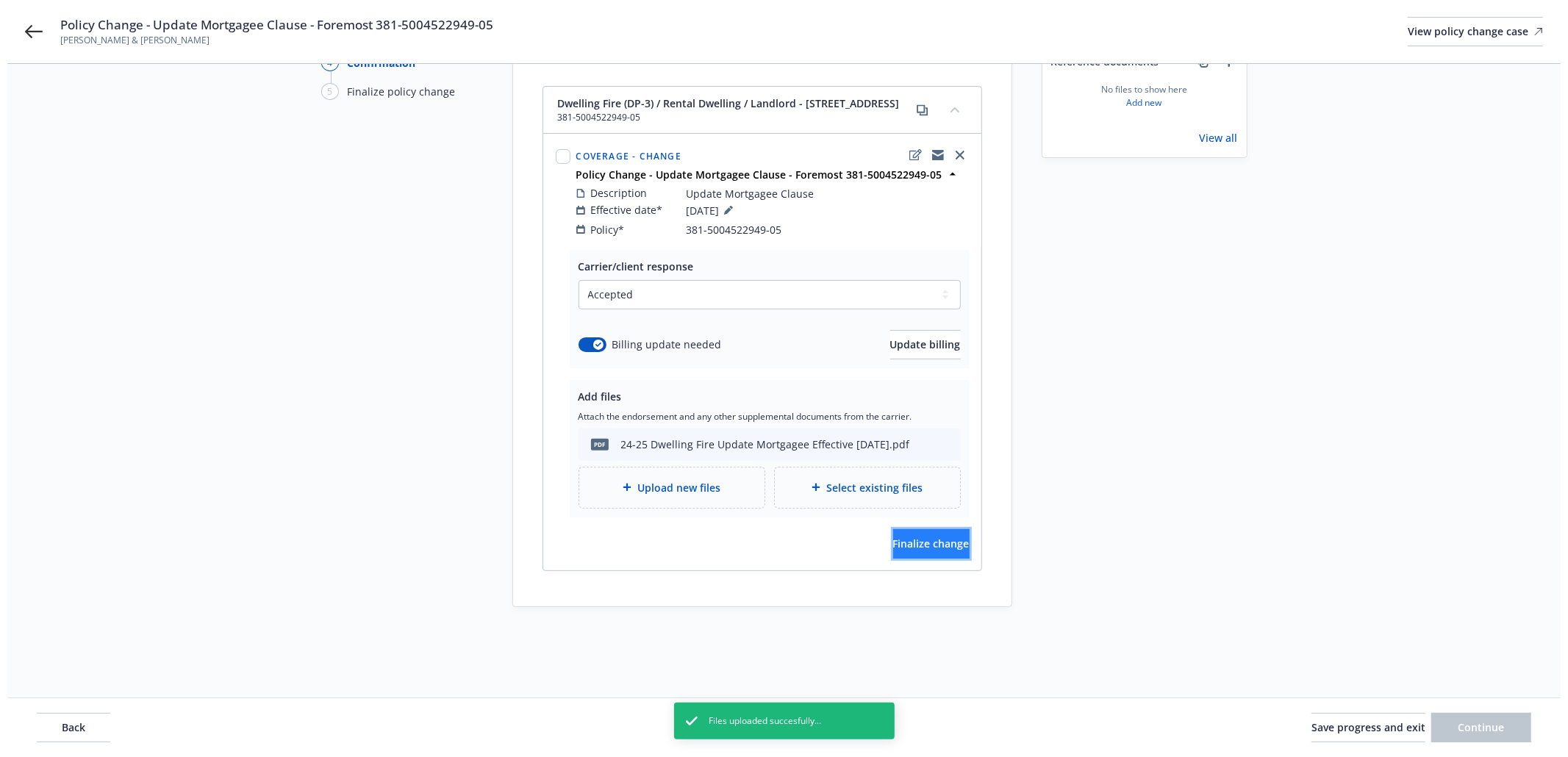
scroll to position [160, 0]
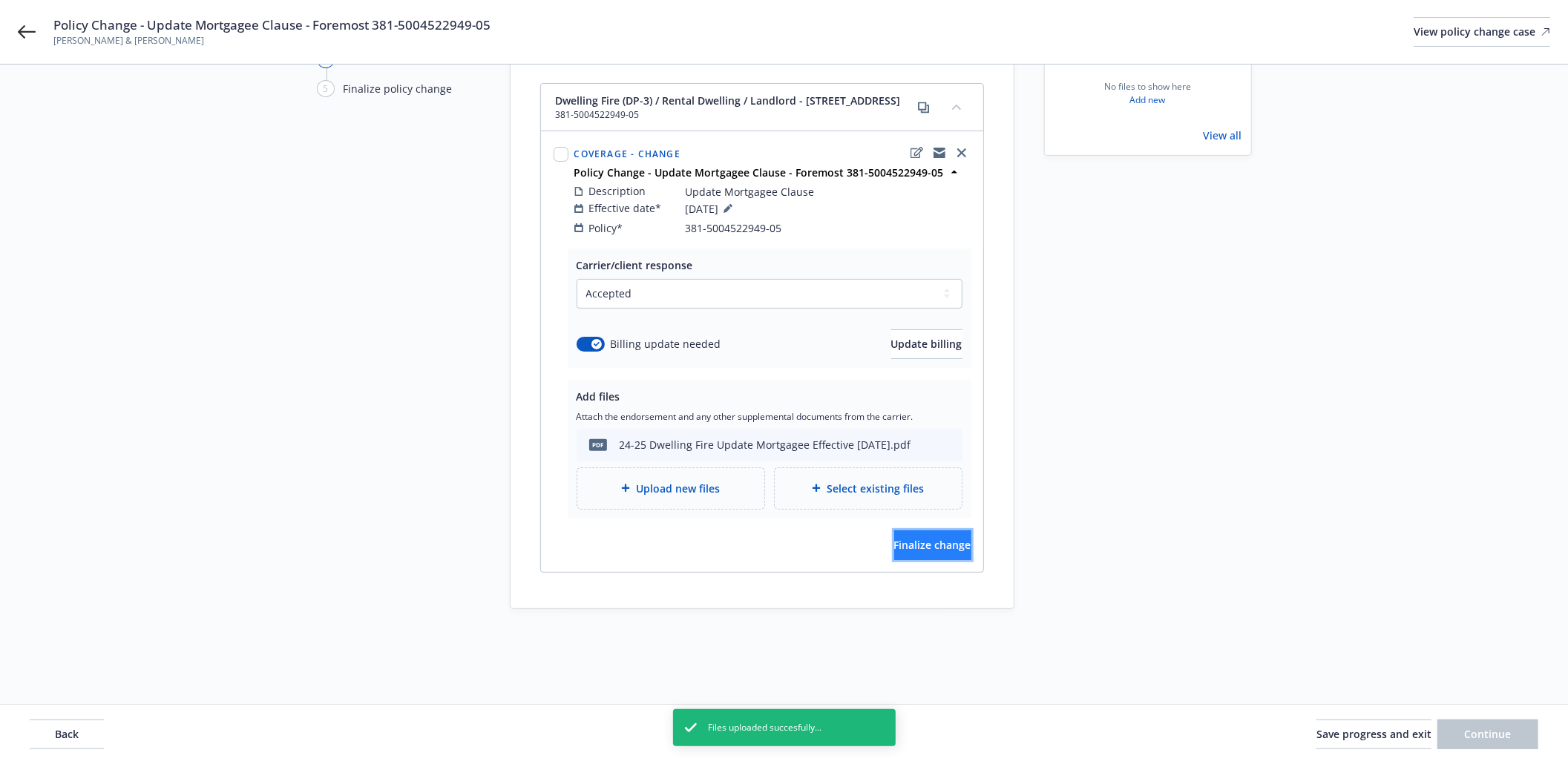
click at [936, 550] on span "Finalize change" at bounding box center [933, 544] width 77 height 14
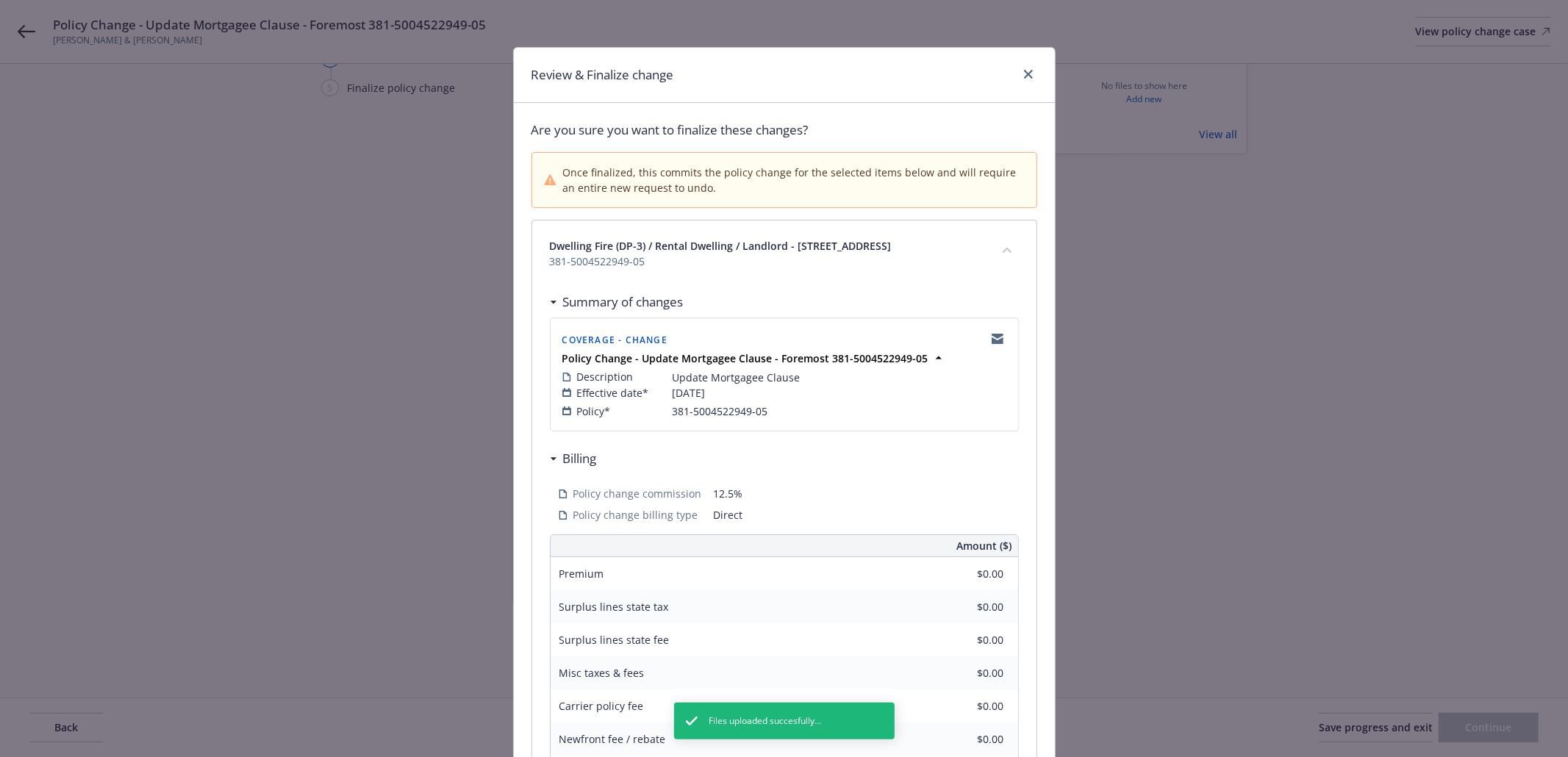
scroll to position [256, 0]
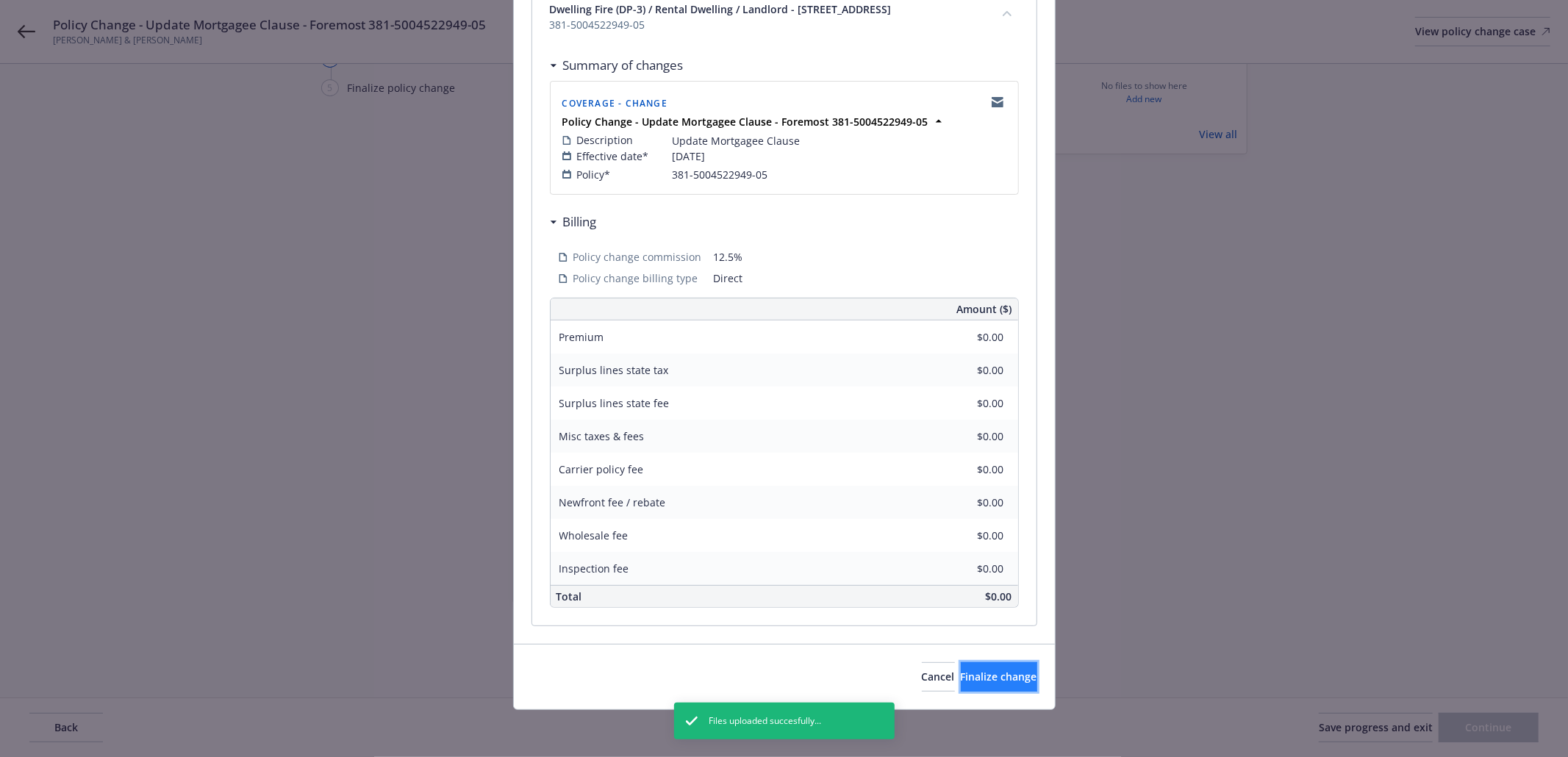
click at [979, 677] on span "Finalize change" at bounding box center [998, 677] width 77 height 14
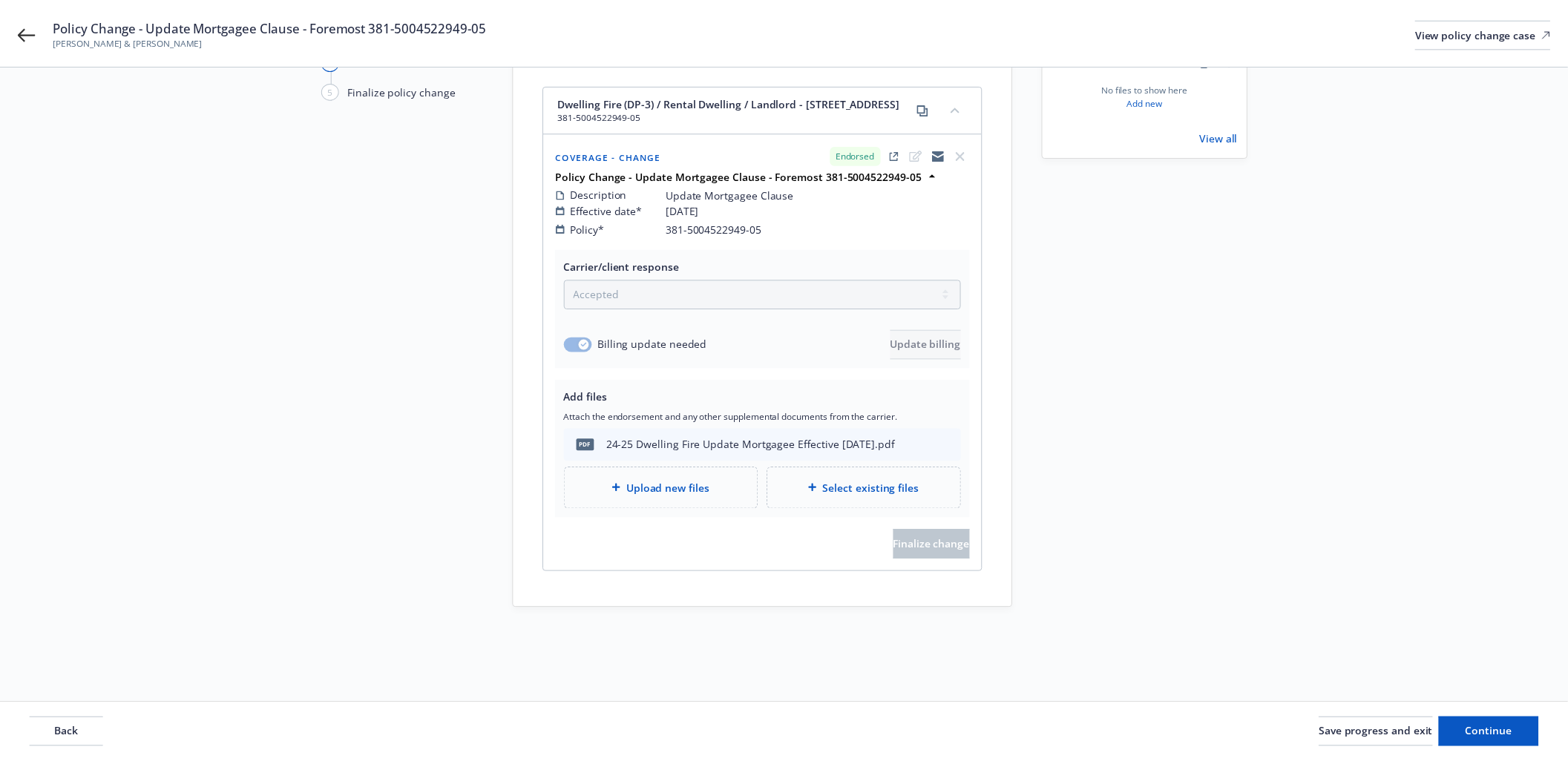
scroll to position [161, 0]
click at [1507, 745] on button "Continue" at bounding box center [1488, 734] width 101 height 30
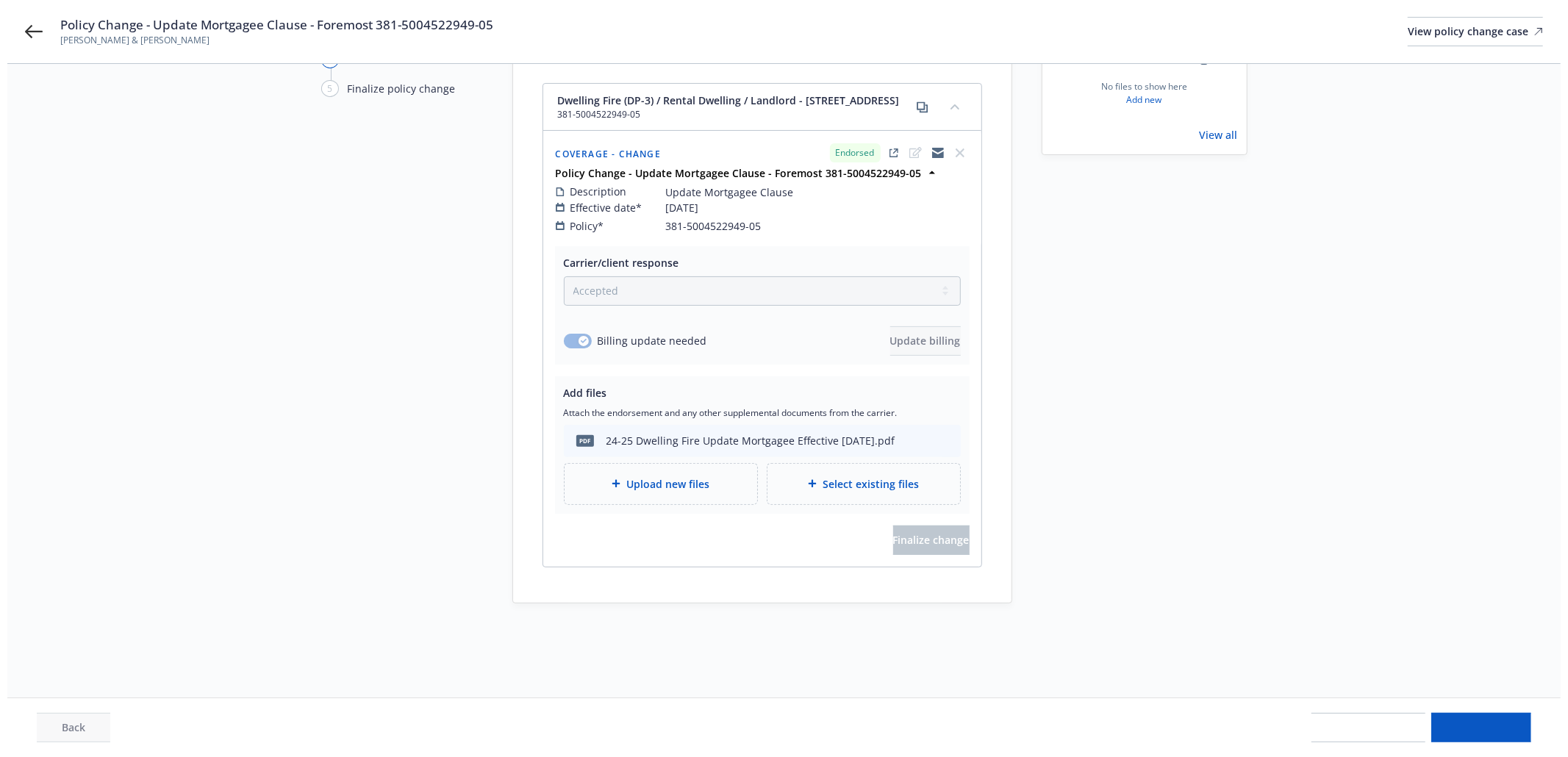
scroll to position [0, 0]
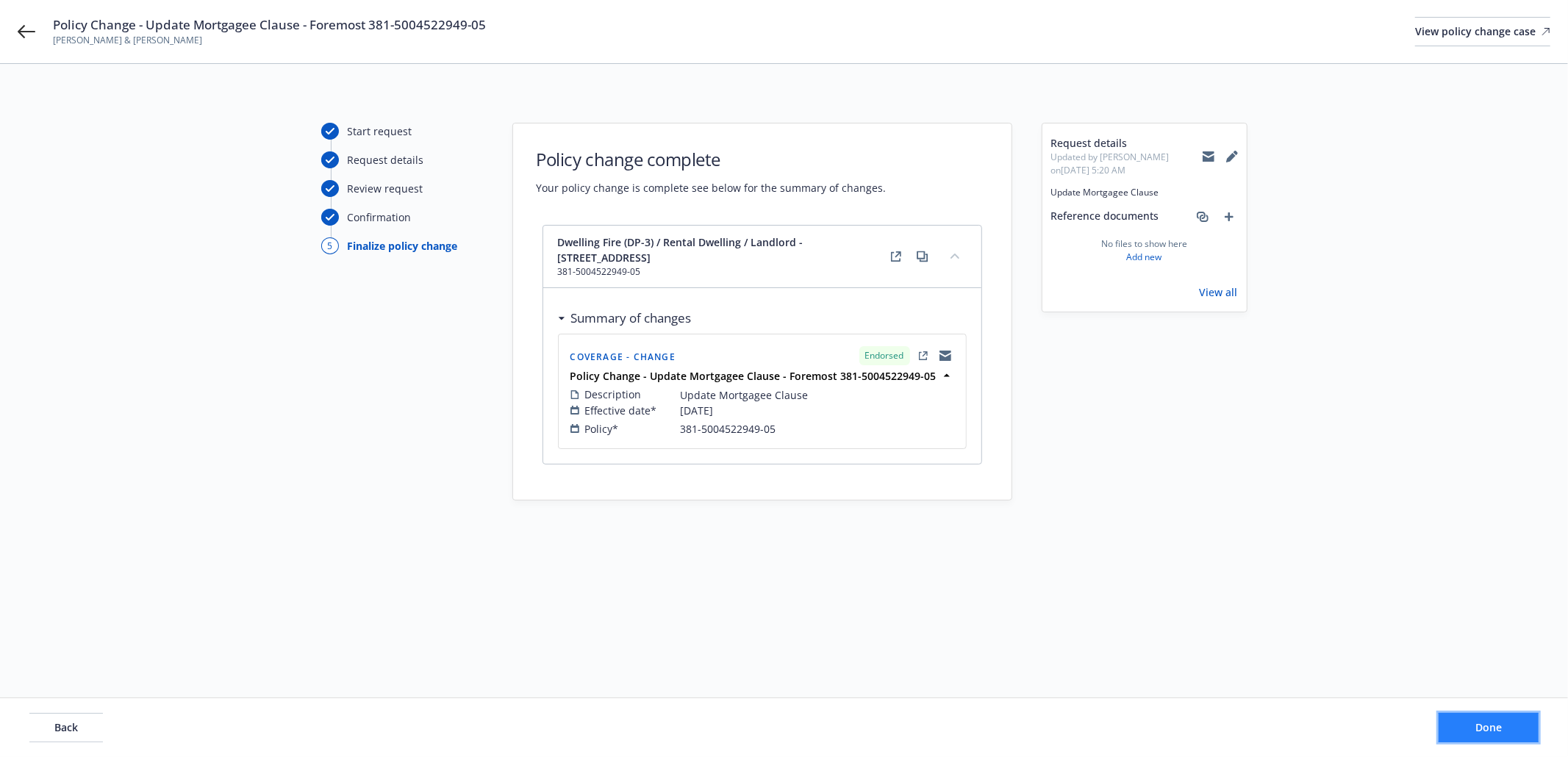
click at [1509, 735] on button "Done" at bounding box center [1488, 727] width 100 height 30
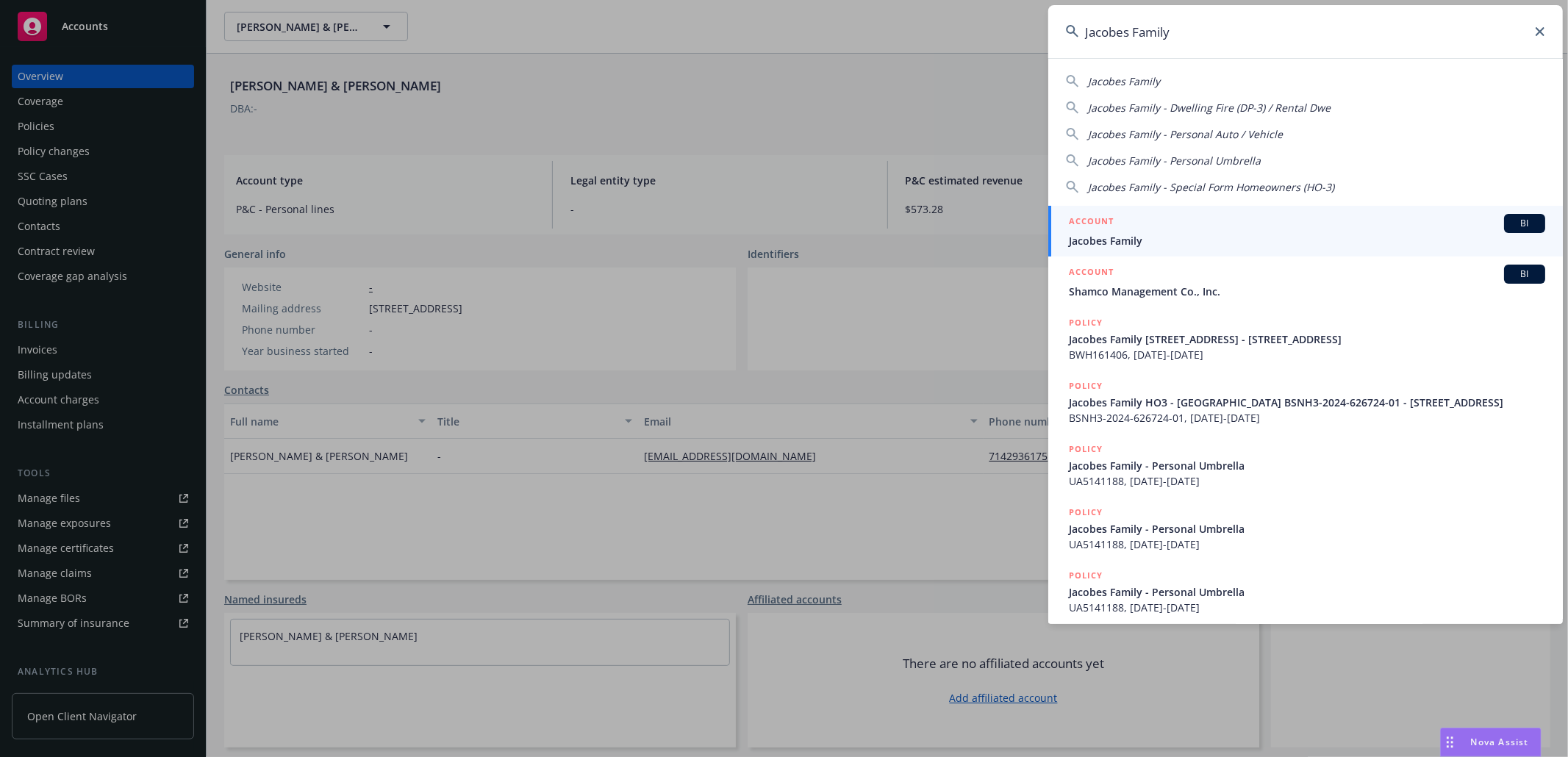
type input "Jacobes Family"
click at [1121, 259] on link "ACCOUNT BI Shamco Management Co., Inc." at bounding box center [1306, 281] width 514 height 51
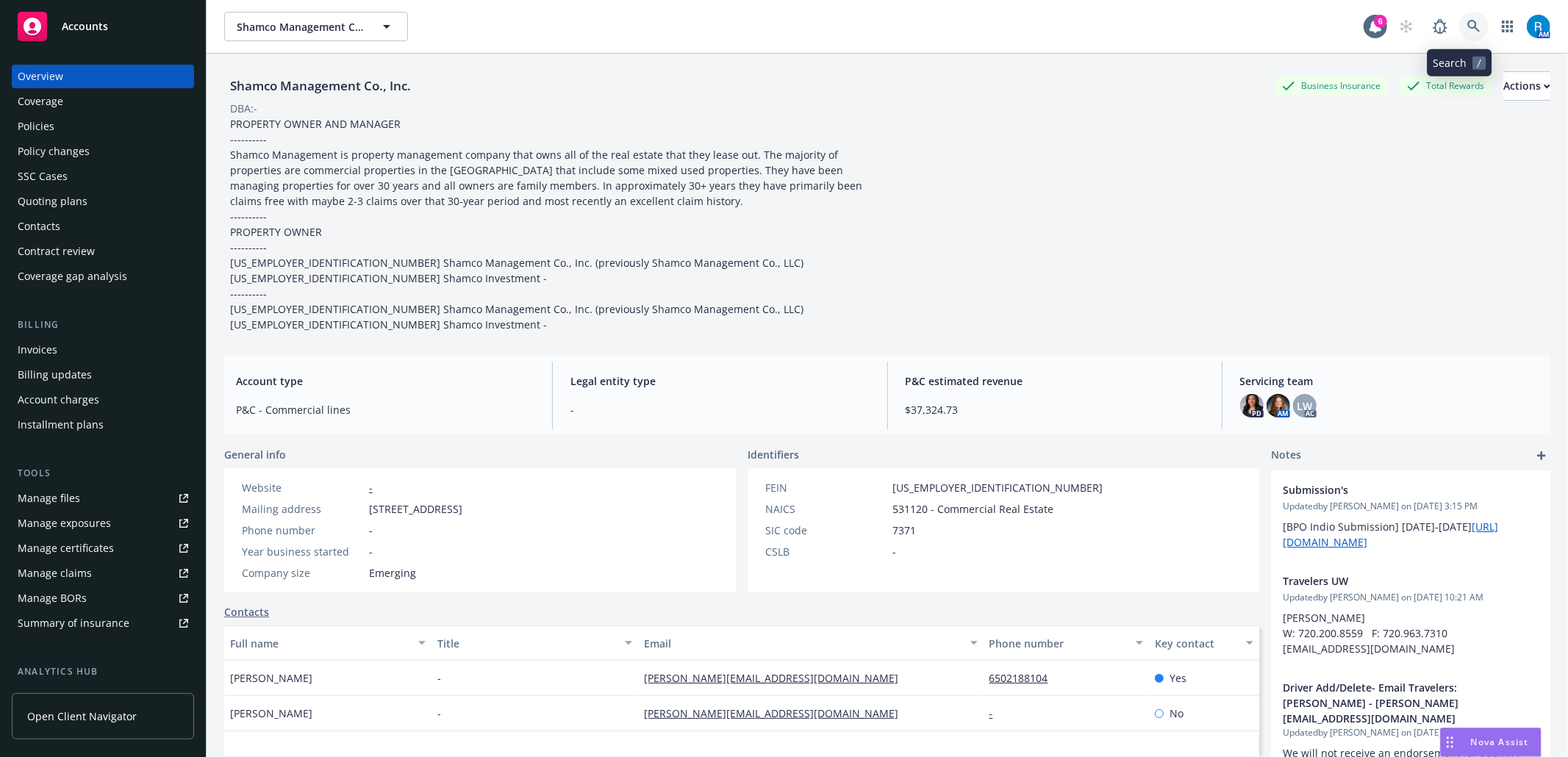
click at [1473, 27] on link at bounding box center [1473, 27] width 30 height 30
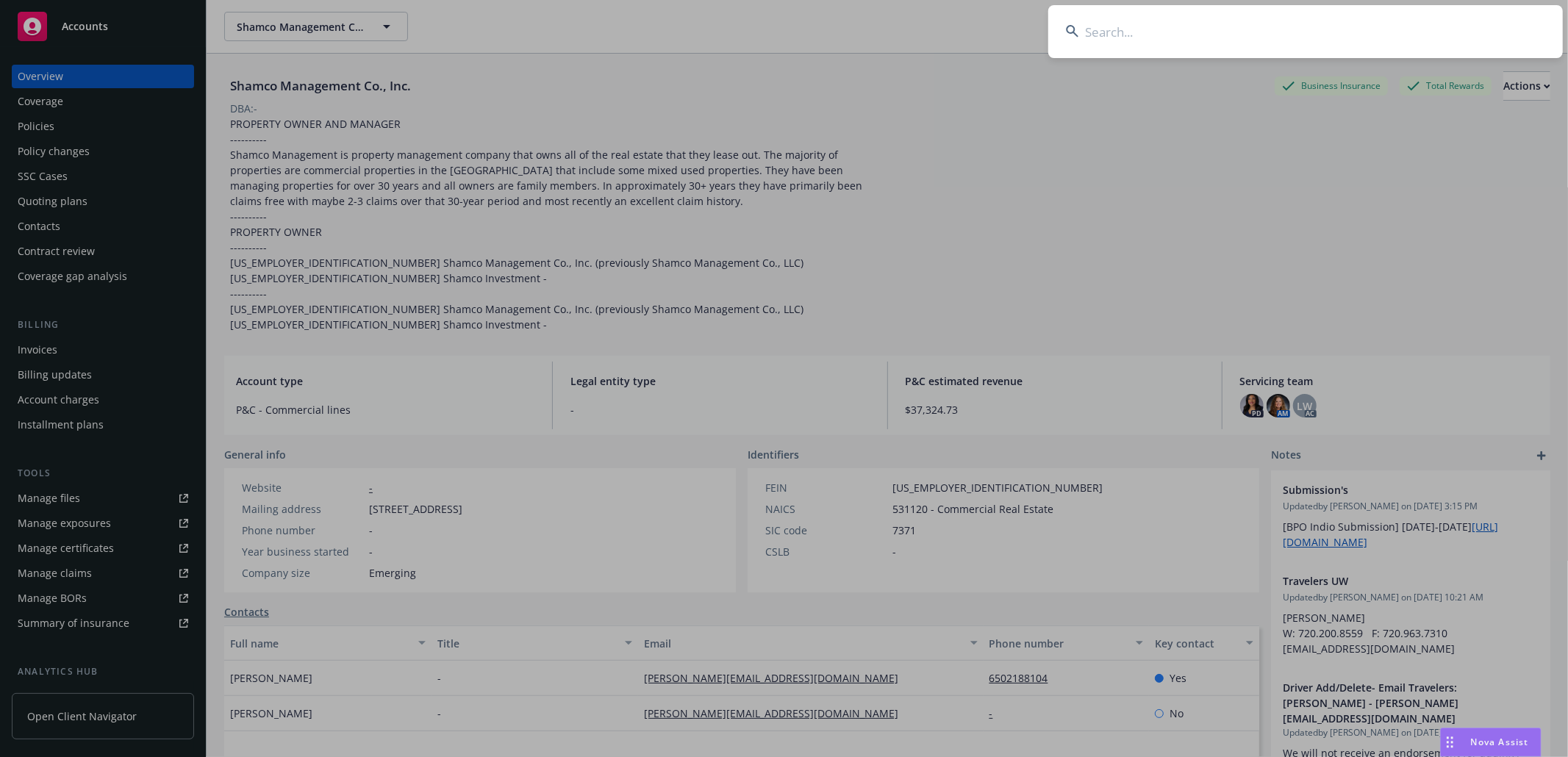
type input "Jacobes Family"
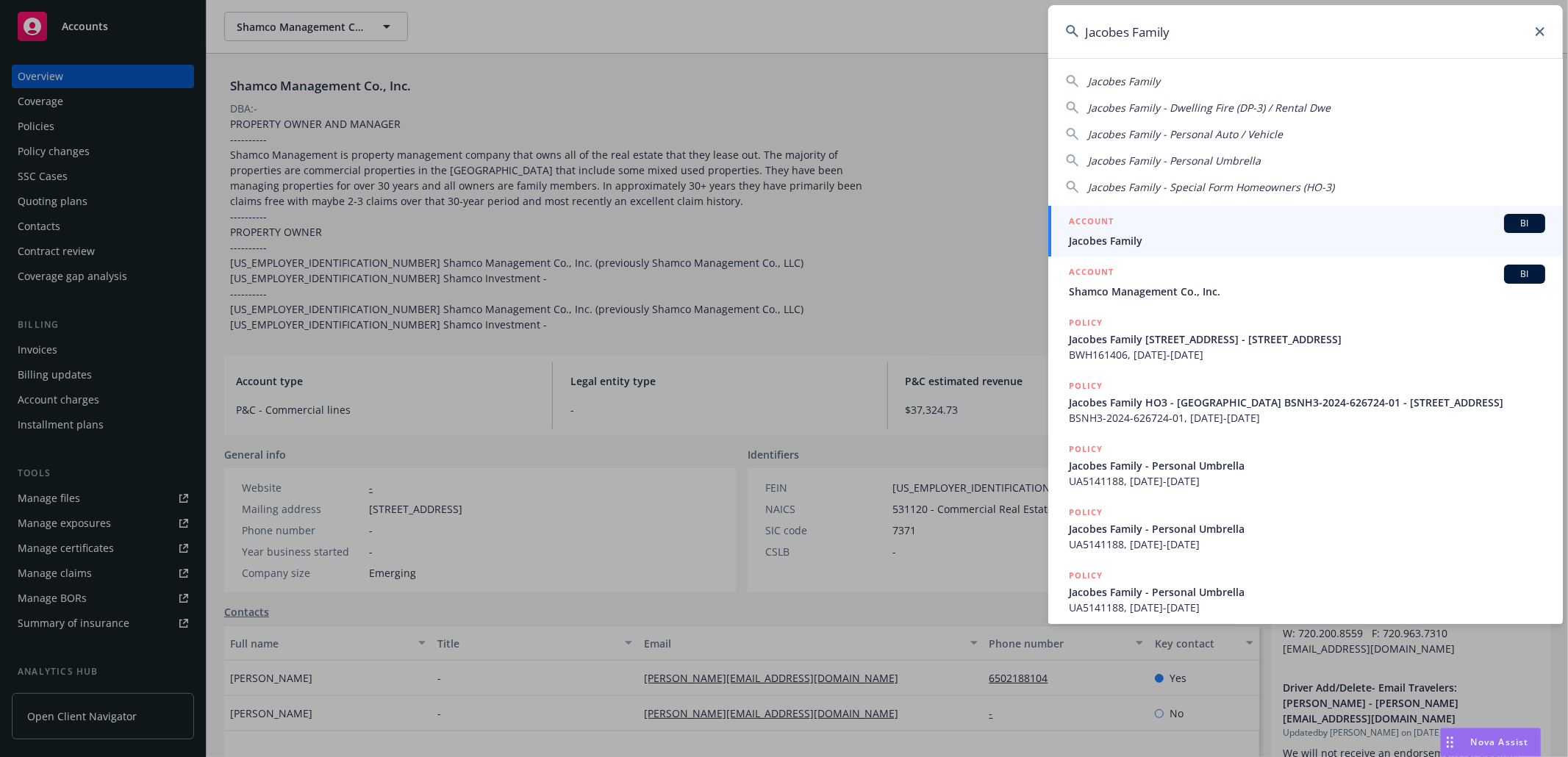
click at [1159, 235] on span "Jacobes Family" at bounding box center [1307, 240] width 476 height 15
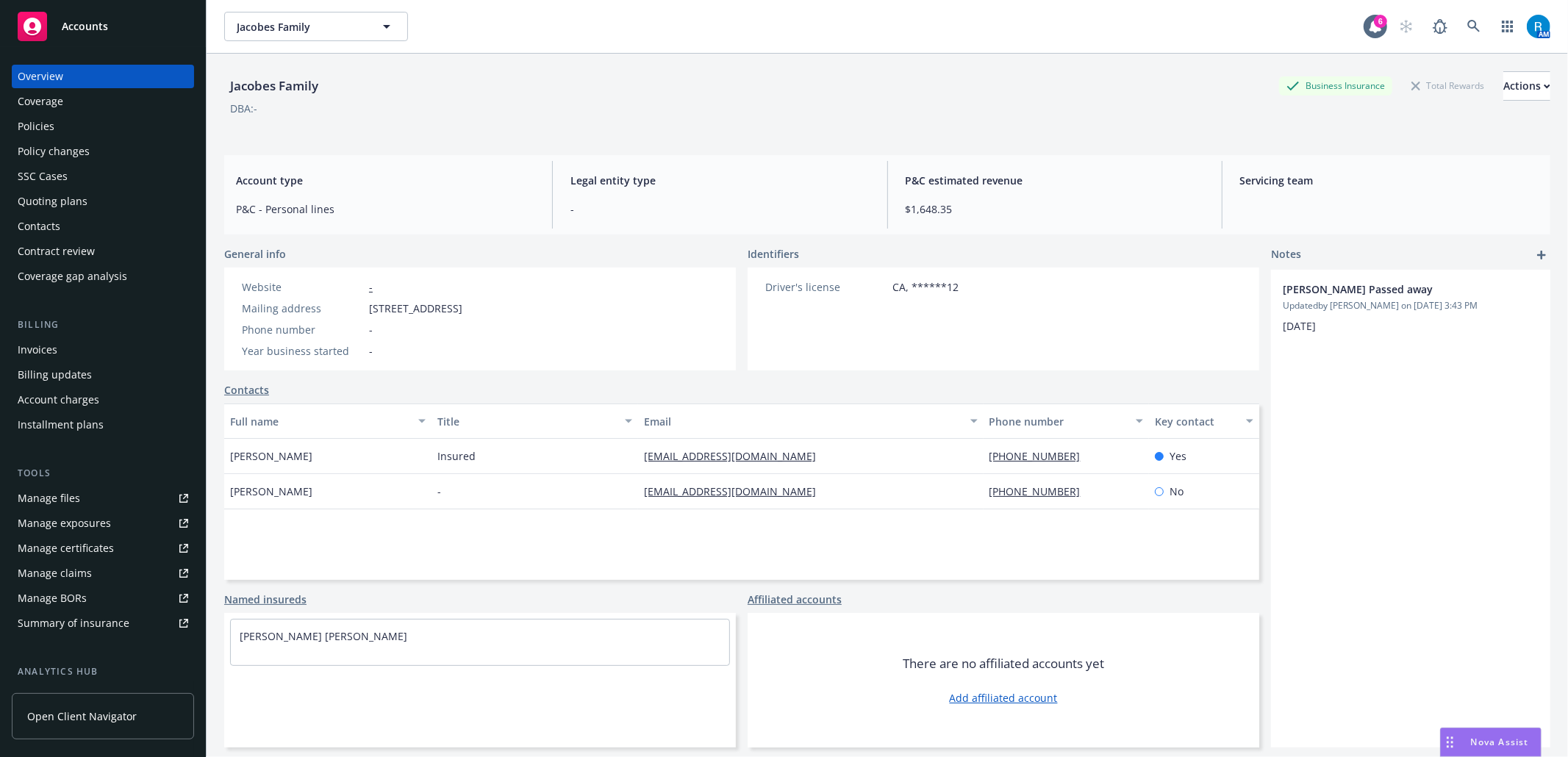
click at [57, 127] on div "Policies" at bounding box center [102, 126] width 171 height 24
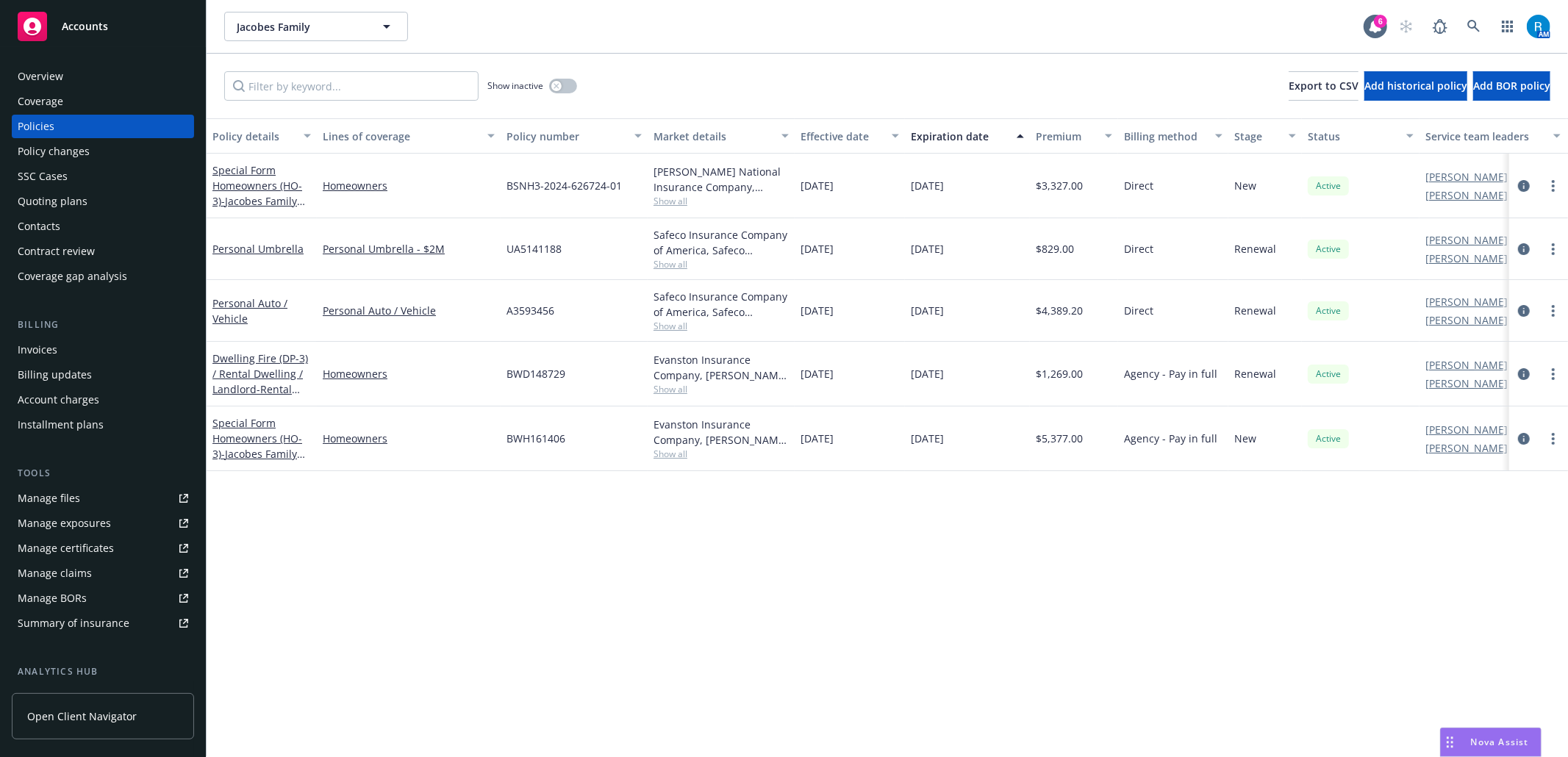
click at [71, 175] on div "SSC Cases" at bounding box center [102, 176] width 171 height 24
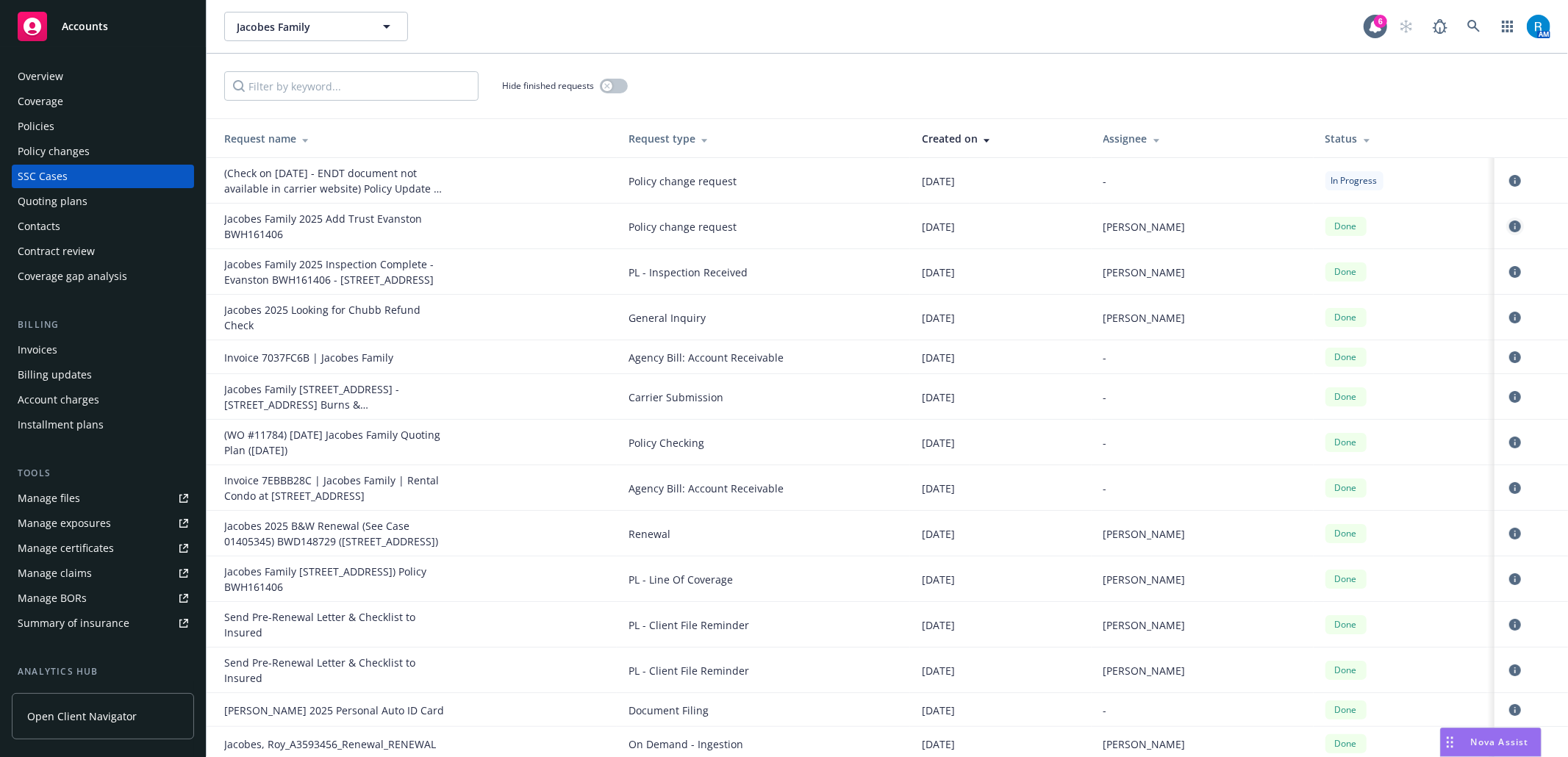
click at [1509, 225] on icon "circleInformation" at bounding box center [1515, 227] width 12 height 12
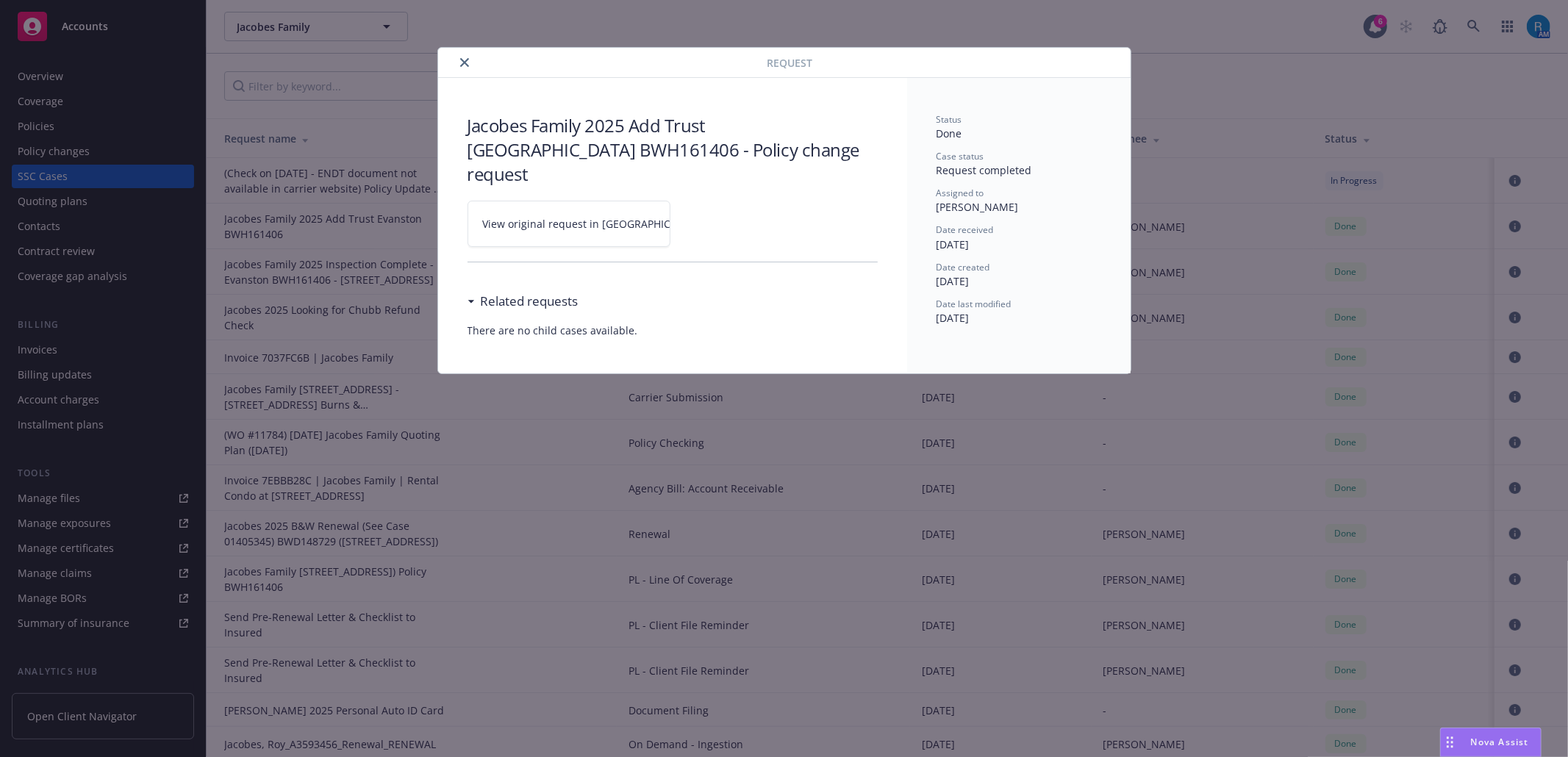
click at [657, 201] on link "View original request in SSC" at bounding box center [568, 224] width 203 height 46
click at [469, 62] on button "close" at bounding box center [464, 62] width 17 height 17
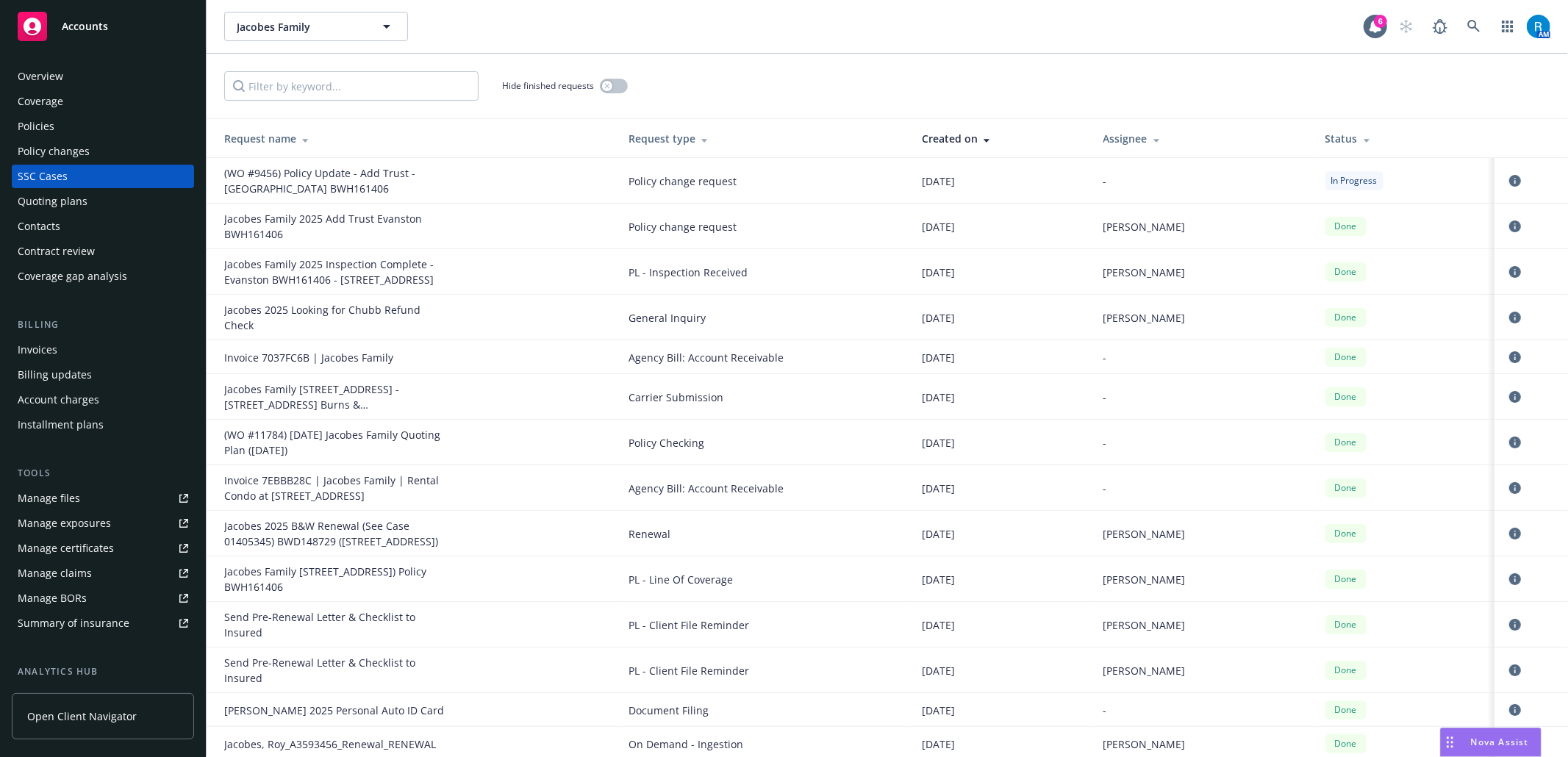
click at [1471, 11] on div "Jacobes Family Jacobes Family 6 AM" at bounding box center [887, 27] width 1361 height 53
click at [1455, 24] on div "AM" at bounding box center [1470, 27] width 159 height 30
click at [1470, 21] on icon at bounding box center [1473, 26] width 12 height 12
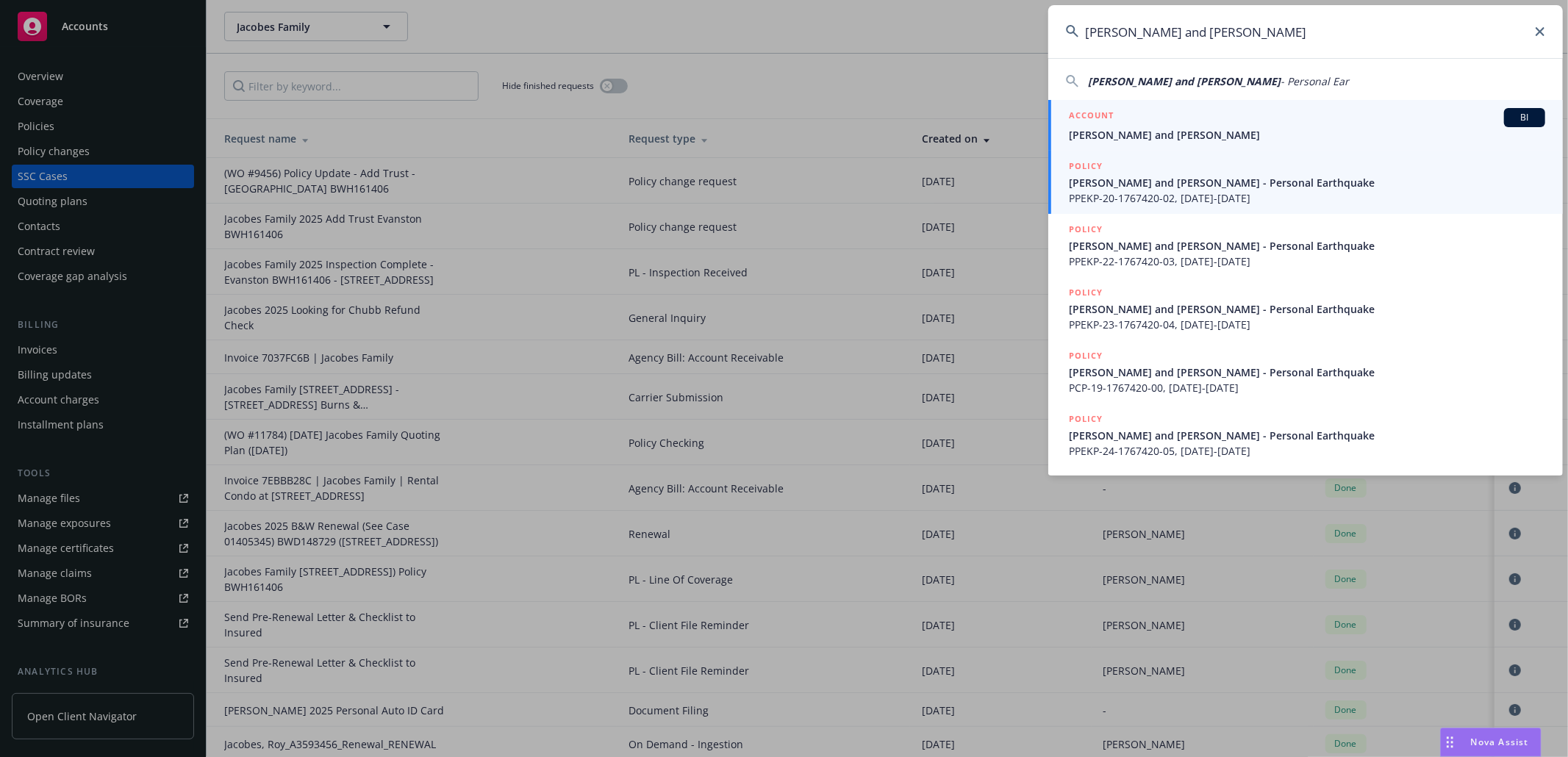
type input "[PERSON_NAME] and [PERSON_NAME]"
click at [1227, 137] on span "[PERSON_NAME] and [PERSON_NAME]" at bounding box center [1307, 135] width 476 height 15
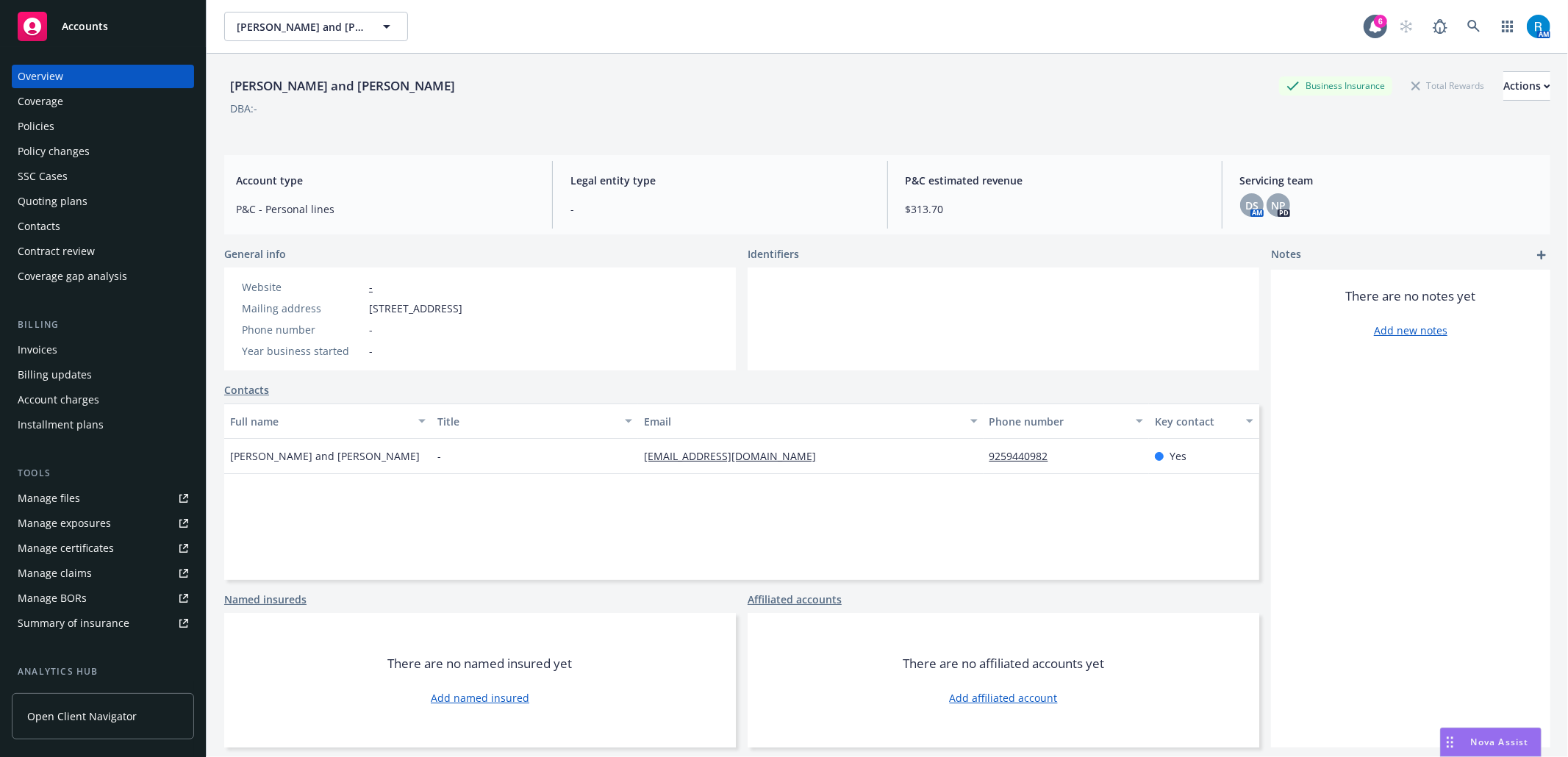
click at [105, 135] on div "Policies" at bounding box center [102, 126] width 171 height 24
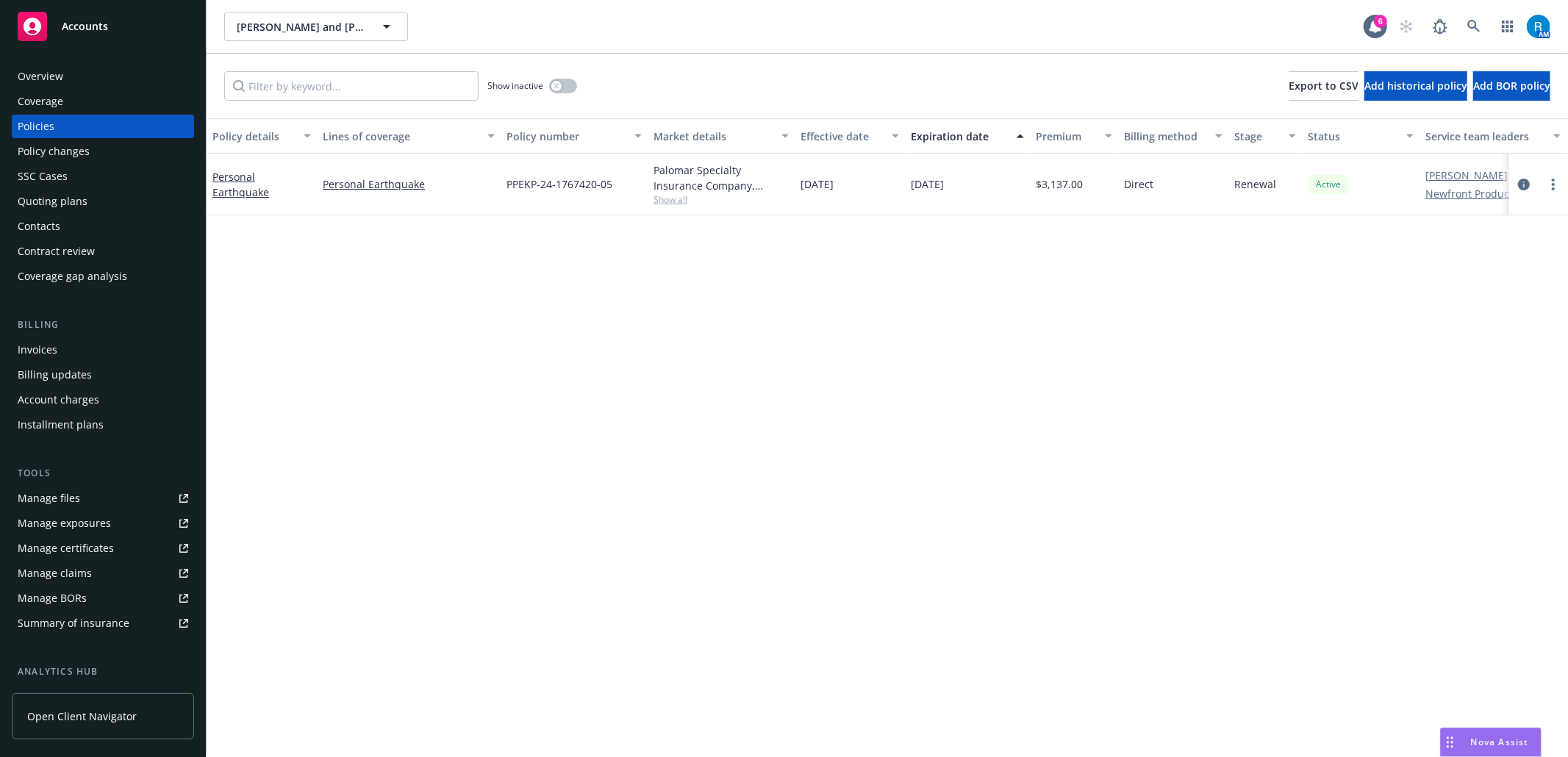
click at [91, 179] on div "SSC Cases" at bounding box center [102, 176] width 171 height 24
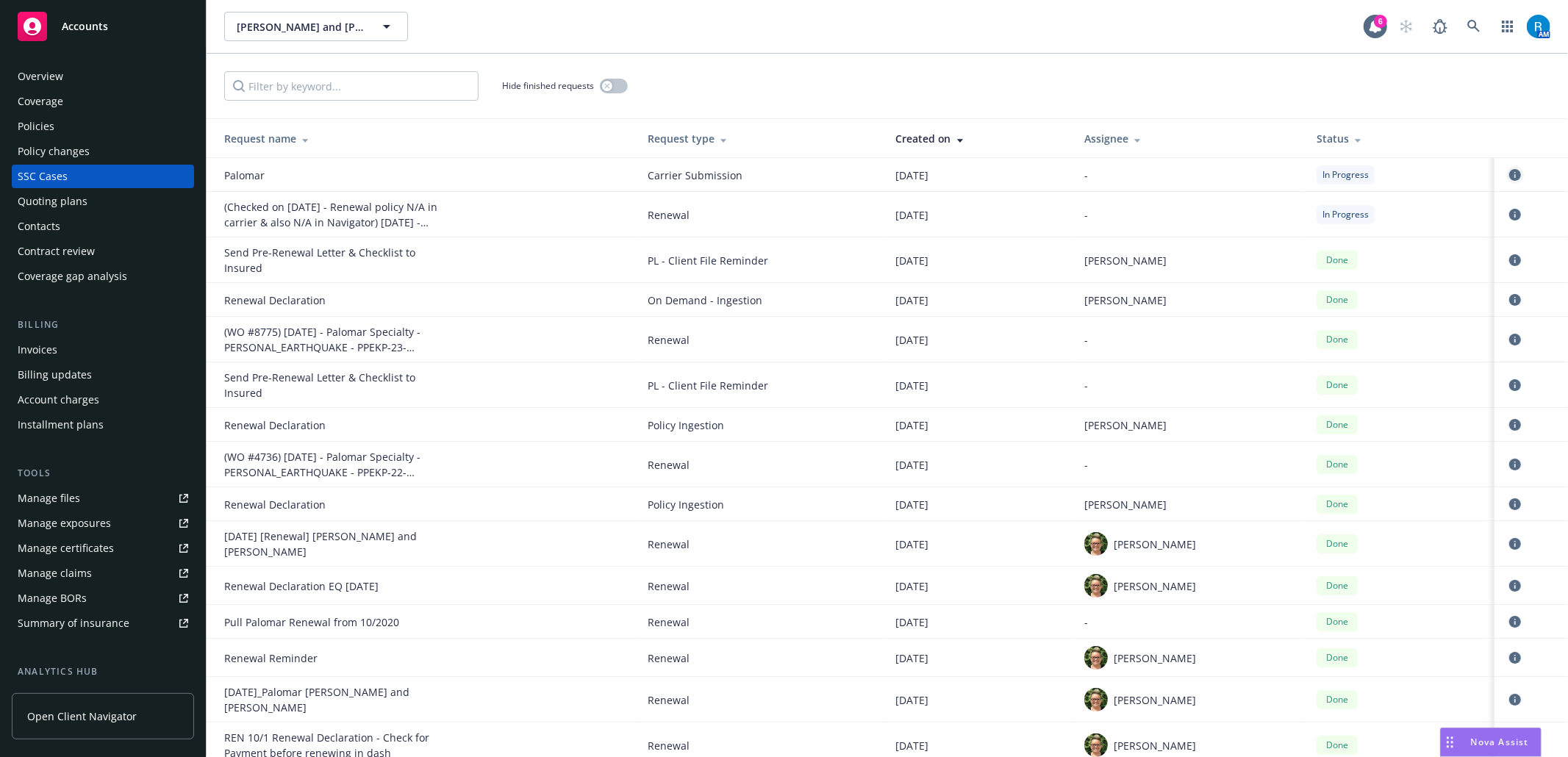
click at [1509, 172] on icon "circleInformation" at bounding box center [1515, 175] width 12 height 12
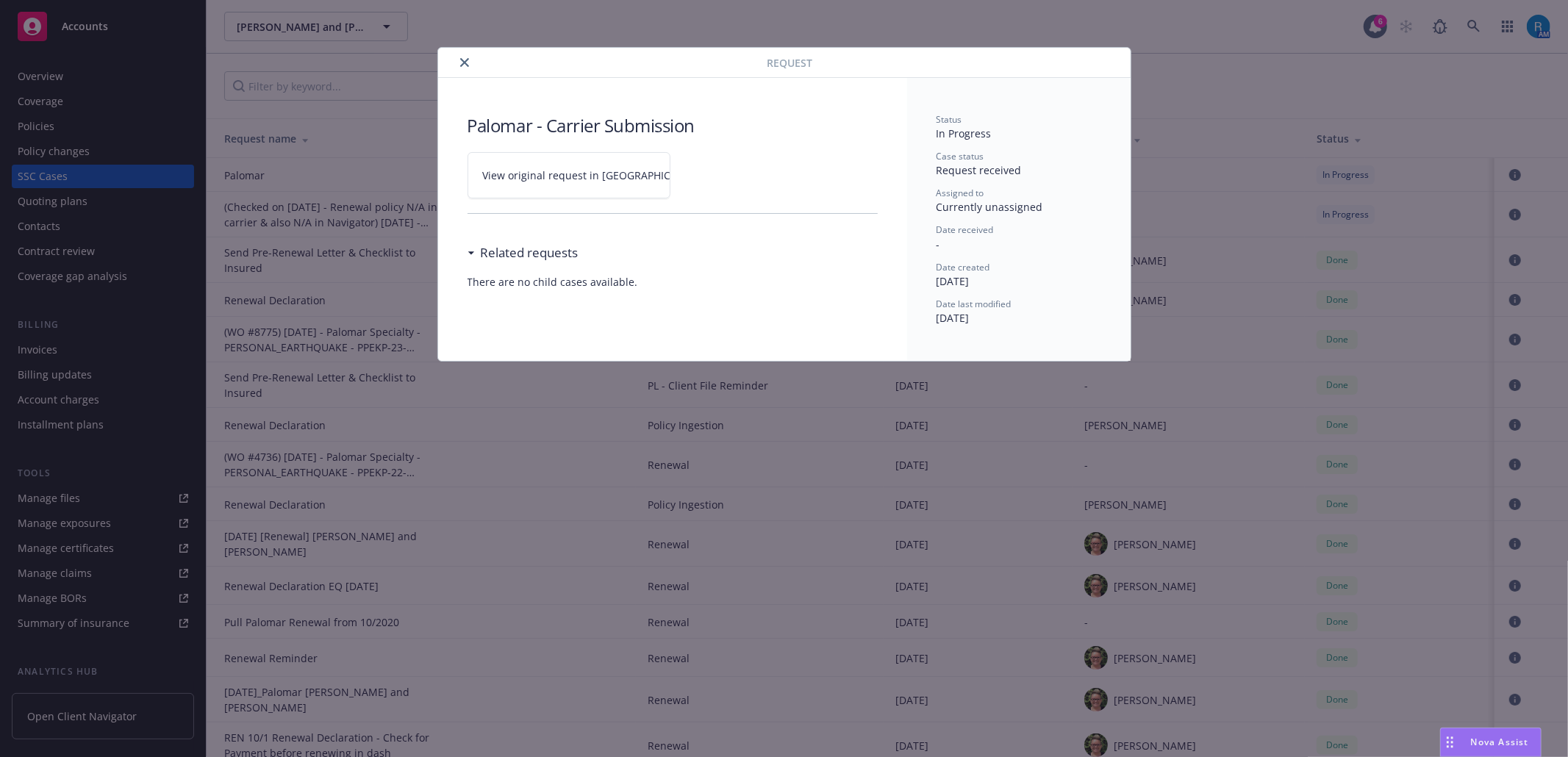
click at [712, 179] on icon at bounding box center [715, 175] width 8 height 8
click at [461, 58] on icon "close" at bounding box center [465, 63] width 9 height 9
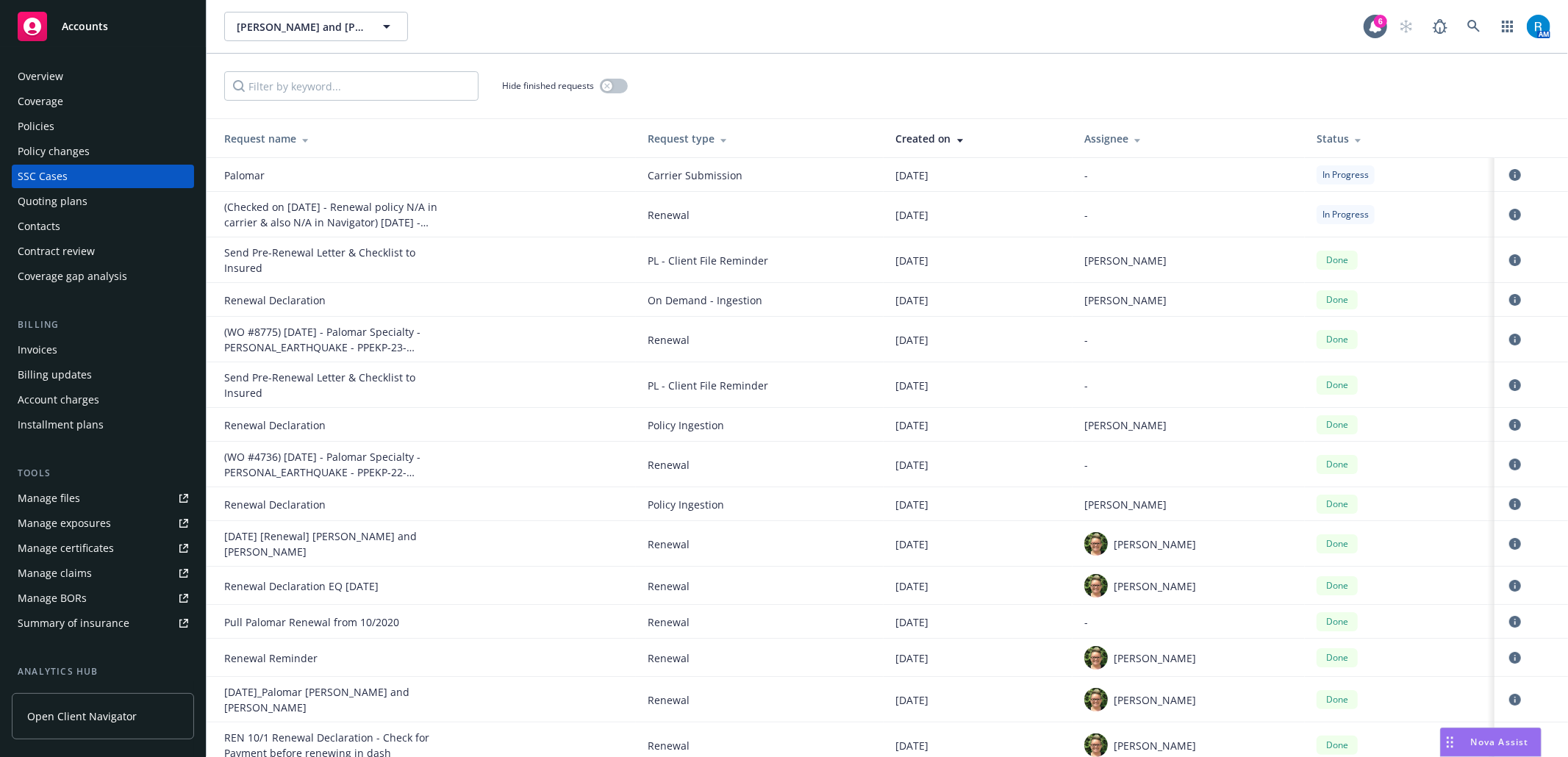
click at [122, 65] on div "Overview" at bounding box center [102, 76] width 171 height 24
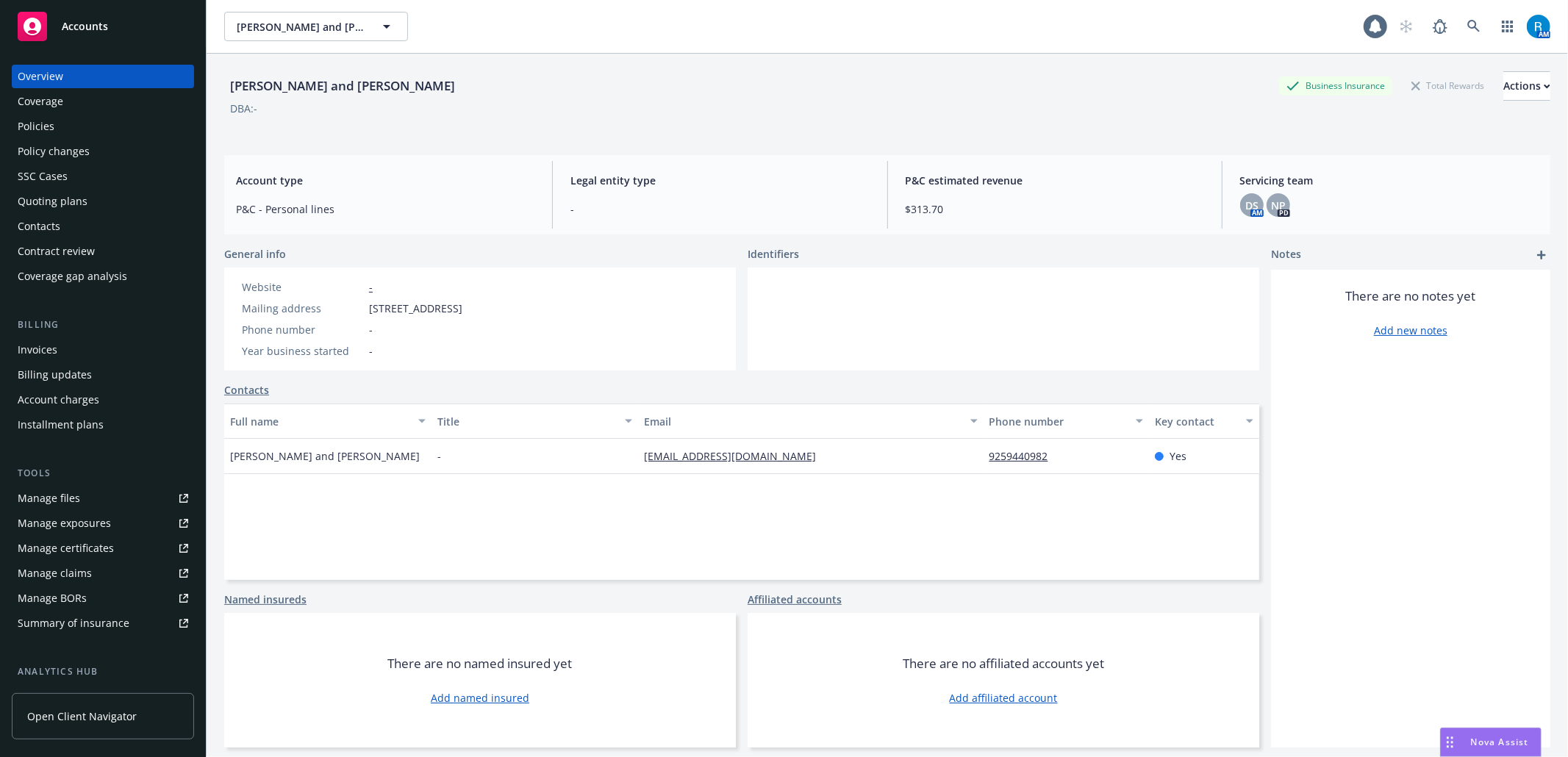
click at [81, 121] on div "Policies" at bounding box center [102, 126] width 171 height 24
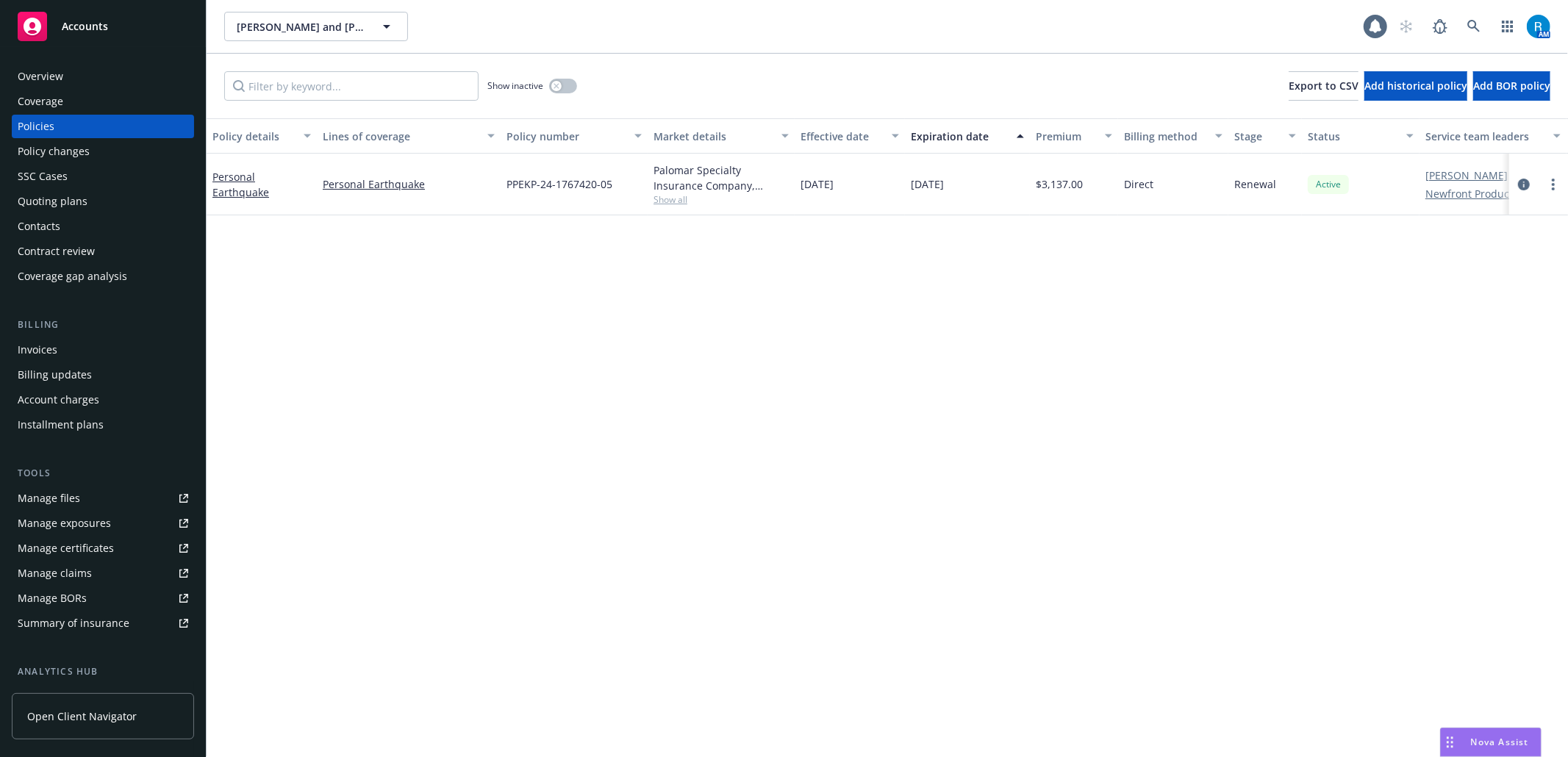
click at [62, 180] on div "SSC Cases" at bounding box center [42, 176] width 50 height 24
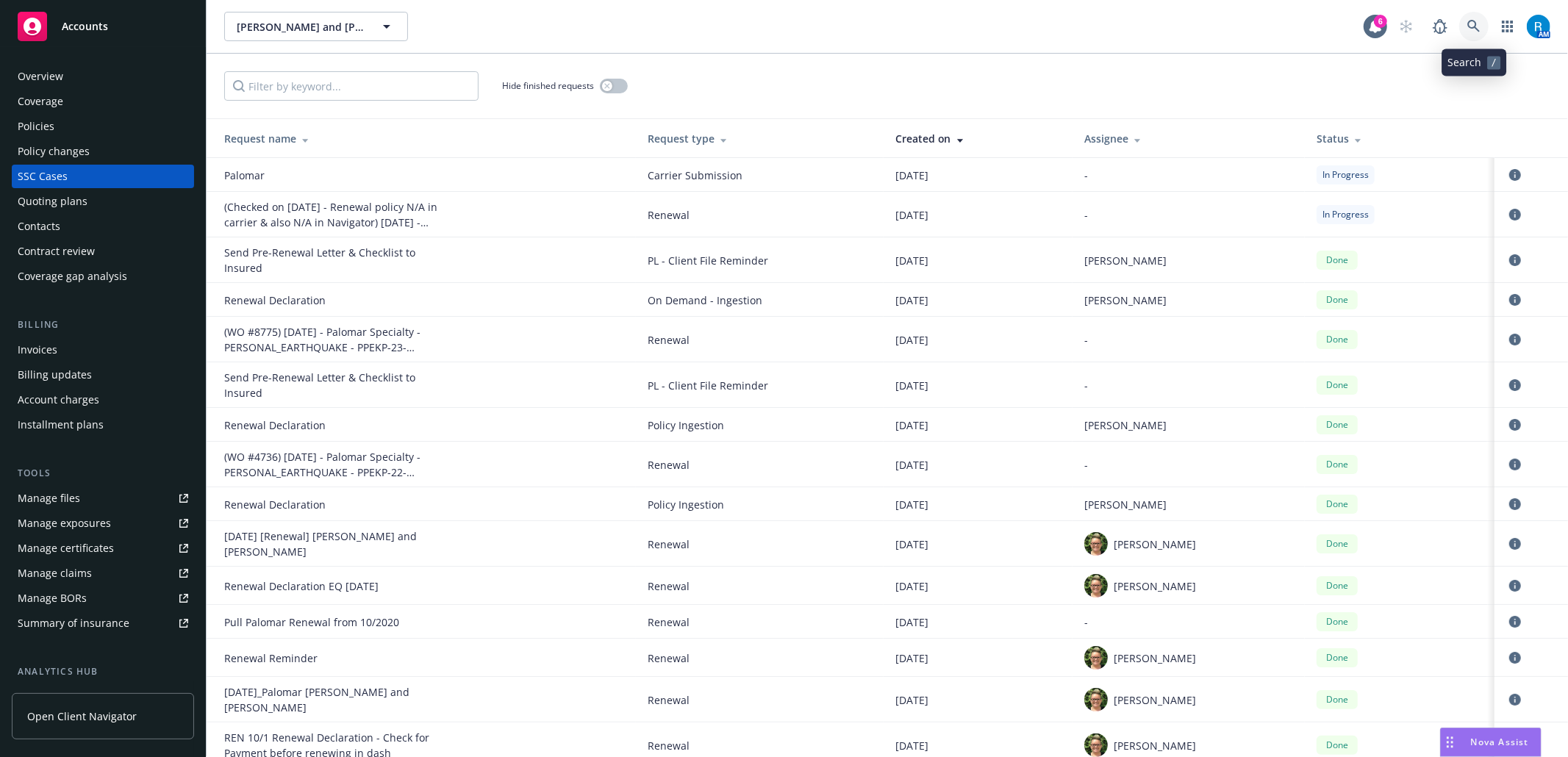
click at [1467, 20] on icon at bounding box center [1473, 26] width 13 height 13
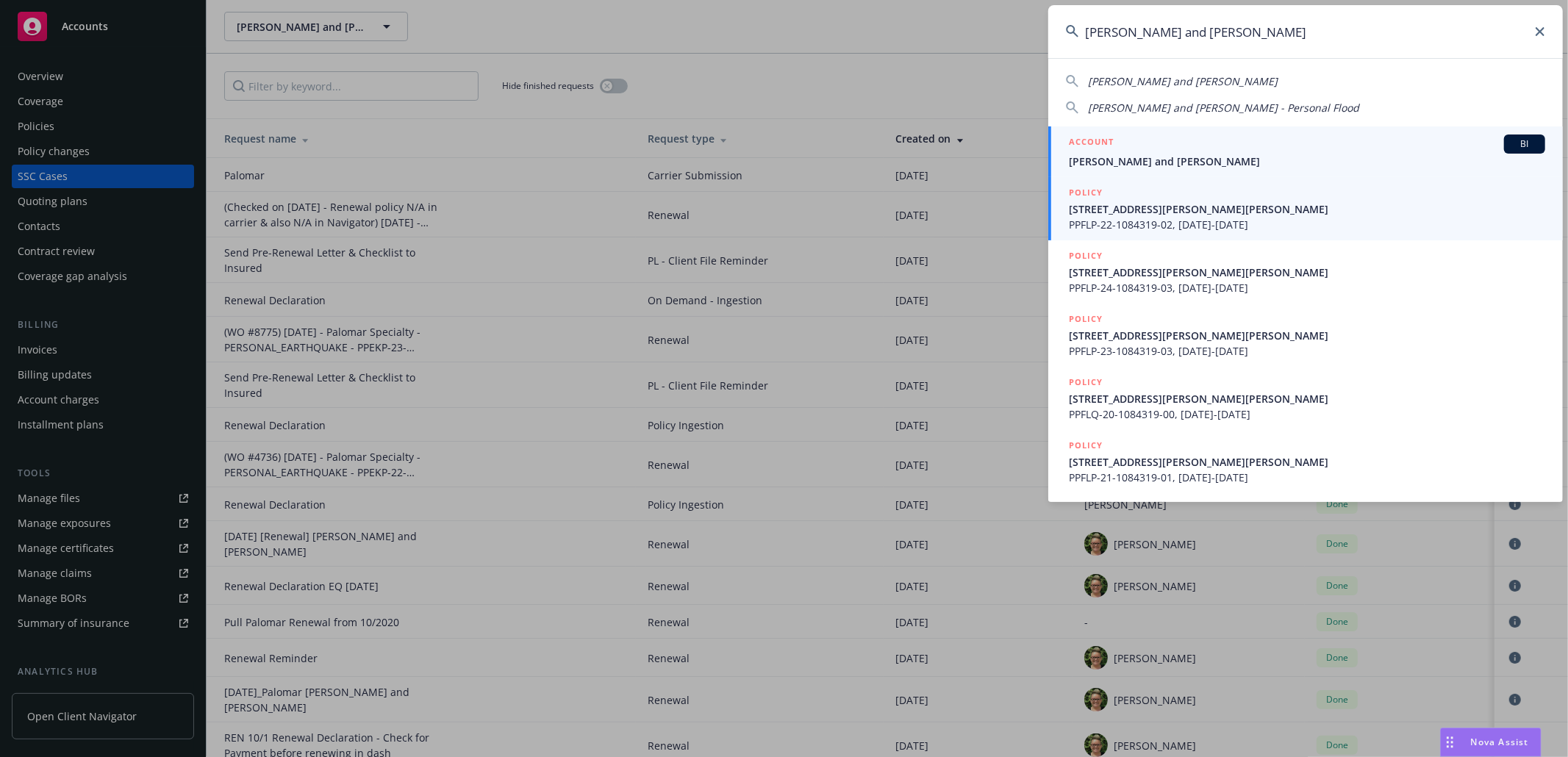
type input "[PERSON_NAME] and [PERSON_NAME]"
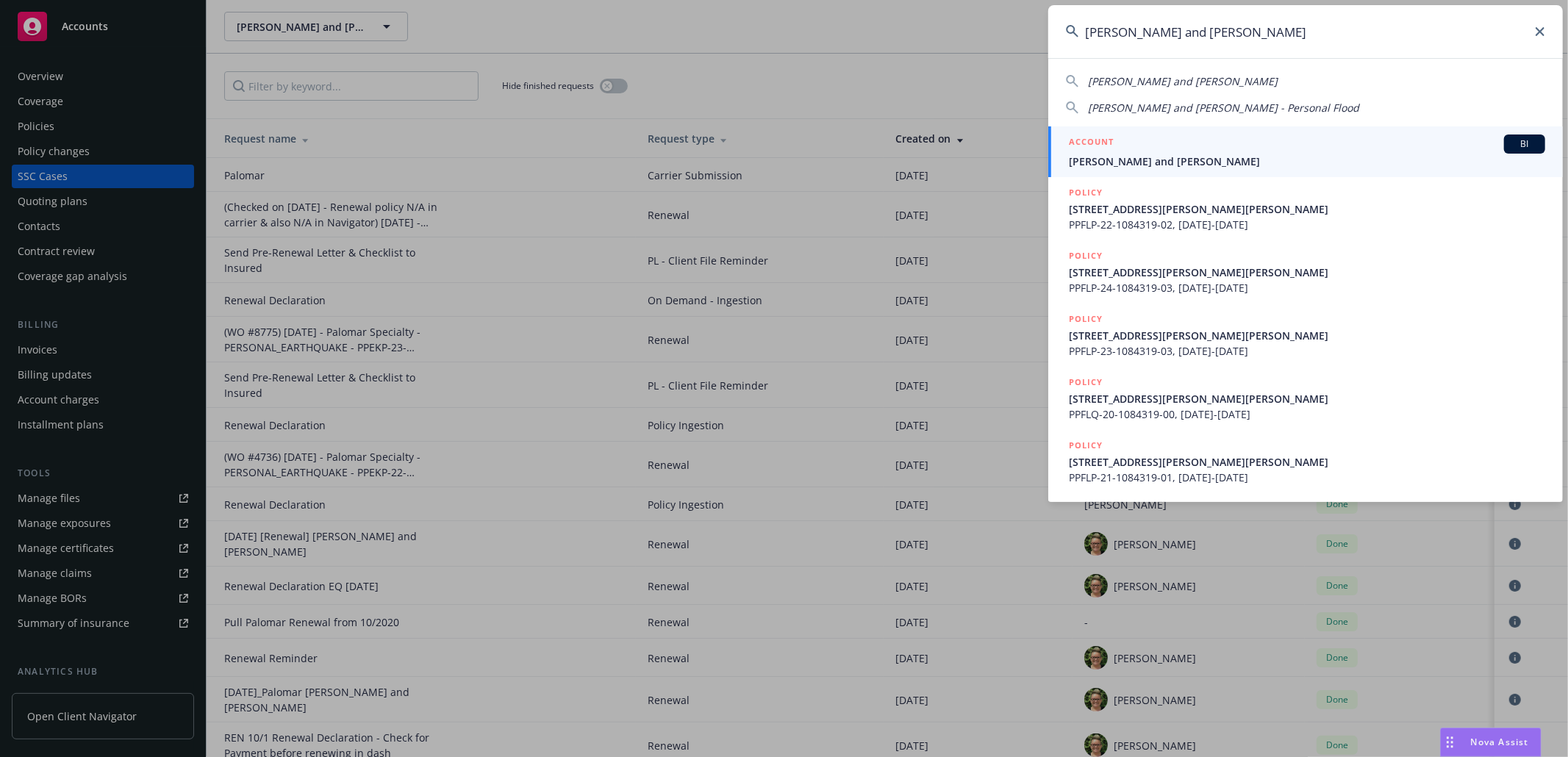
click at [1246, 152] on div "ACCOUNT BI" at bounding box center [1307, 143] width 476 height 19
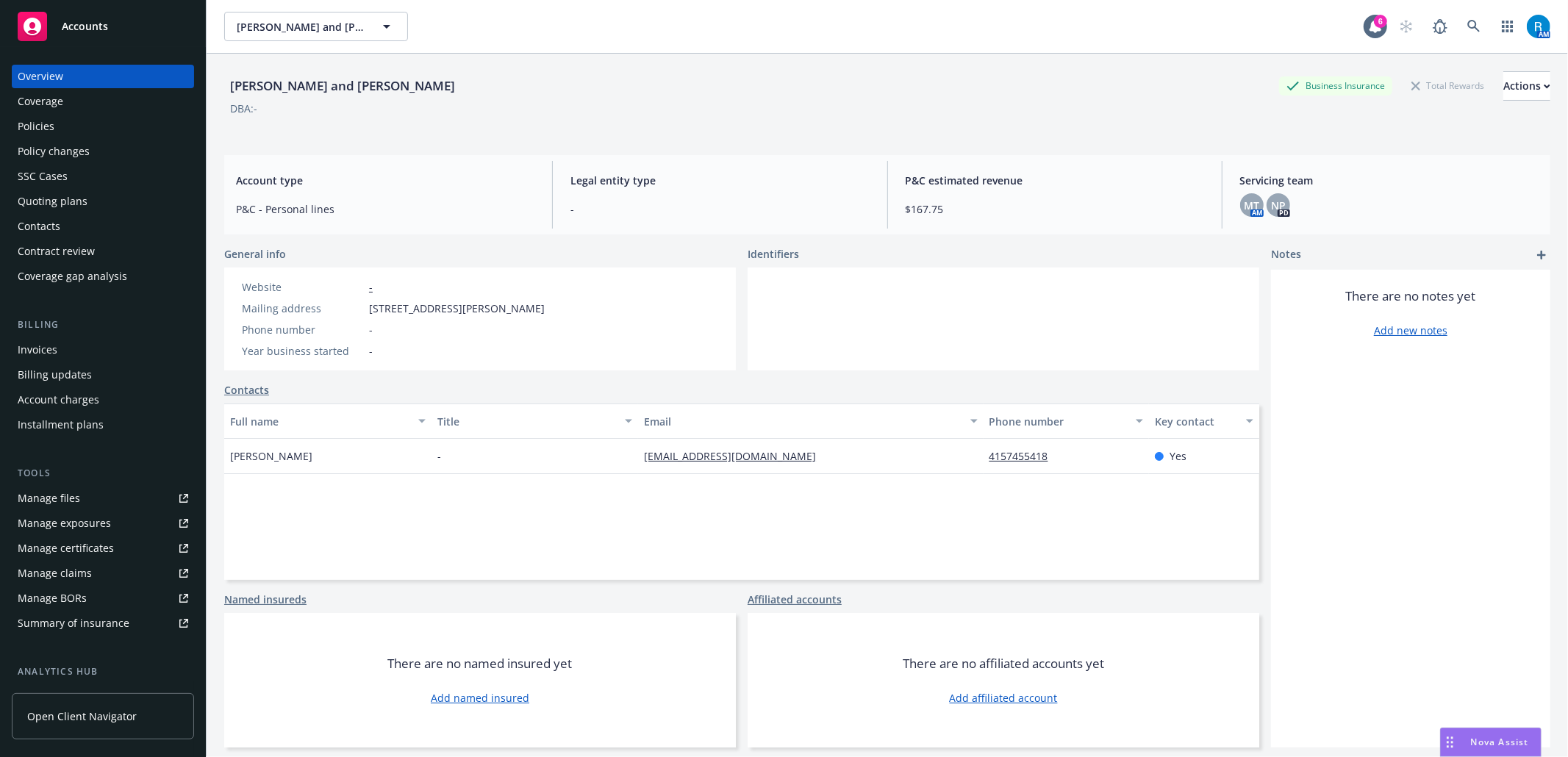
click at [133, 127] on div "Policies" at bounding box center [102, 126] width 171 height 24
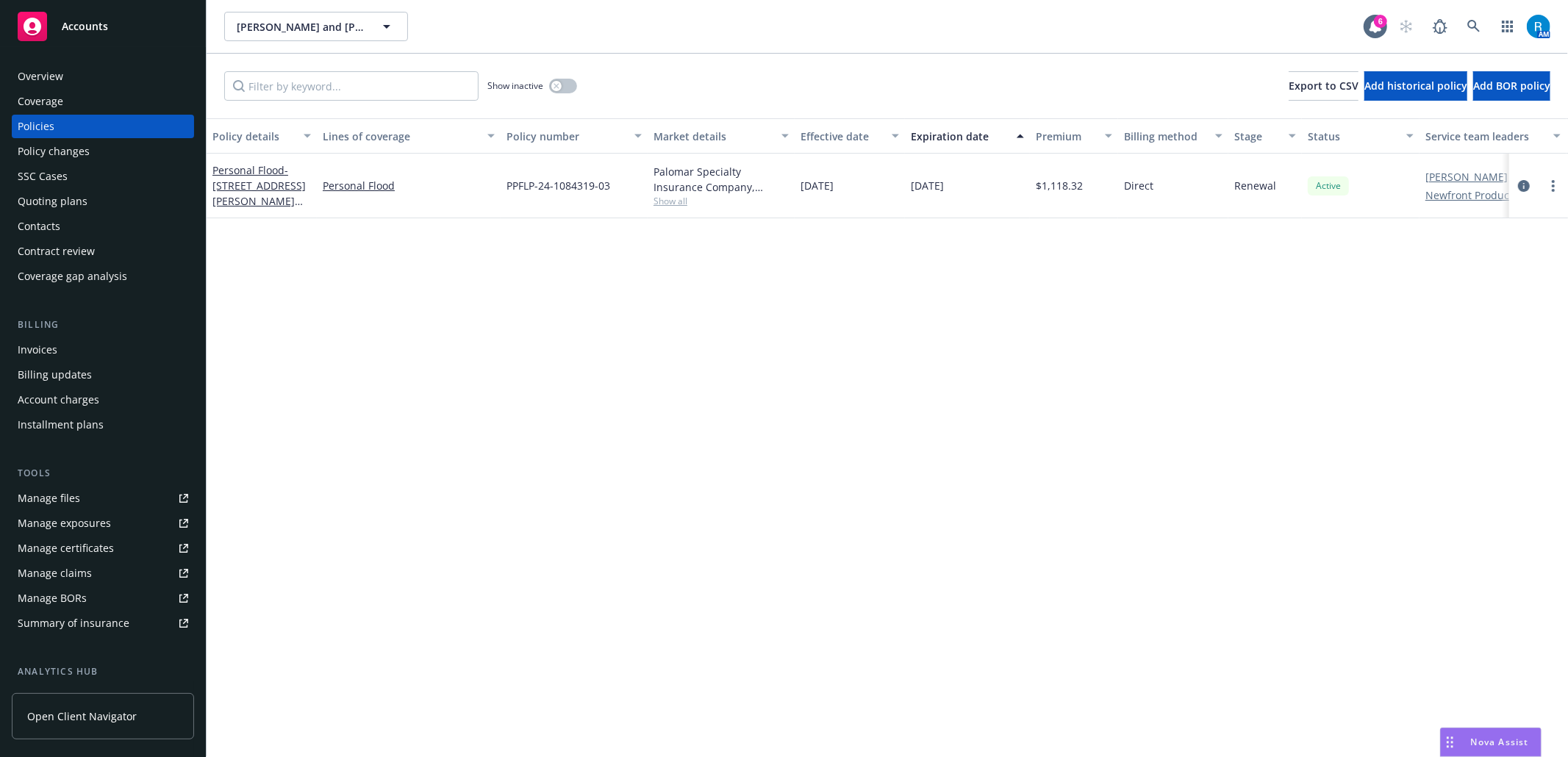
click at [112, 175] on div "SSC Cases" at bounding box center [102, 176] width 171 height 24
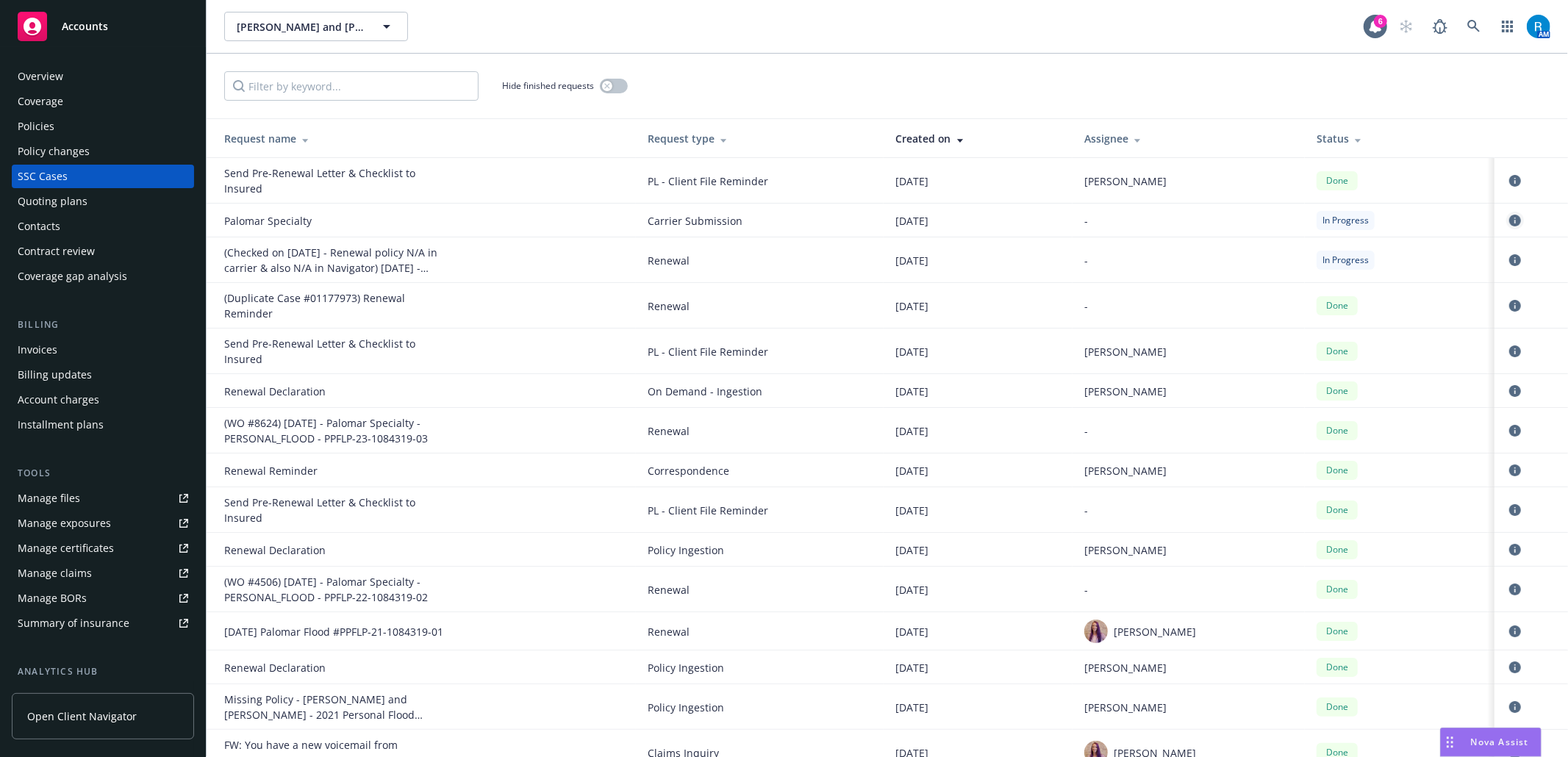
click at [1509, 222] on icon "circleInformation" at bounding box center [1515, 221] width 12 height 12
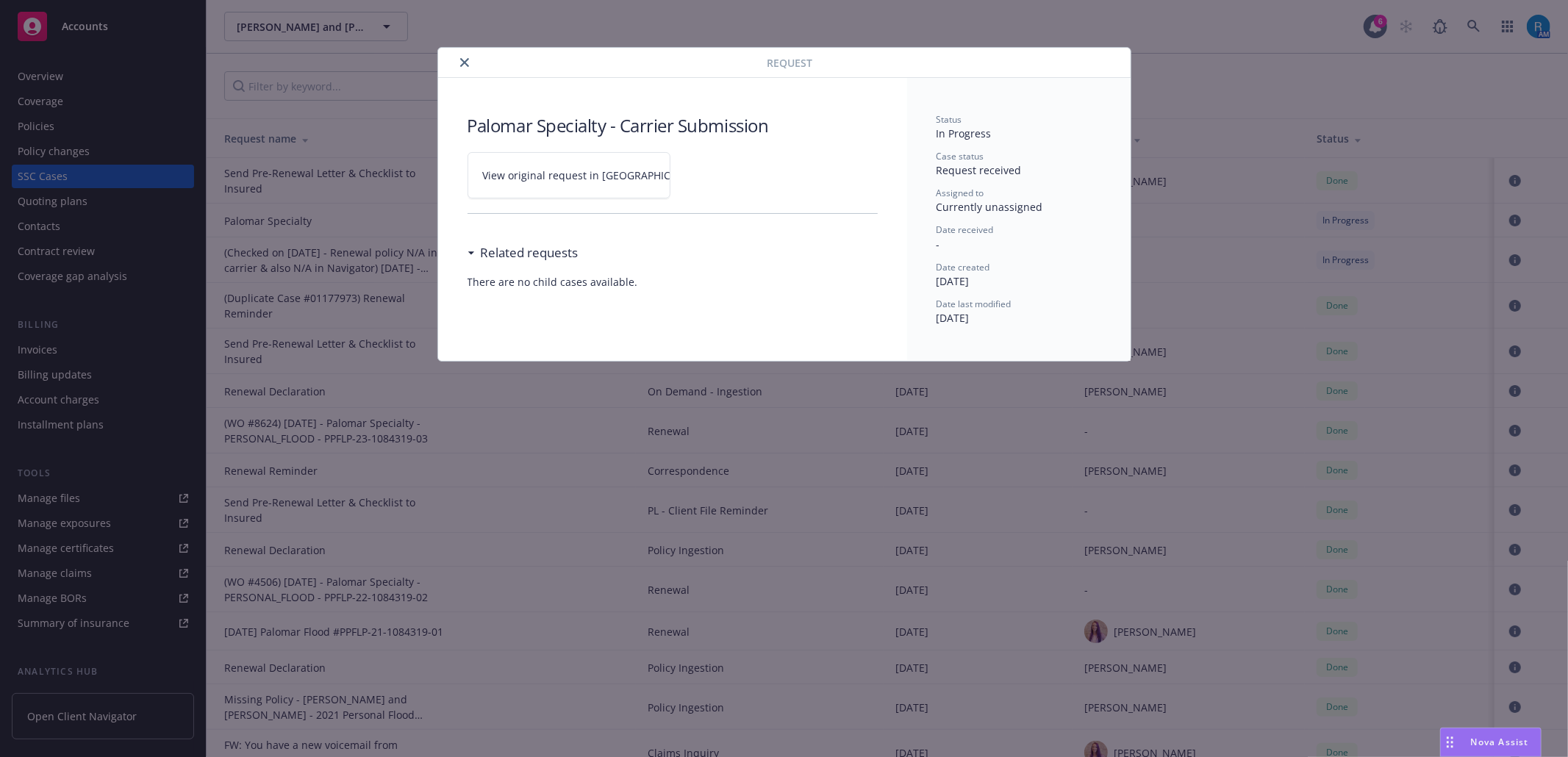
click at [655, 174] on link "View original request in [GEOGRAPHIC_DATA]" at bounding box center [568, 175] width 203 height 46
click at [457, 63] on button "close" at bounding box center [464, 62] width 17 height 17
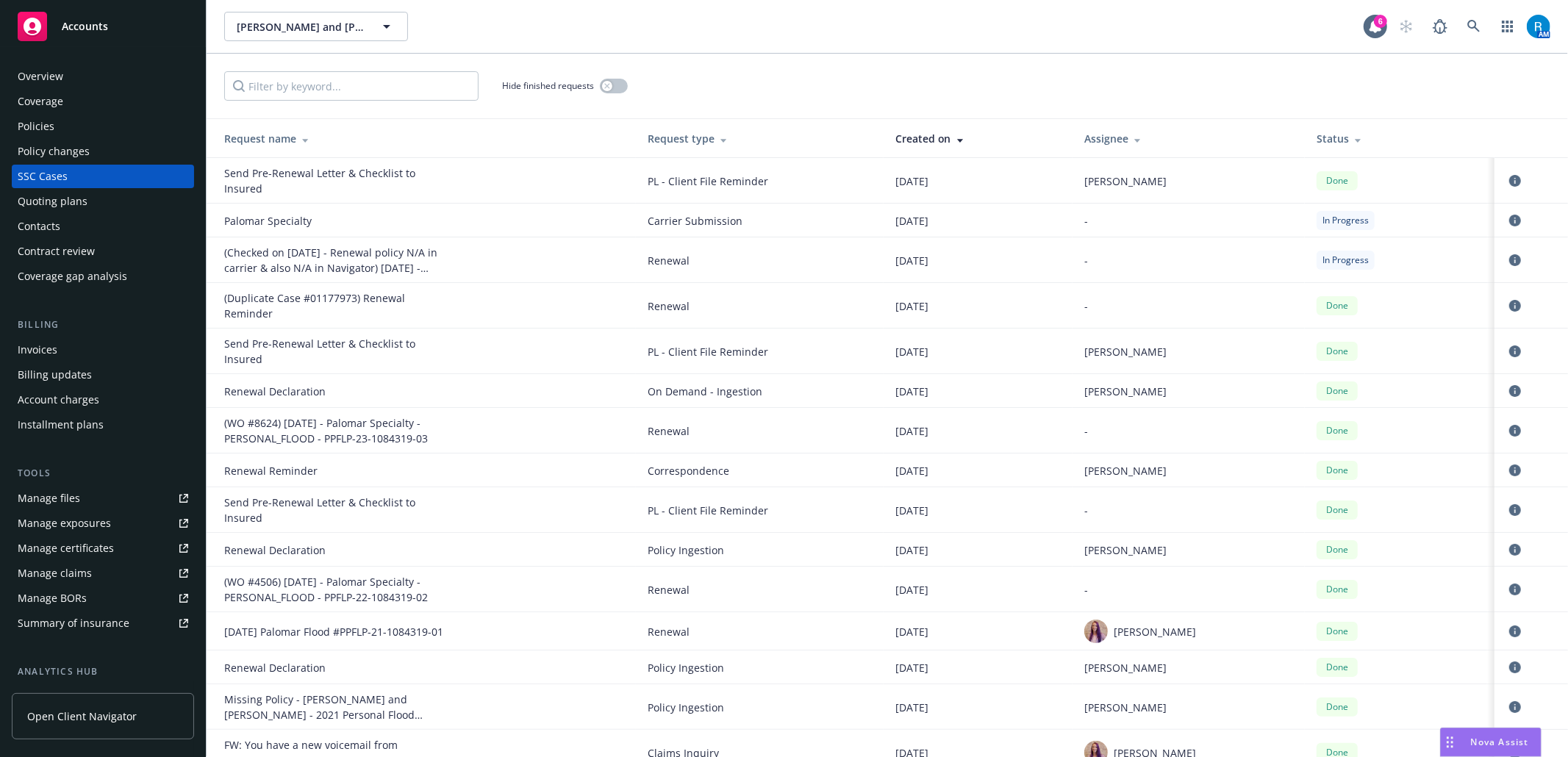
click at [62, 130] on div "Policies" at bounding box center [102, 126] width 171 height 24
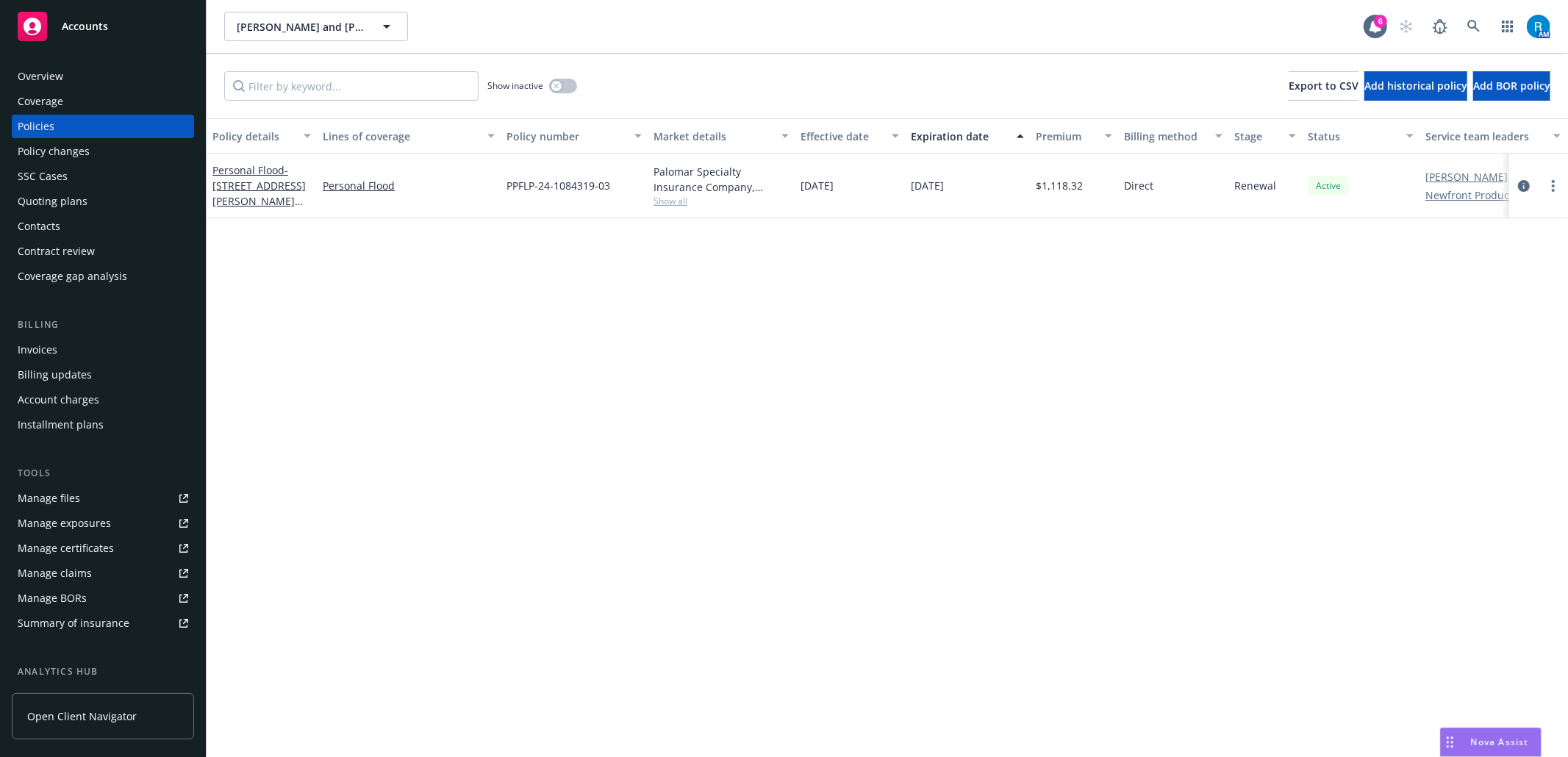
click at [71, 181] on div "SSC Cases" at bounding box center [102, 176] width 171 height 24
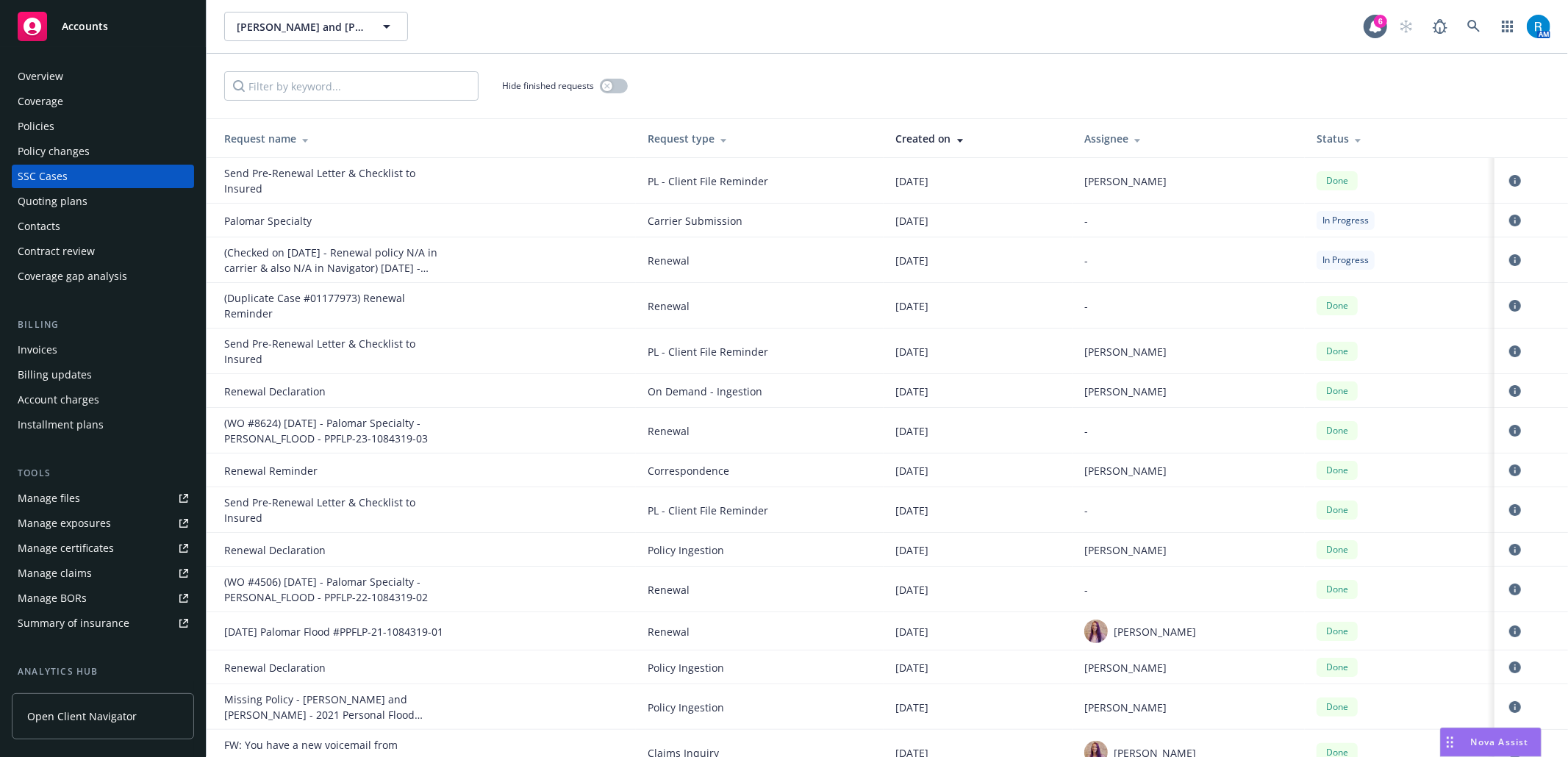
click at [130, 80] on div "Overview" at bounding box center [102, 76] width 171 height 24
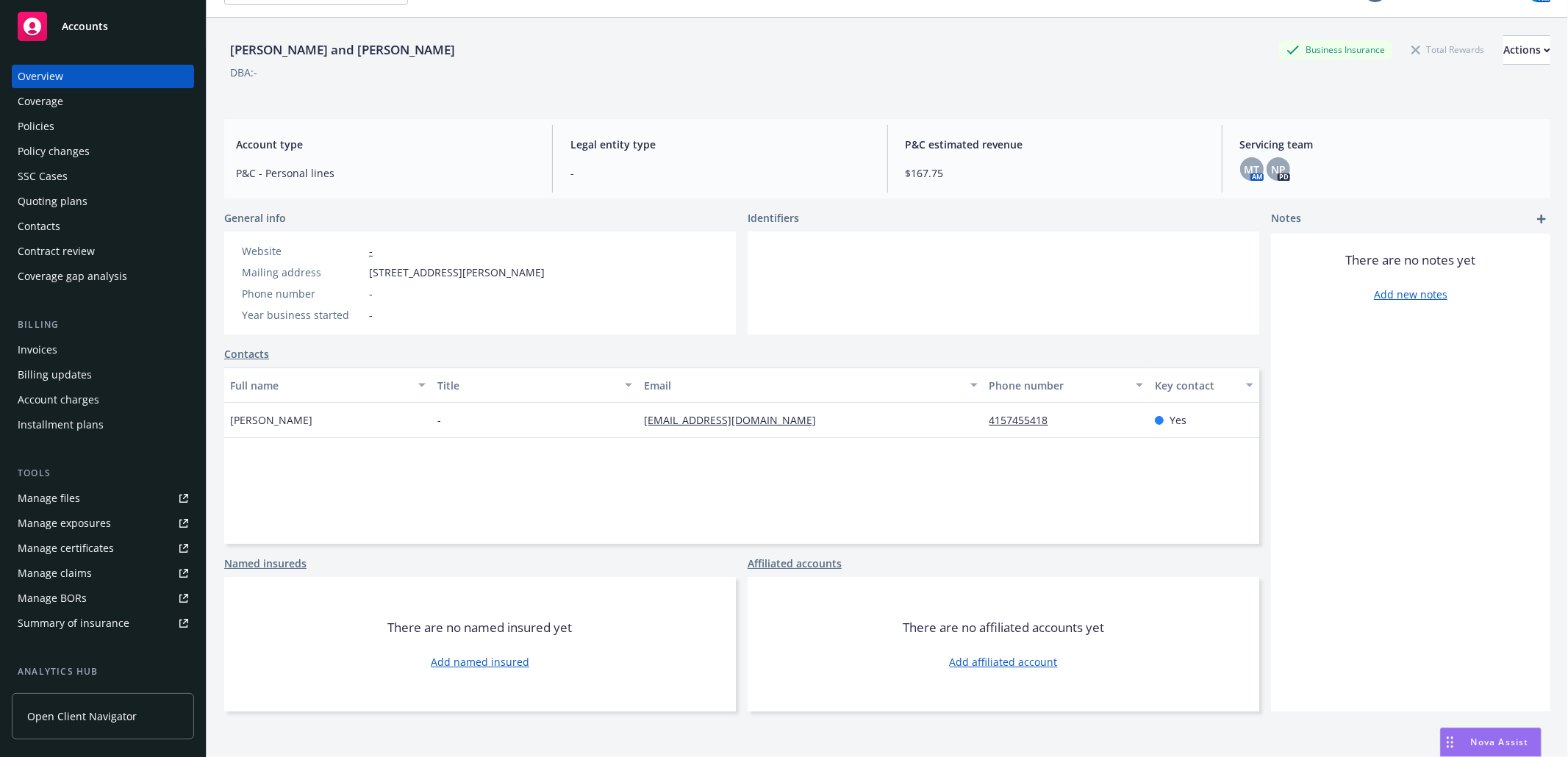
scroll to position [54, 0]
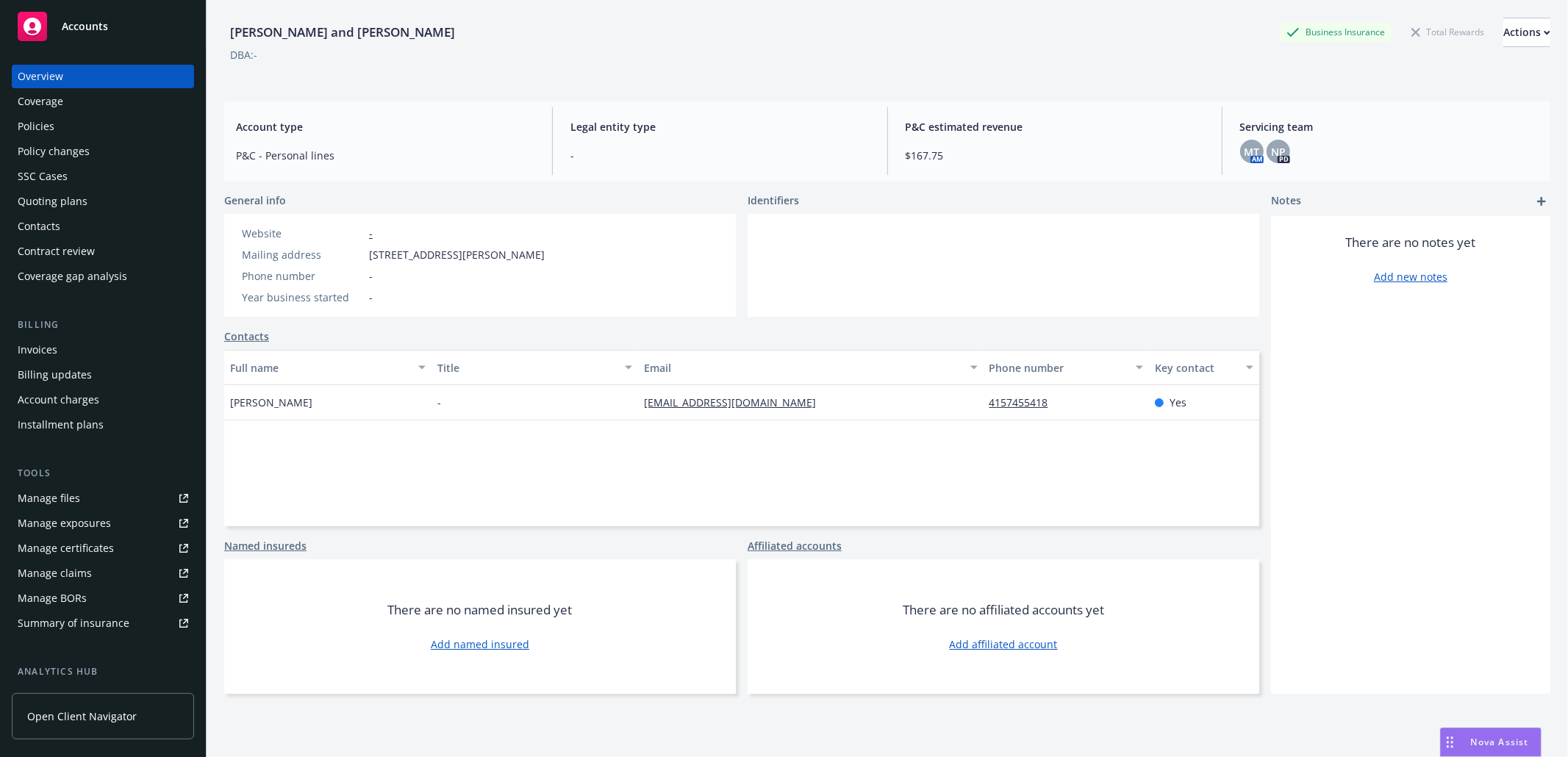
click at [71, 133] on div "Policies" at bounding box center [102, 126] width 171 height 24
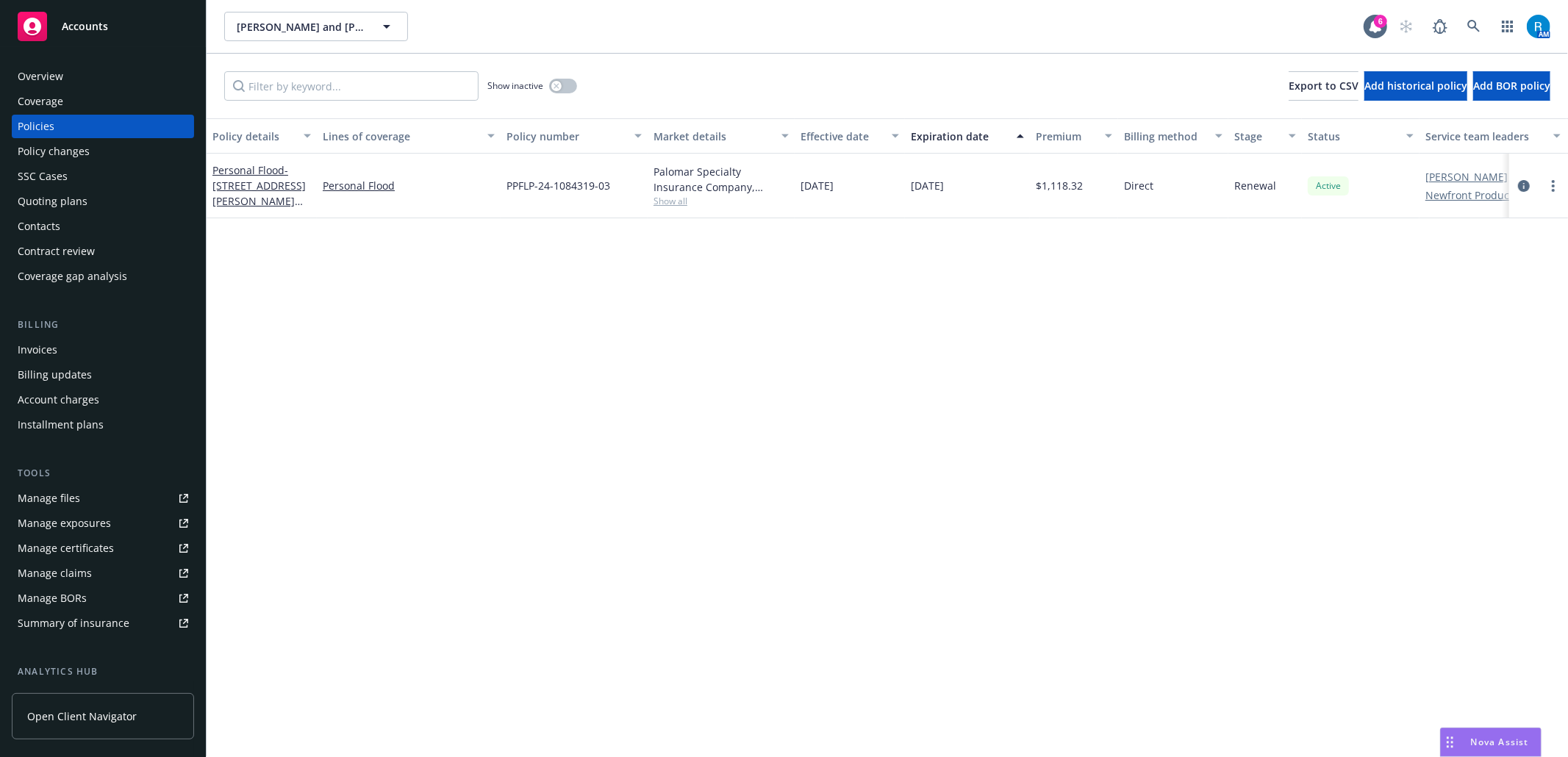
click at [78, 174] on div "SSC Cases" at bounding box center [102, 176] width 171 height 24
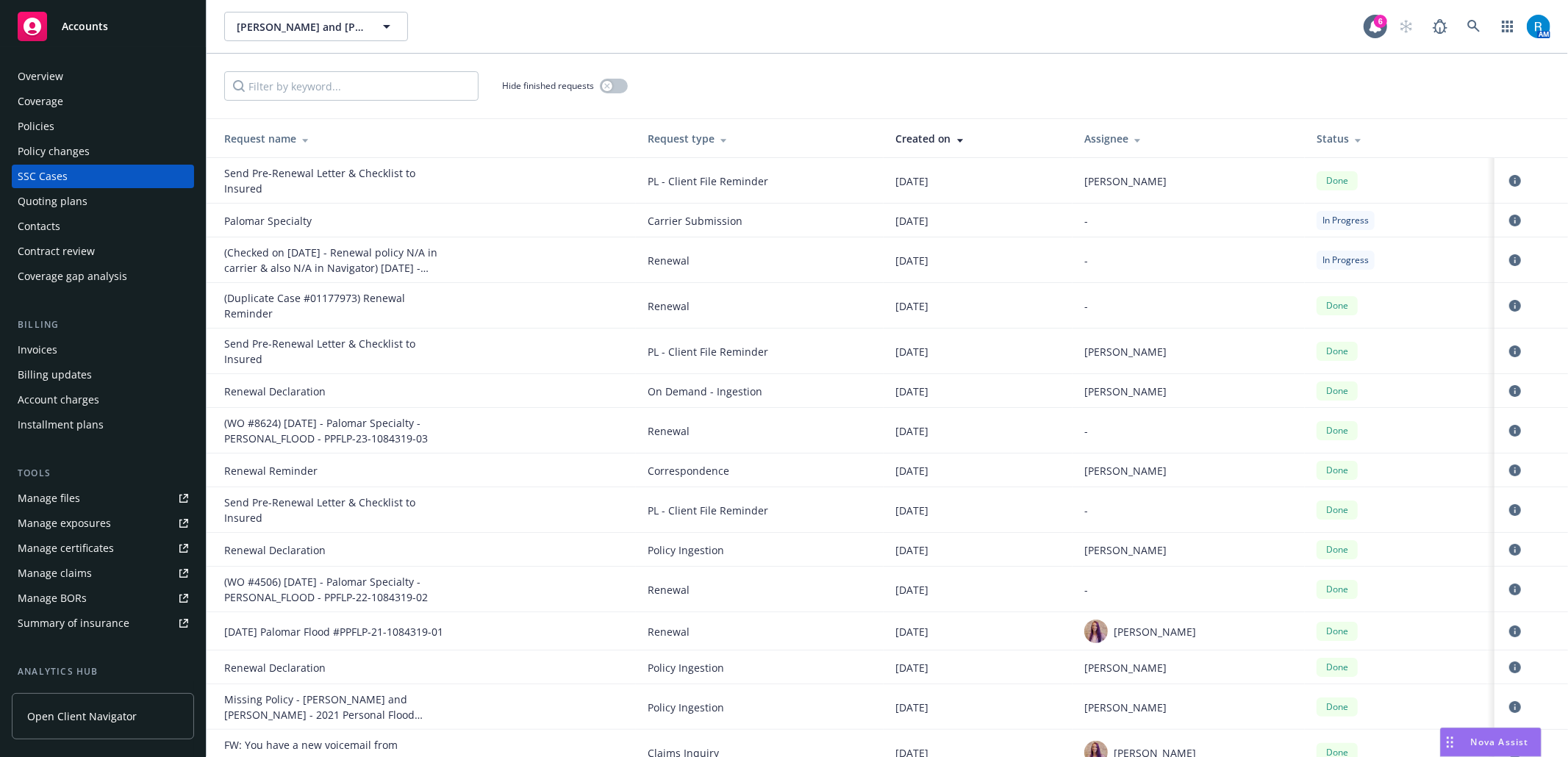
click at [36, 128] on div "Policies" at bounding box center [36, 126] width 36 height 24
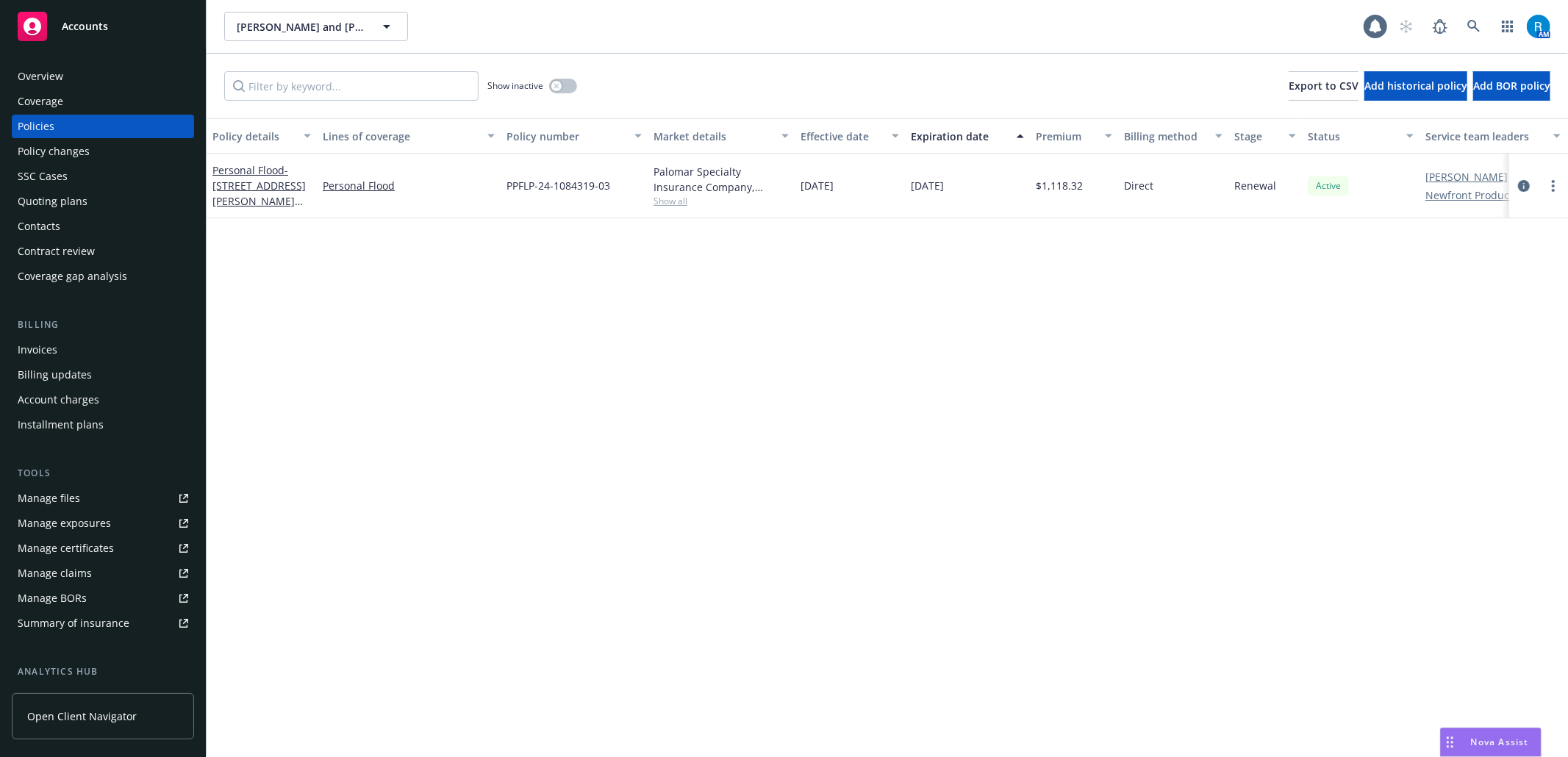
click at [47, 86] on div "Overview" at bounding box center [40, 76] width 46 height 24
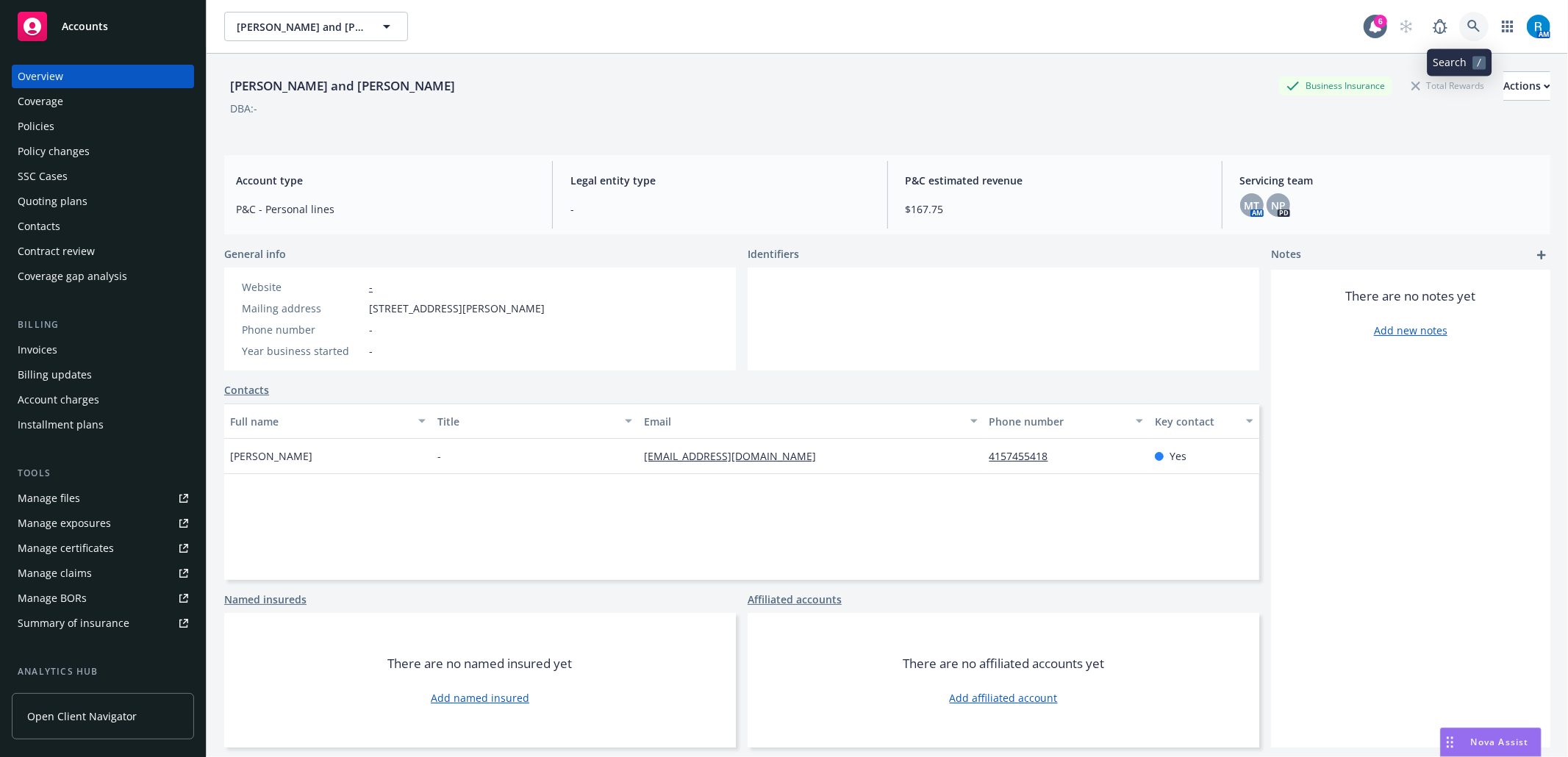
click at [1467, 31] on icon at bounding box center [1473, 26] width 13 height 13
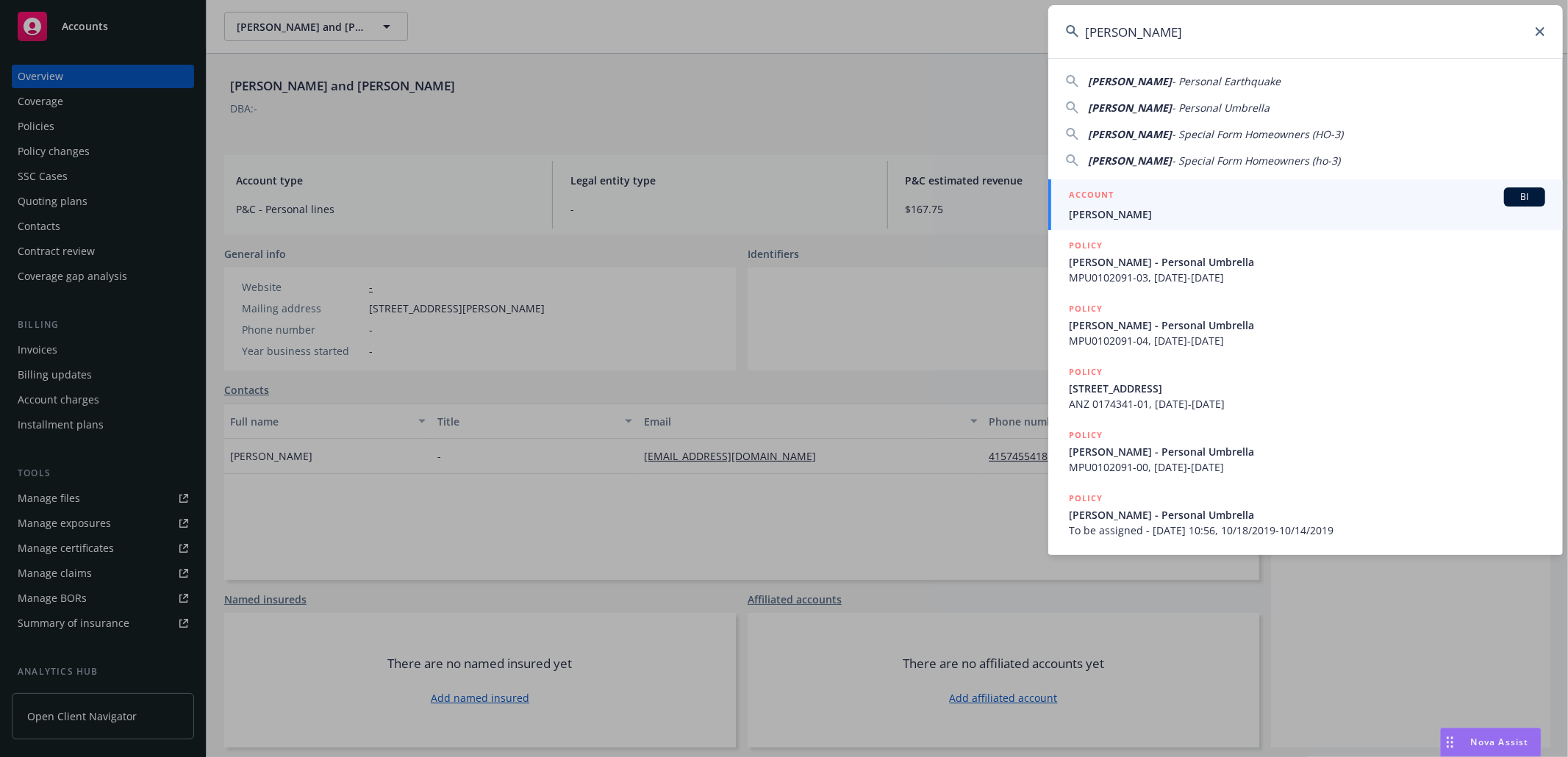
type input "[PERSON_NAME]"
drag, startPoint x: 1195, startPoint y: 207, endPoint x: 1180, endPoint y: 191, distance: 21.9
click at [1192, 210] on span "[PERSON_NAME]" at bounding box center [1307, 214] width 476 height 15
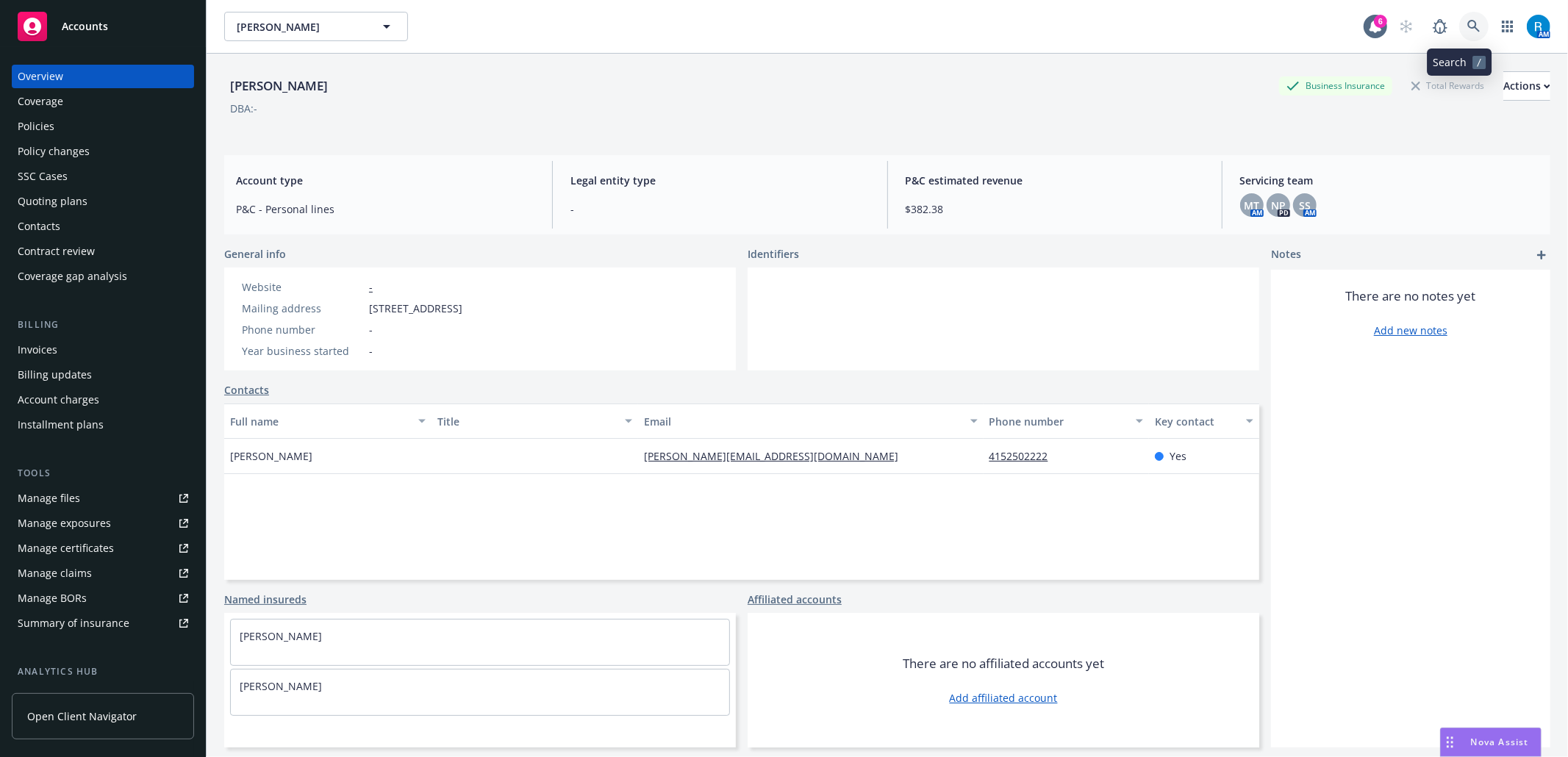
click at [1464, 36] on link at bounding box center [1473, 27] width 30 height 30
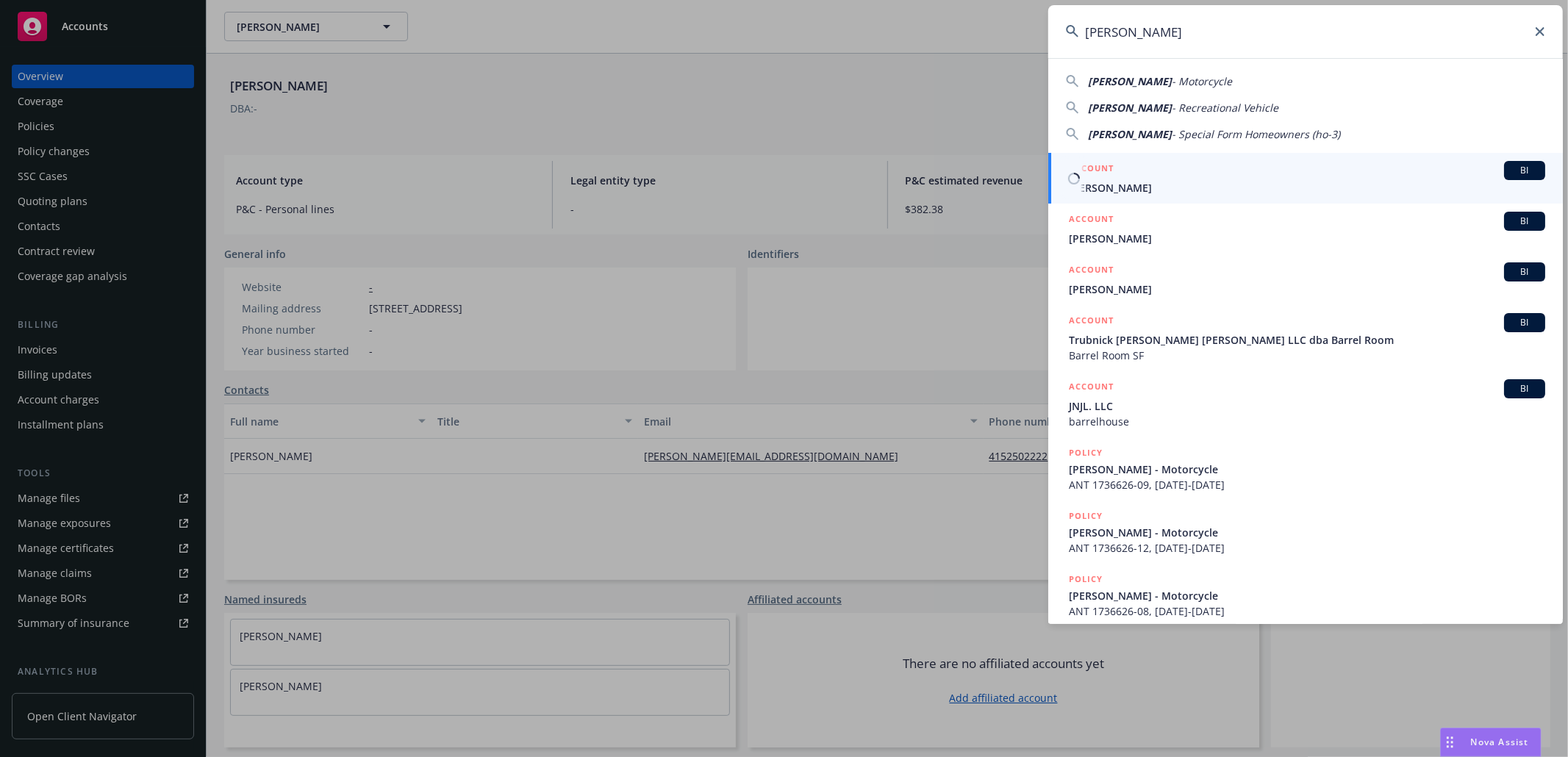
type input "[PERSON_NAME]"
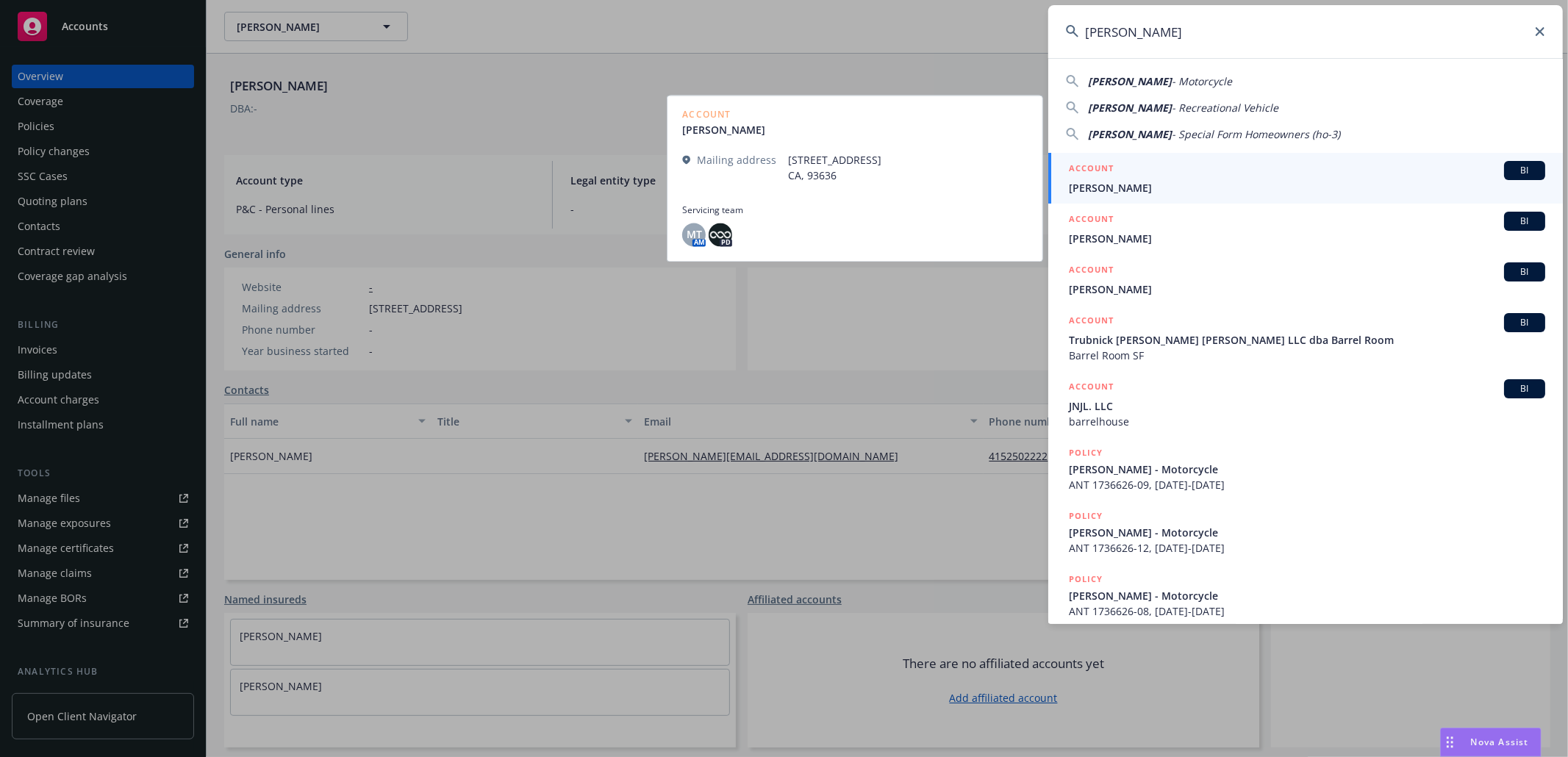
click at [1120, 201] on link "ACCOUNT BI [PERSON_NAME]" at bounding box center [1306, 178] width 514 height 51
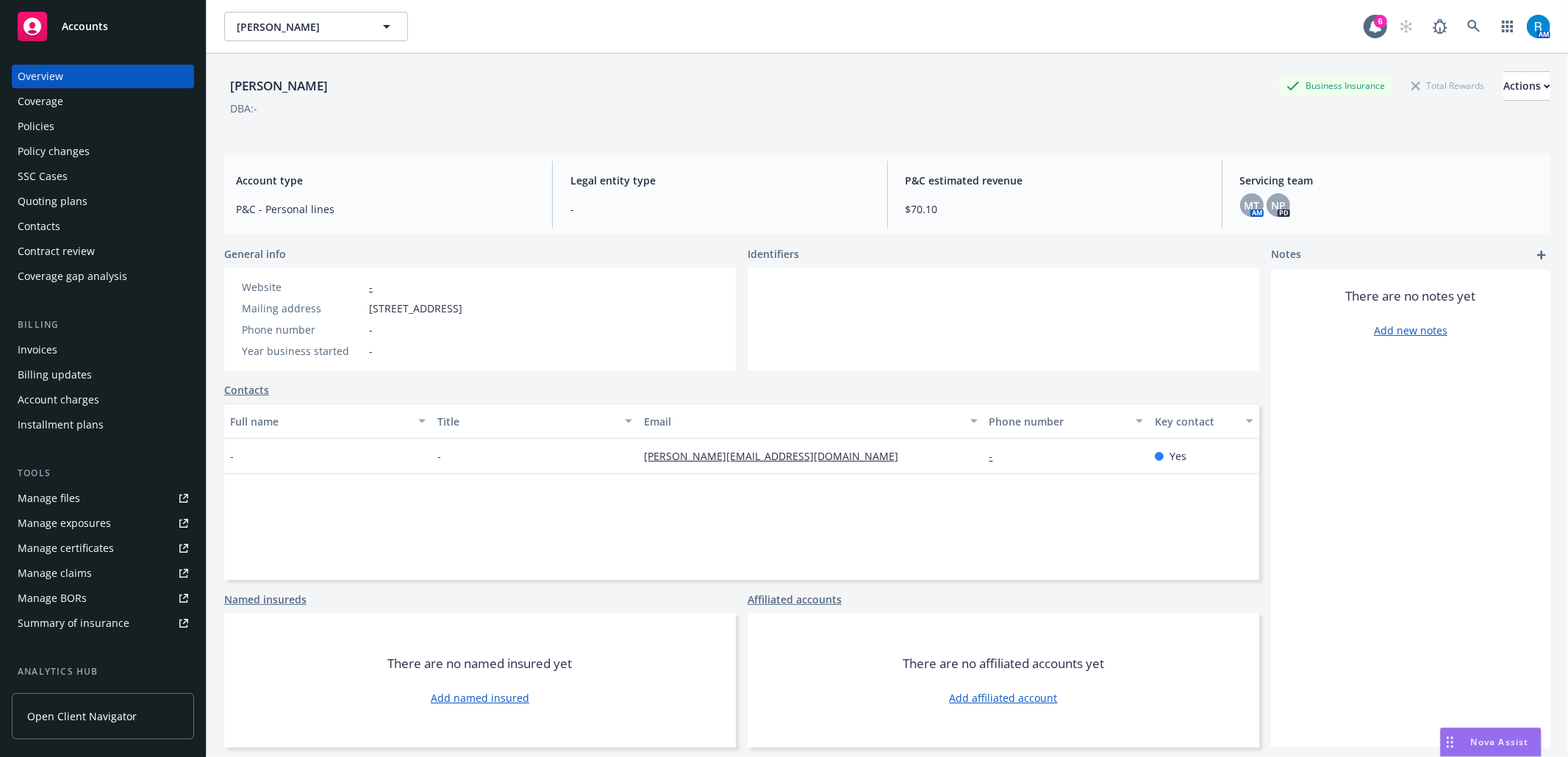
click at [28, 124] on div "Policies" at bounding box center [36, 126] width 36 height 24
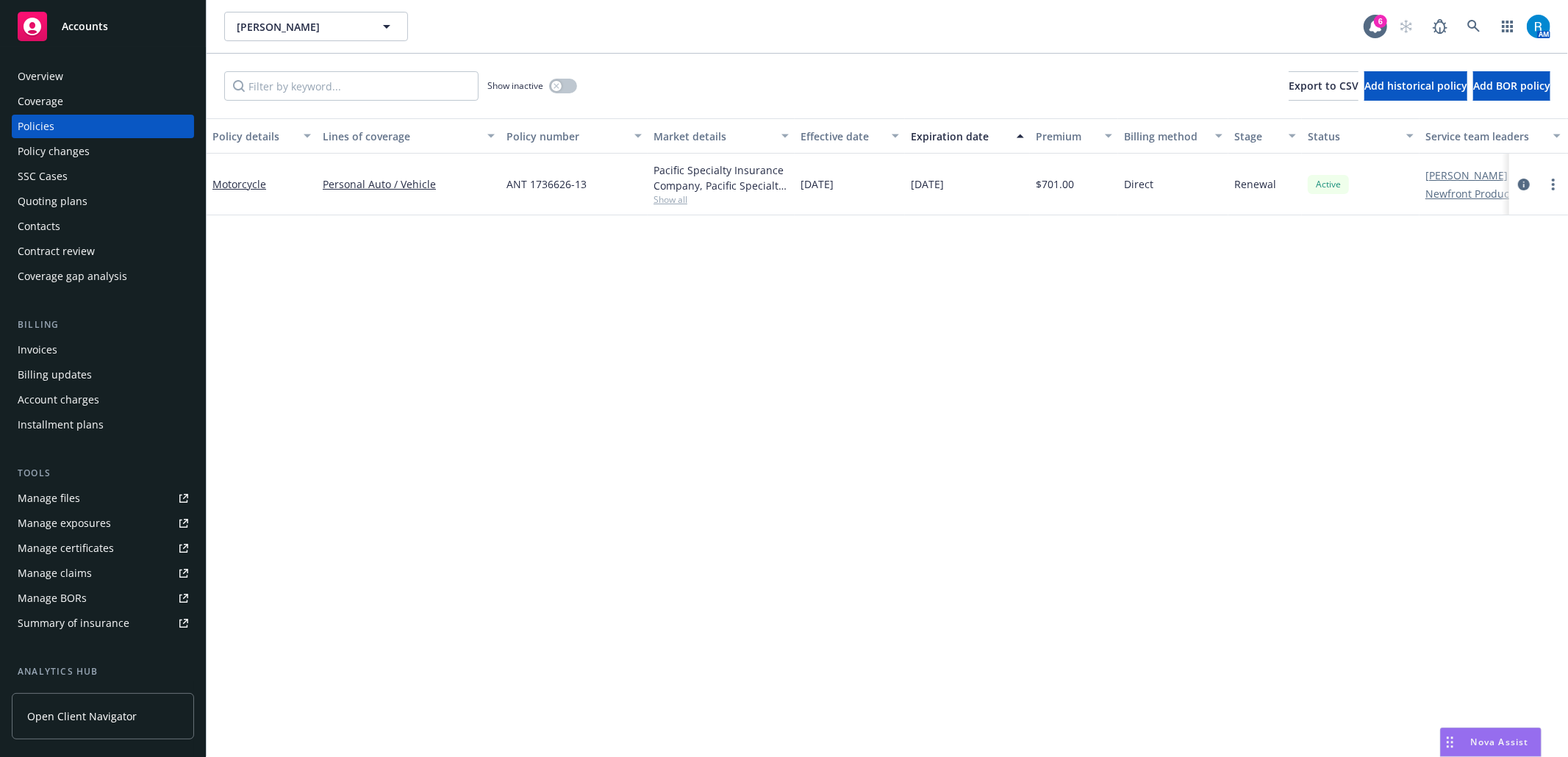
click at [47, 182] on div "SSC Cases" at bounding box center [42, 176] width 50 height 24
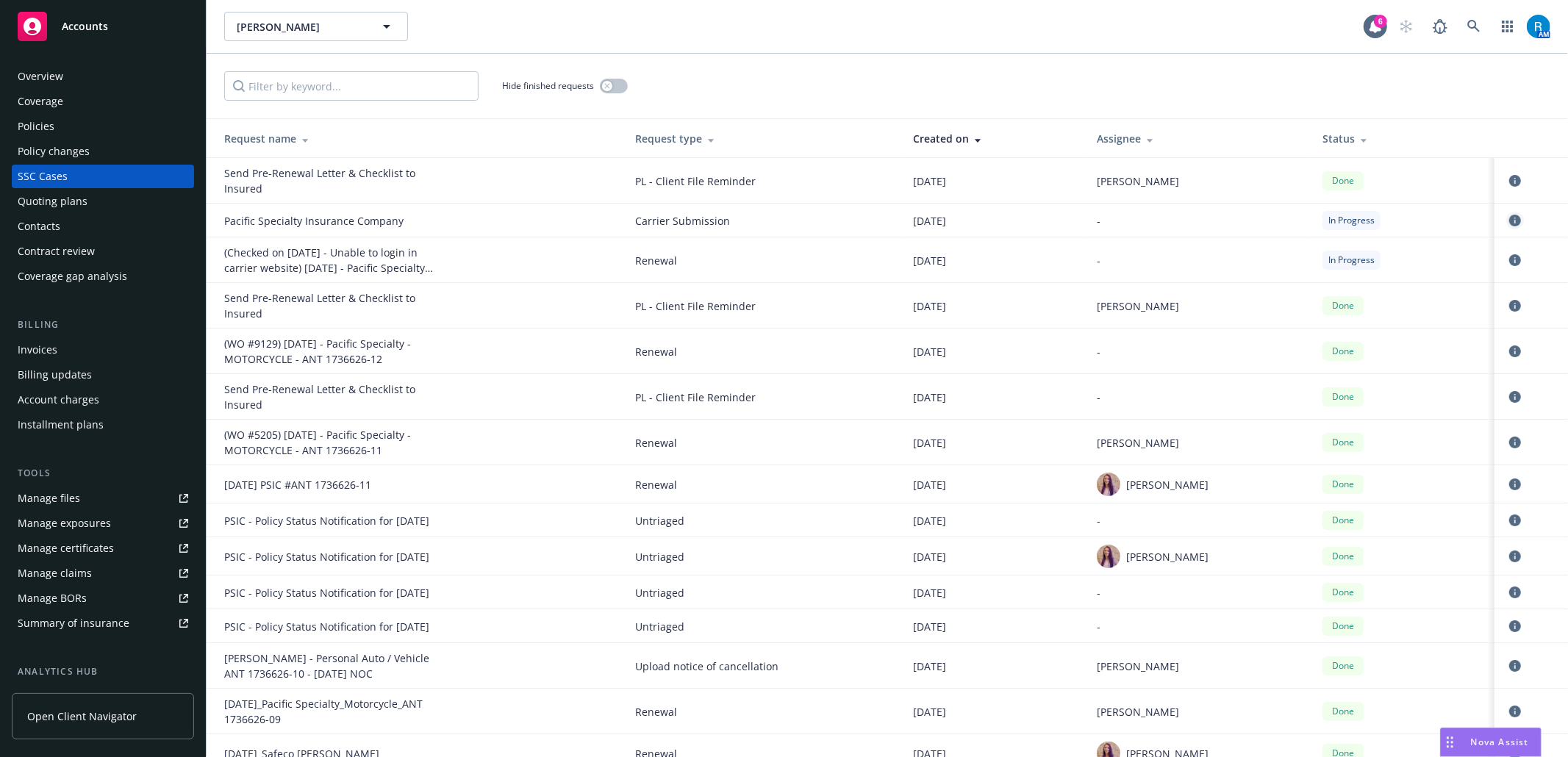
click at [1509, 224] on icon "circleInformation" at bounding box center [1515, 221] width 12 height 12
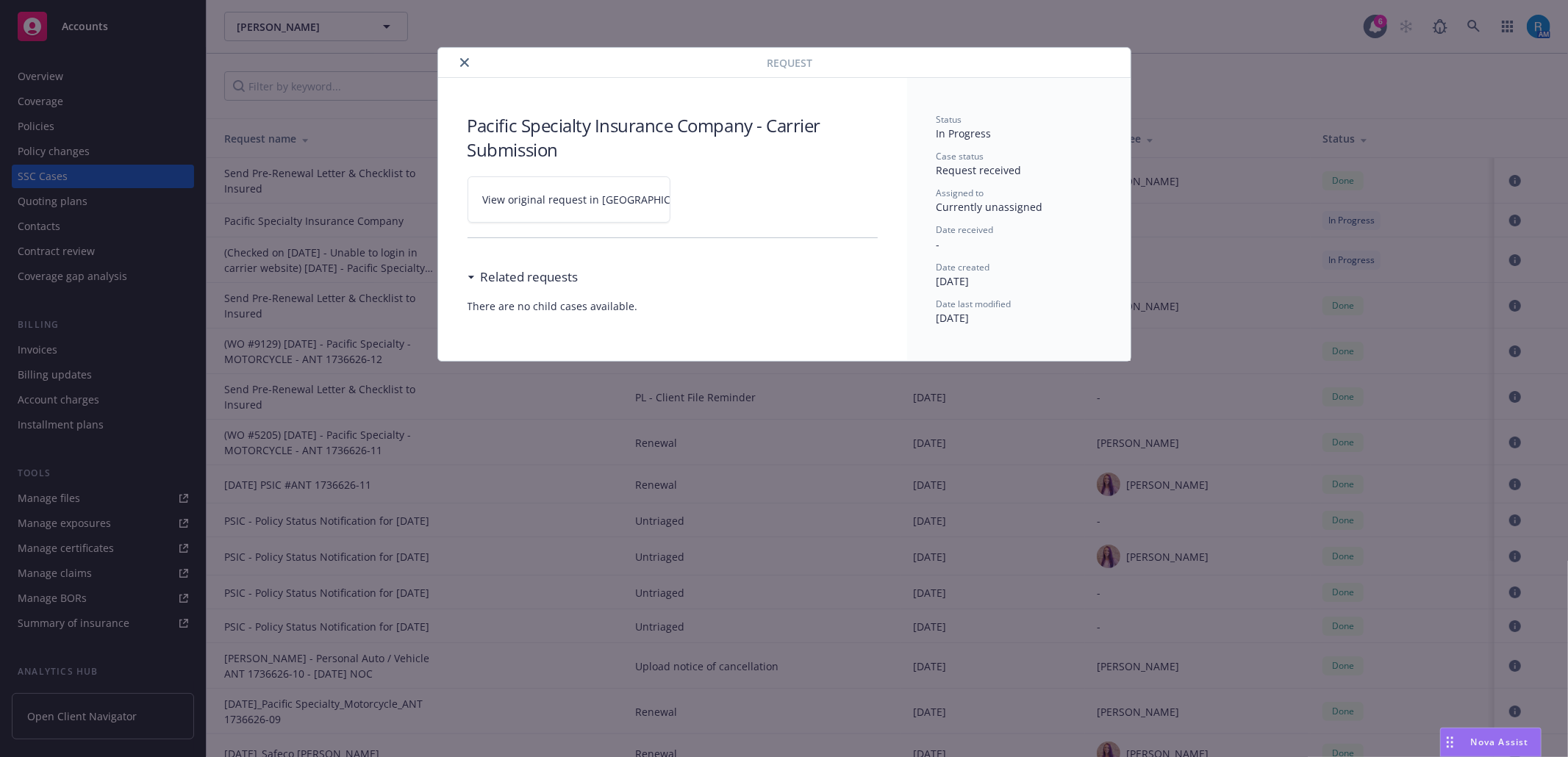
click at [715, 196] on icon at bounding box center [717, 198] width 5 height 5
